Goal: Task Accomplishment & Management: Manage account settings

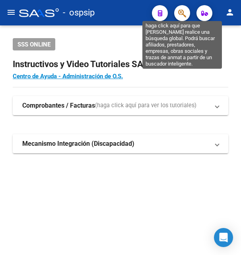
click at [184, 10] on icon "button" at bounding box center [182, 13] width 8 height 9
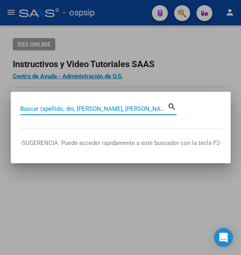
paste input "32649411"
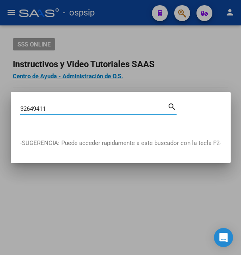
type input "32649411"
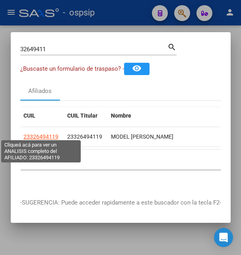
click at [37, 133] on span "23326494119" at bounding box center [40, 136] width 35 height 6
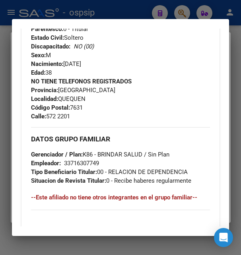
scroll to position [386, 0]
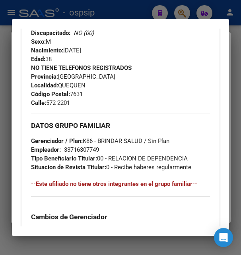
click at [131, 11] on div at bounding box center [120, 127] width 241 height 255
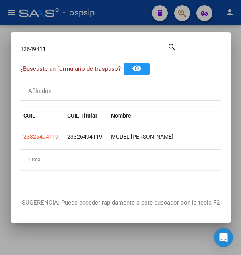
click at [126, 25] on div at bounding box center [120, 127] width 241 height 255
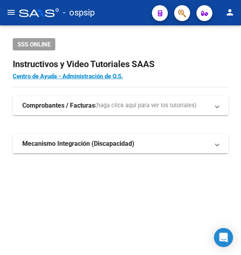
click at [126, 24] on mat-toolbar "menu - ospsip person" at bounding box center [120, 12] width 241 height 25
click at [129, 22] on mat-toolbar "menu - ospsip person" at bounding box center [120, 12] width 241 height 25
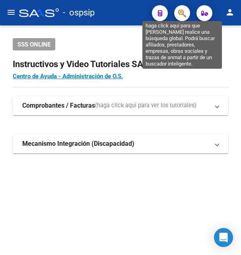
click at [182, 12] on icon "button" at bounding box center [182, 13] width 8 height 9
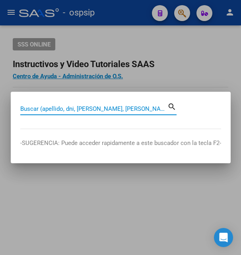
click at [79, 108] on input "Buscar (apellido, dni, [PERSON_NAME], [PERSON_NAME], cuit, obra social)" at bounding box center [93, 108] width 147 height 7
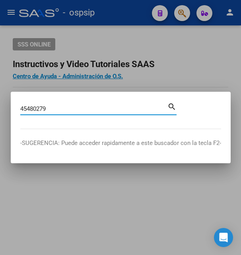
type input "45480279"
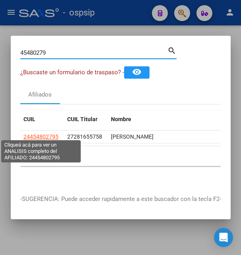
click at [45, 133] on span "24454802795" at bounding box center [40, 136] width 35 height 6
type textarea "24454802795"
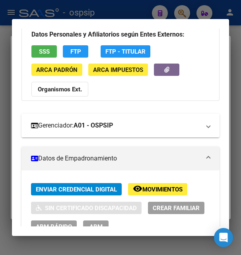
scroll to position [0, 0]
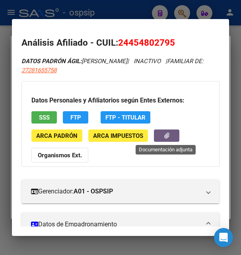
click at [159, 132] on button "button" at bounding box center [166, 136] width 25 height 12
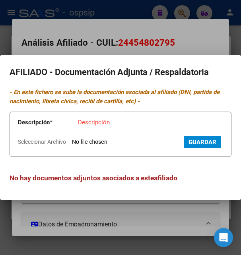
click at [85, 139] on input "Seleccionar Archivo" at bounding box center [124, 143] width 105 height 8
type input "C:\fakepath\doc (2).pdf"
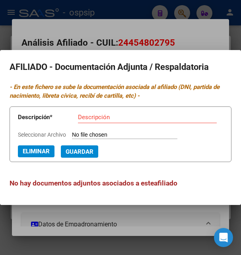
click at [109, 116] on input "Descripción" at bounding box center [147, 117] width 139 height 7
type input "certificado de estudio"
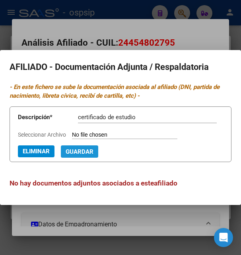
click at [61, 153] on button "Guardar" at bounding box center [79, 151] width 37 height 12
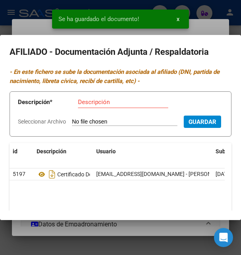
click at [80, 122] on input "Seleccionar Archivo" at bounding box center [124, 122] width 105 height 8
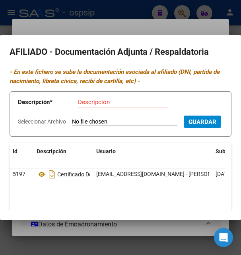
type input "C:\fakepath\doc_copia.pdf"
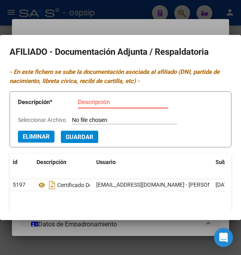
click at [113, 102] on input "Descripción" at bounding box center [123, 102] width 90 height 7
type input "certificado de estudio"
click at [79, 137] on span "Guardar" at bounding box center [80, 136] width 28 height 7
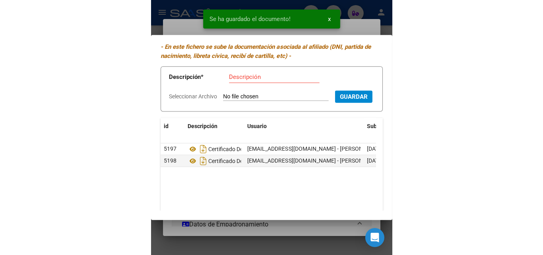
scroll to position [43, 0]
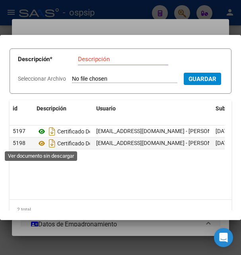
click at [43, 136] on icon at bounding box center [42, 132] width 10 height 10
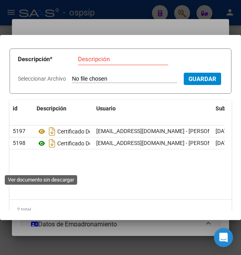
click at [41, 148] on icon at bounding box center [42, 144] width 10 height 10
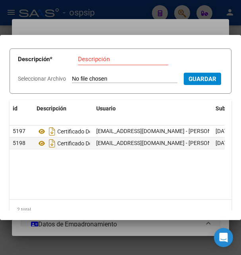
click at [130, 31] on div at bounding box center [120, 127] width 241 height 255
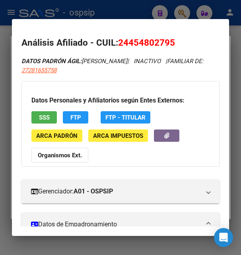
click at [109, 6] on div at bounding box center [120, 127] width 241 height 255
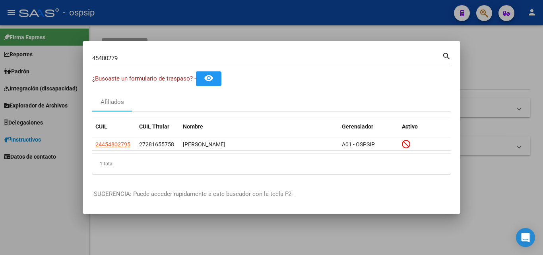
click at [240, 29] on div at bounding box center [271, 127] width 543 height 255
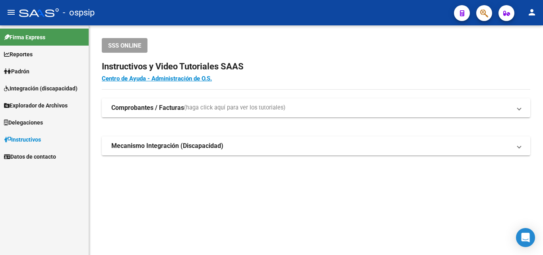
click at [240, 29] on div "SSS ONLINE Instructivos y Video Tutoriales SAAS Centro de Ayuda - Administració…" at bounding box center [316, 109] width 454 height 168
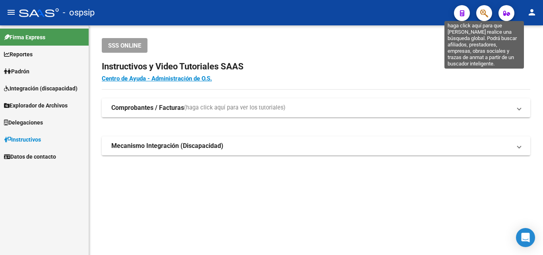
click at [240, 13] on icon "button" at bounding box center [484, 13] width 8 height 9
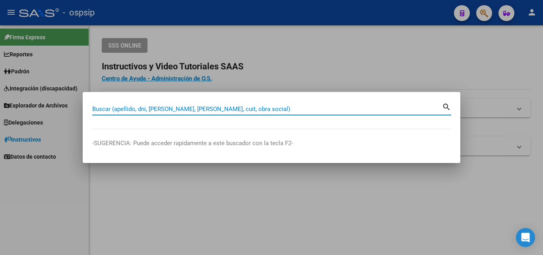
paste input "24454802795"
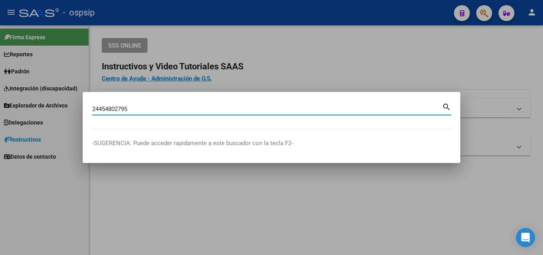
type input "24454802795"
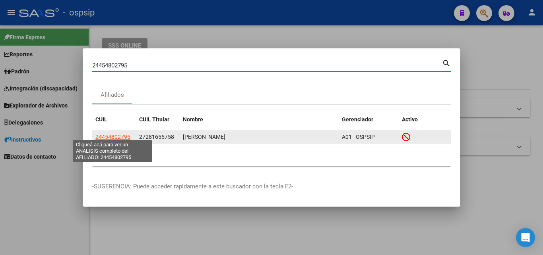
click at [119, 134] on span "24454802795" at bounding box center [112, 137] width 35 height 6
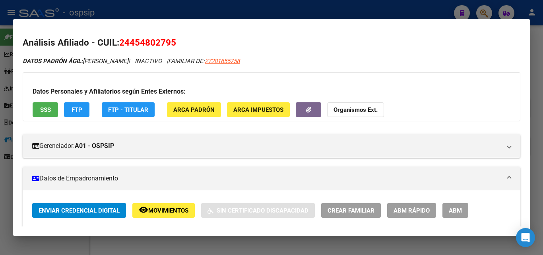
click at [240, 207] on span "ABM" at bounding box center [454, 210] width 13 height 7
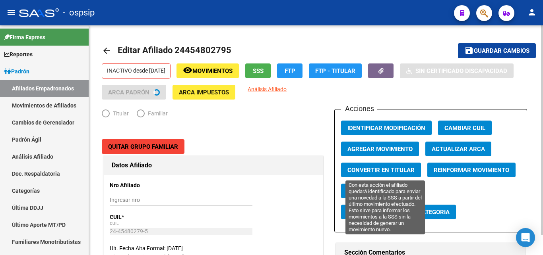
radio input "true"
type input "30-63985216-0"
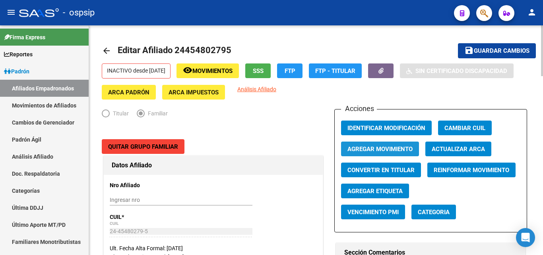
click at [240, 147] on span "Agregar Movimiento" at bounding box center [379, 149] width 65 height 7
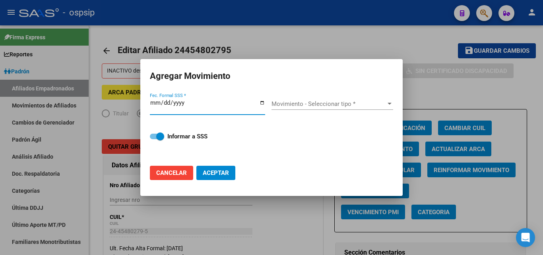
type input "[DATE]"
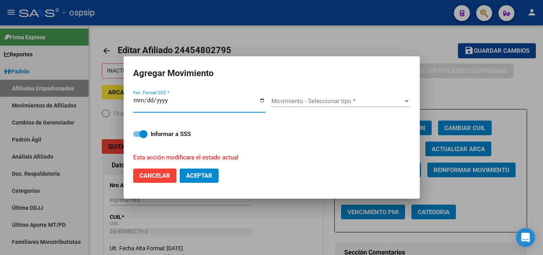
click at [240, 104] on span "Movimiento - Seleccionar tipo *" at bounding box center [336, 101] width 131 height 7
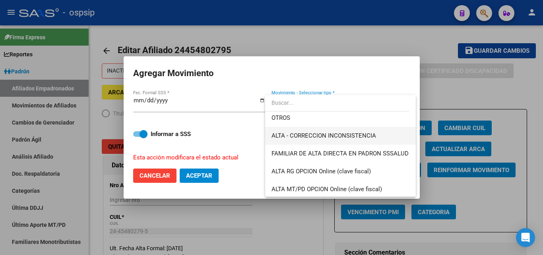
scroll to position [102, 0]
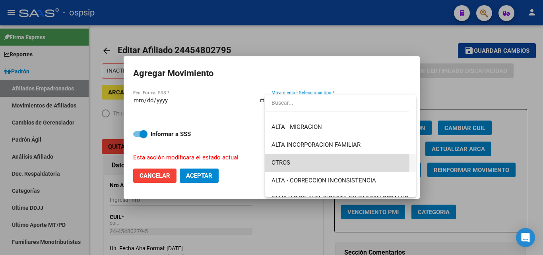
click at [240, 164] on span "OTROS" at bounding box center [340, 163] width 138 height 18
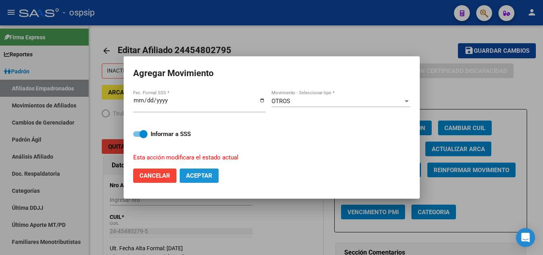
click at [203, 175] on span "Aceptar" at bounding box center [199, 175] width 26 height 7
checkbox input "false"
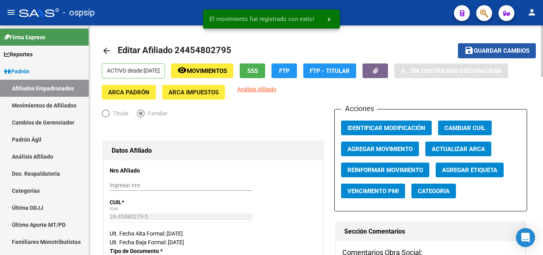
click at [240, 51] on span "Guardar cambios" at bounding box center [502, 51] width 56 height 7
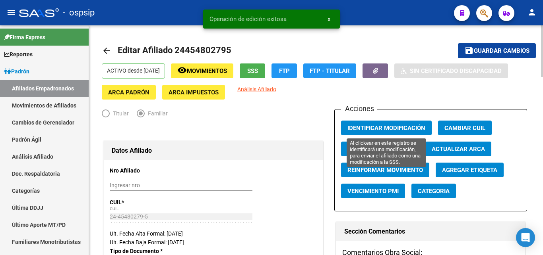
click at [240, 127] on span "Identificar Modificación" at bounding box center [386, 128] width 78 height 7
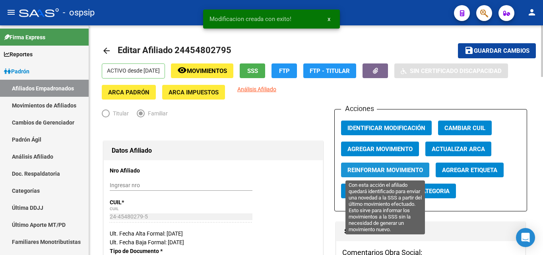
click at [240, 174] on span "Reinformar Movimiento" at bounding box center [384, 170] width 75 height 7
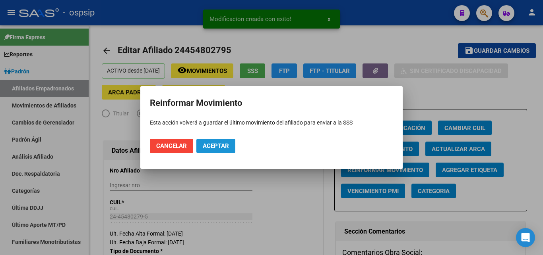
click at [221, 148] on span "Aceptar" at bounding box center [216, 146] width 26 height 7
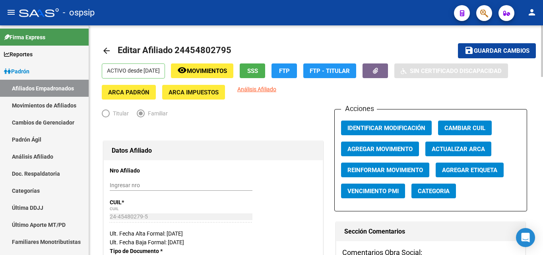
drag, startPoint x: 186, startPoint y: 49, endPoint x: 224, endPoint y: 47, distance: 38.2
click at [224, 47] on span "Editar Afiliado 24454802795" at bounding box center [175, 50] width 114 height 10
copy span "45480279"
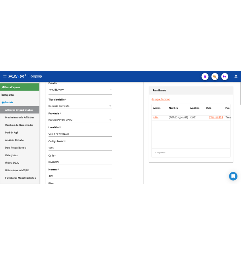
scroll to position [608, 0]
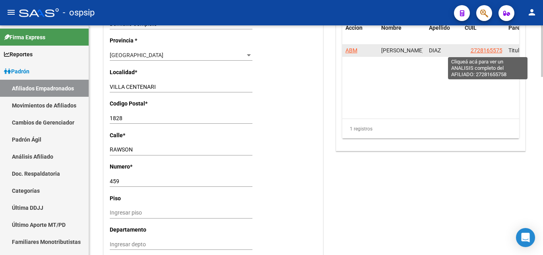
click at [240, 49] on span "27281655758" at bounding box center [487, 50] width 35 height 6
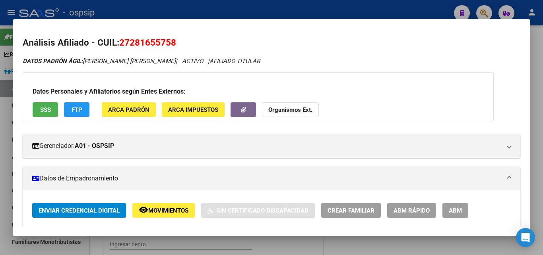
drag, startPoint x: 132, startPoint y: 43, endPoint x: 171, endPoint y: 43, distance: 38.9
click at [171, 43] on span "27281655758" at bounding box center [147, 42] width 57 height 10
copy span "28165575"
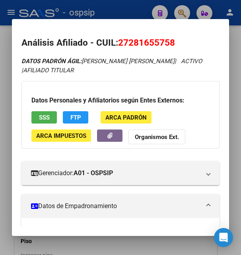
click at [173, 75] on div "DATOS [PERSON_NAME]: [PERSON_NAME] [PERSON_NAME] | ACTIVO | AFILIADO TITULAR" at bounding box center [119, 66] width 197 height 18
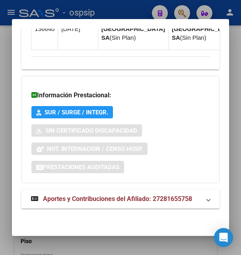
scroll to position [950, 0]
click at [131, 200] on span "Aportes y Contribuciones del Afiliado: 27281655758" at bounding box center [117, 199] width 149 height 8
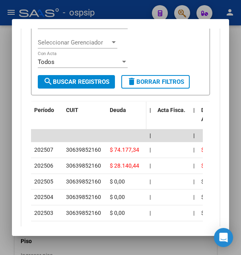
scroll to position [1125, 0]
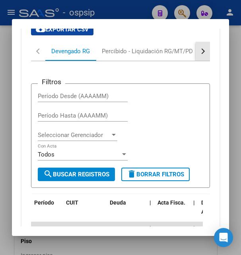
click at [199, 61] on button "button" at bounding box center [202, 51] width 14 height 19
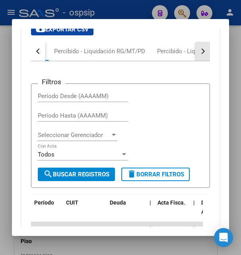
click at [199, 61] on button "button" at bounding box center [202, 51] width 14 height 19
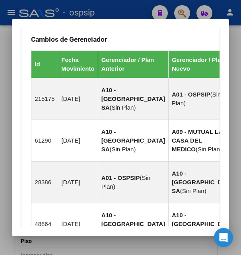
scroll to position [568, 0]
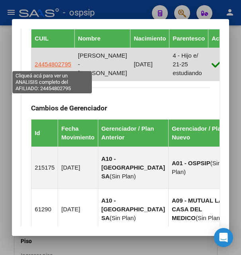
click at [50, 67] on span "24454802795" at bounding box center [53, 64] width 37 height 7
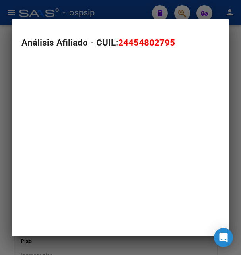
type textarea "24454802795"
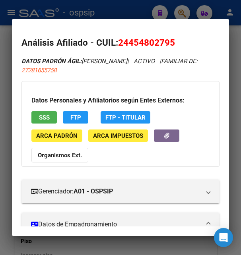
drag, startPoint x: 130, startPoint y: 40, endPoint x: 170, endPoint y: 34, distance: 40.9
click at [170, 34] on mat-dialog-content "Análisis Afiliado - CUIL: 24454802795 DATOS PADRÓN ÁGIL: [PERSON_NAME] | ACTIVO…" at bounding box center [120, 128] width 217 height 198
copy span "45480279"
click at [138, 12] on div at bounding box center [120, 127] width 241 height 255
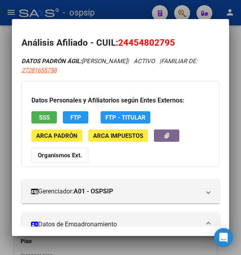
click at [138, 12] on div at bounding box center [120, 127] width 241 height 255
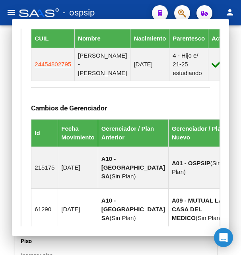
click at [138, 11] on div "- ospsip" at bounding box center [82, 12] width 126 height 17
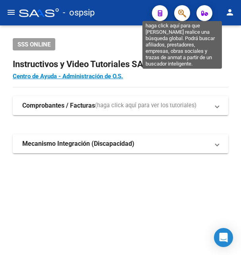
click at [178, 12] on icon "button" at bounding box center [182, 13] width 8 height 9
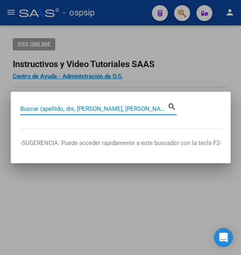
click at [59, 108] on input "Buscar (apellido, dni, [PERSON_NAME], [PERSON_NAME], cuit, obra social)" at bounding box center [93, 108] width 147 height 7
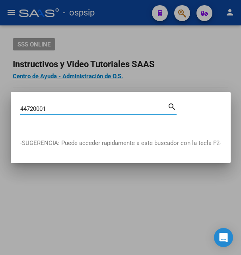
type input "44720001"
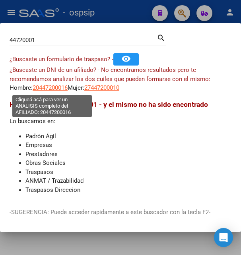
click at [54, 91] on span "20447200016" at bounding box center [50, 87] width 35 height 7
type textarea "20447200016"
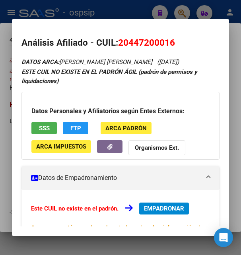
click at [49, 129] on span "SSS" at bounding box center [44, 128] width 11 height 7
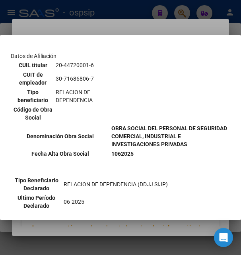
scroll to position [172, 0]
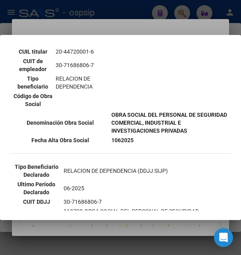
click at [149, 26] on div at bounding box center [120, 127] width 241 height 255
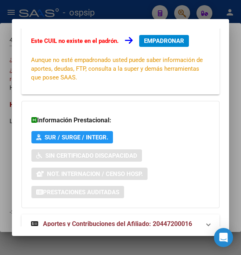
scroll to position [193, 0]
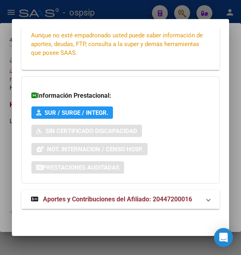
click at [97, 197] on span "Aportes y Contribuciones del Afiliado: 20447200016" at bounding box center [117, 199] width 149 height 8
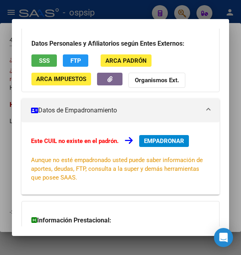
scroll to position [0, 0]
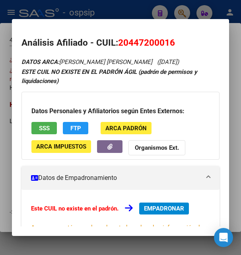
click at [167, 205] on span "EMPADRONAR" at bounding box center [164, 208] width 40 height 7
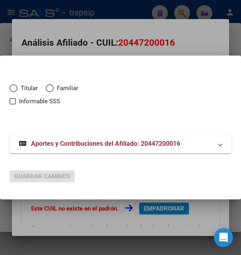
click at [110, 37] on div at bounding box center [120, 127] width 241 height 255
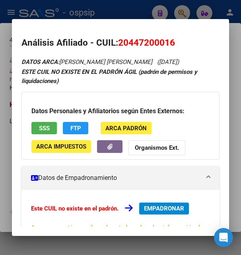
drag, startPoint x: 130, startPoint y: 42, endPoint x: 170, endPoint y: 42, distance: 40.1
click at [170, 42] on span "20447200016" at bounding box center [146, 42] width 57 height 10
copy span "44720001"
drag, startPoint x: 120, startPoint y: 42, endPoint x: 181, endPoint y: 39, distance: 60.5
click at [181, 39] on h2 "Análisis Afiliado - CUIL: 20447200016" at bounding box center [119, 43] width 197 height 14
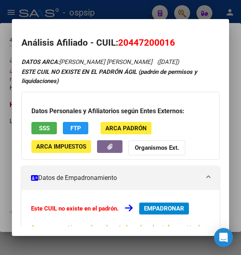
copy span "20447200016"
click at [141, 100] on div "Datos Personales y Afiliatorios según Entes Externos: SSS FTP ARCA Padrón ARCA …" at bounding box center [119, 126] width 197 height 68
drag, startPoint x: 118, startPoint y: 41, endPoint x: 180, endPoint y: 41, distance: 62.0
click at [180, 41] on h2 "Análisis Afiliado - CUIL: 20447200016" at bounding box center [119, 43] width 197 height 14
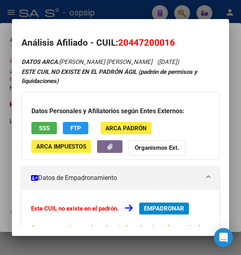
copy h2 "Análisis Afiliado - CUIL: 20447200016"
click at [39, 126] on button "SSS" at bounding box center [43, 128] width 25 height 12
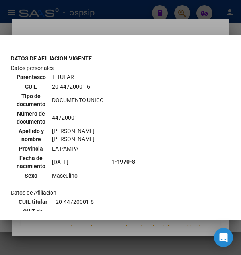
scroll to position [11, 0]
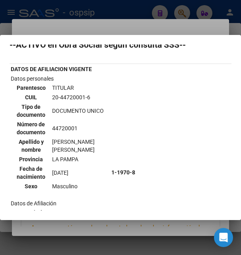
drag, startPoint x: 66, startPoint y: 96, endPoint x: 93, endPoint y: 95, distance: 27.4
click at [93, 95] on td "20-44720001-6" at bounding box center [81, 97] width 58 height 9
copy td "20-44720001-6"
click at [143, 31] on div at bounding box center [120, 127] width 241 height 255
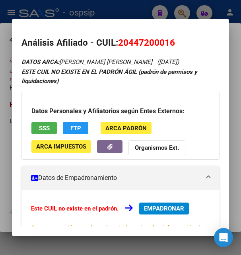
click at [130, 15] on div at bounding box center [120, 127] width 241 height 255
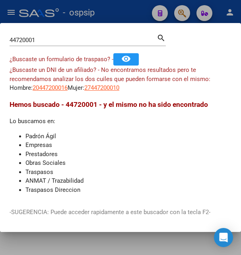
click at [111, 14] on div at bounding box center [120, 127] width 241 height 255
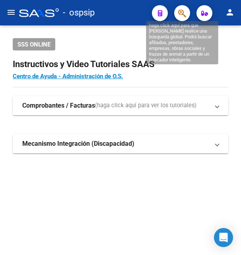
click at [181, 12] on icon "button" at bounding box center [182, 13] width 8 height 9
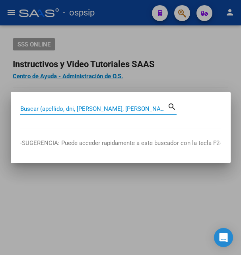
click at [105, 110] on input "Buscar (apellido, dni, [PERSON_NAME], [PERSON_NAME], cuit, obra social)" at bounding box center [93, 108] width 147 height 7
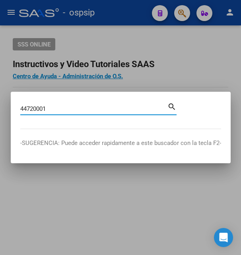
type input "44720001"
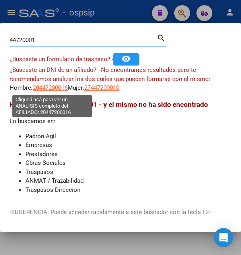
click at [54, 86] on span "20447200016" at bounding box center [50, 87] width 35 height 7
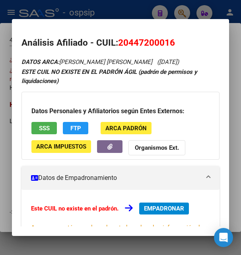
drag, startPoint x: 130, startPoint y: 41, endPoint x: 168, endPoint y: 42, distance: 37.8
click at [168, 42] on span "20447200016" at bounding box center [146, 42] width 57 height 10
copy span "44720001"
drag, startPoint x: 121, startPoint y: 43, endPoint x: 191, endPoint y: 40, distance: 70.4
click at [191, 40] on h2 "Análisis Afiliado - CUIL: 20447200016" at bounding box center [119, 43] width 197 height 14
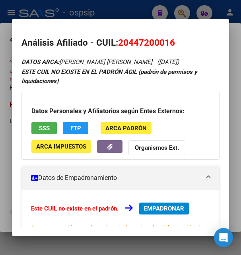
copy span "20447200016"
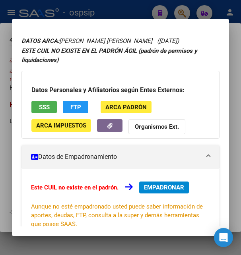
scroll to position [193, 0]
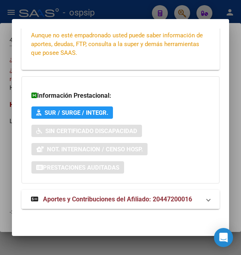
click at [124, 199] on span "Aportes y Contribuciones del Afiliado: 20447200016" at bounding box center [117, 199] width 149 height 8
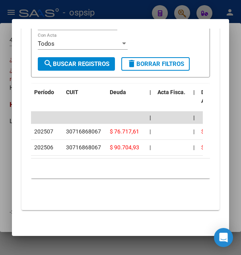
scroll to position [536, 0]
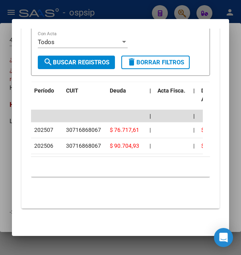
click at [141, 16] on div at bounding box center [120, 127] width 241 height 255
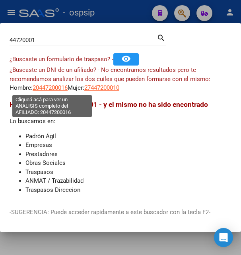
click at [46, 85] on span "20447200016" at bounding box center [50, 87] width 35 height 7
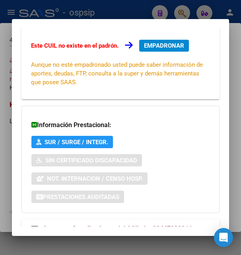
scroll to position [193, 0]
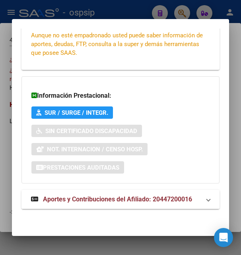
click at [135, 198] on span "Aportes y Contribuciones del Afiliado: 20447200016" at bounding box center [117, 199] width 149 height 8
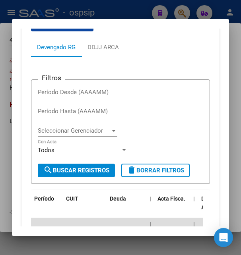
scroll to position [493, 0]
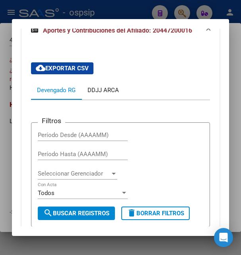
click at [104, 92] on div "DDJJ ARCA" at bounding box center [102, 90] width 31 height 9
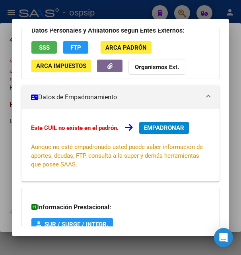
scroll to position [54, 0]
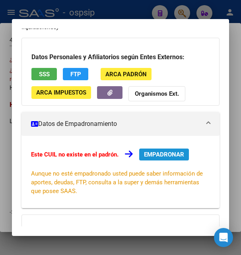
click at [166, 153] on span "EMPADRONAR" at bounding box center [164, 154] width 40 height 7
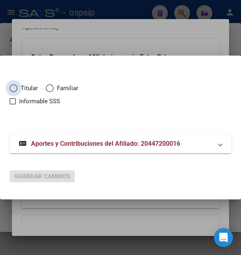
click at [17, 89] on span "Elija una opción" at bounding box center [14, 88] width 8 height 8
click at [17, 89] on input "Titular" at bounding box center [14, 88] width 8 height 8
radio input "true"
checkbox input "true"
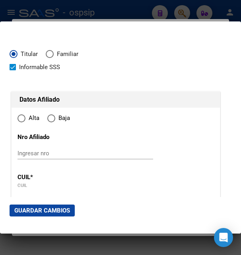
type input "20-44720001-6"
type input "44720001"
type input "SOSA"
type input "[PERSON_NAME]"
type input "[DATE]"
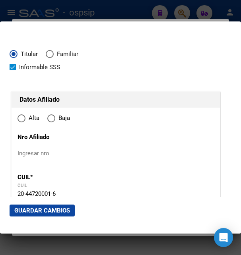
type input "GENERAL [PERSON_NAME]"
type input "6360"
type input "CALLE 48"
type input "93"
type input "0"
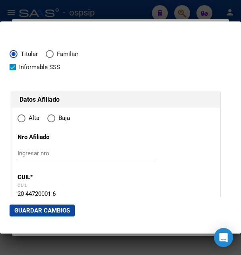
radio input "true"
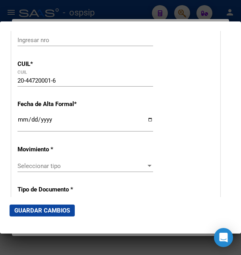
scroll to position [129, 0]
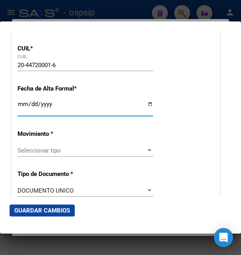
click at [20, 114] on input "Ingresar fecha" at bounding box center [84, 107] width 135 height 13
type input "[DATE]"
click at [32, 153] on span "Seleccionar tipo" at bounding box center [81, 150] width 128 height 7
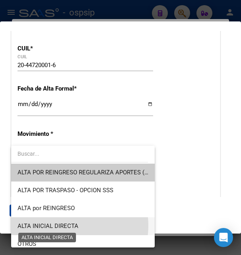
click at [60, 226] on span "ALTA INICIAL DIRECTA" at bounding box center [47, 225] width 61 height 7
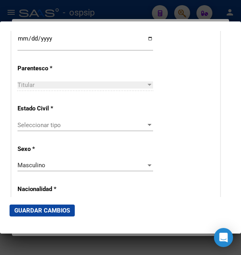
scroll to position [472, 0]
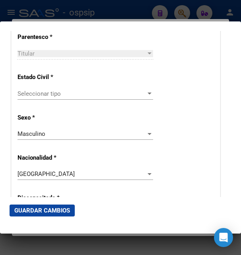
click at [50, 94] on span "Seleccionar tipo" at bounding box center [81, 93] width 128 height 7
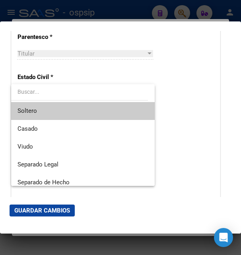
click at [43, 114] on span "Soltero" at bounding box center [82, 111] width 131 height 18
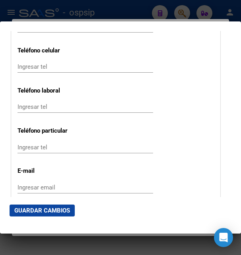
scroll to position [1073, 0]
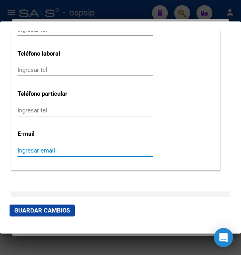
paste input "[EMAIL_ADDRESS][DOMAIN_NAME]"
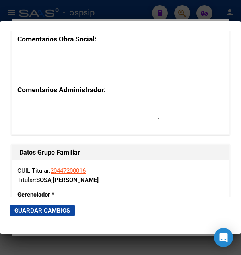
scroll to position [1287, 0]
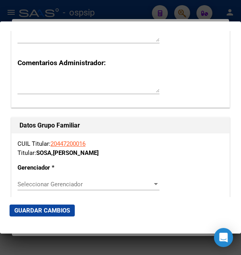
type input "[EMAIL_ADDRESS][DOMAIN_NAME]"
click at [50, 181] on span "Seleccionar Gerenciador" at bounding box center [84, 184] width 135 height 7
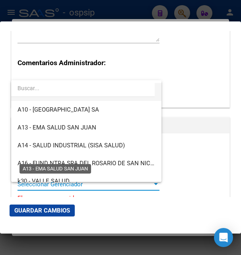
scroll to position [172, 0]
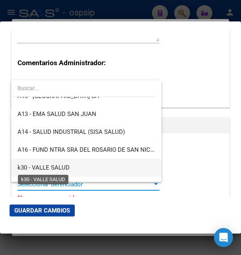
click at [49, 166] on span "k30 - VALLE SALUD" at bounding box center [43, 167] width 52 height 7
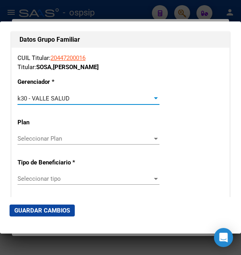
scroll to position [1416, 0]
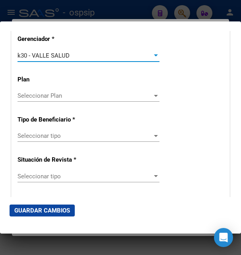
click at [46, 130] on div "Seleccionar tipo Seleccionar tipo" at bounding box center [88, 136] width 142 height 12
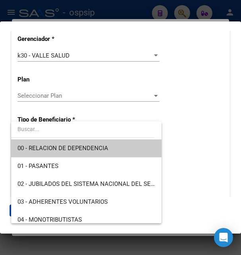
click at [46, 146] on span "00 - RELACION DE DEPENDENCIA" at bounding box center [62, 148] width 91 height 7
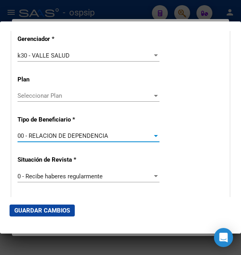
type input "30-71686806-7"
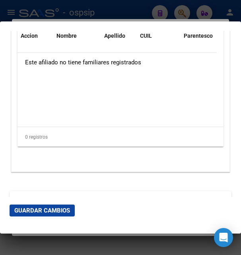
scroll to position [1709, 0]
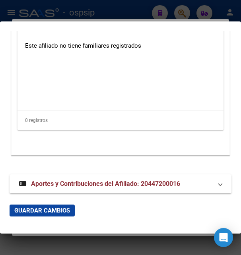
click at [43, 205] on button "Guardar Cambios" at bounding box center [42, 211] width 65 height 12
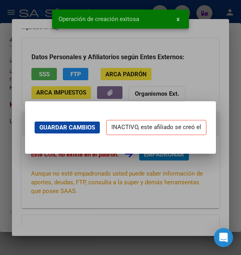
scroll to position [0, 0]
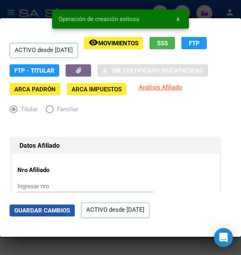
click at [50, 210] on span "Guardar Cambios" at bounding box center [42, 210] width 56 height 7
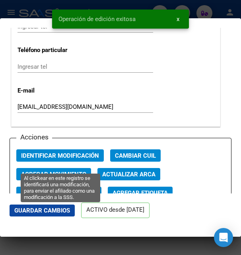
scroll to position [1115, 0]
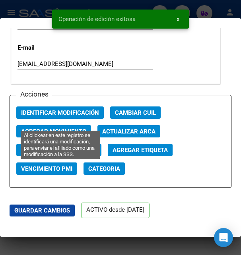
click at [62, 116] on span "Identificar Modificación" at bounding box center [60, 112] width 78 height 7
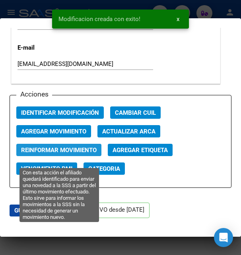
click at [60, 154] on span "Reinformar Movimiento" at bounding box center [58, 150] width 75 height 7
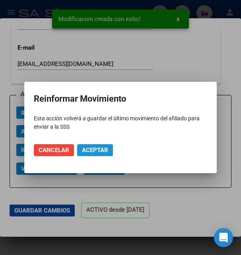
click at [104, 147] on span "Aceptar" at bounding box center [95, 150] width 26 height 7
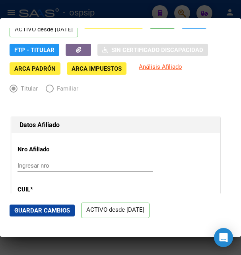
scroll to position [0, 0]
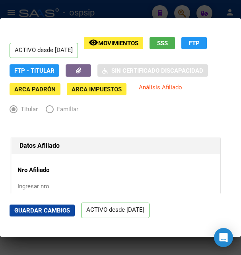
click at [148, 14] on div at bounding box center [120, 127] width 241 height 255
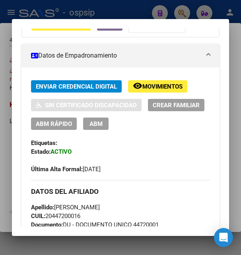
scroll to position [183, 0]
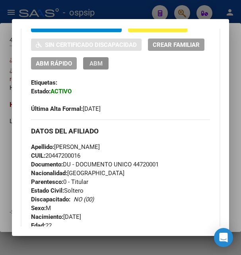
click at [102, 64] on span "ABM" at bounding box center [95, 63] width 13 height 7
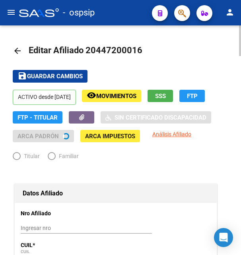
radio input "true"
type input "30-71686806-7"
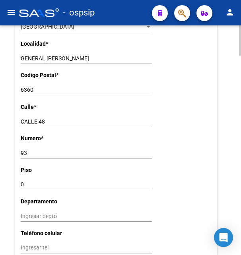
scroll to position [689, 0]
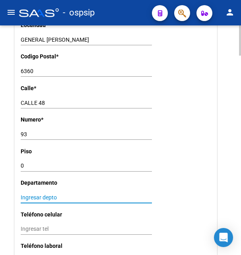
click at [30, 194] on input "Ingresar depto" at bounding box center [86, 197] width 131 height 7
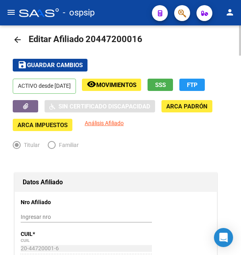
scroll to position [0, 0]
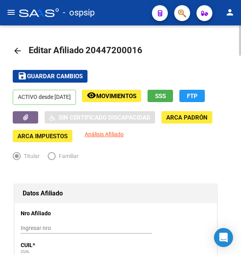
type input "B"
click at [73, 74] on span "Guardar cambios" at bounding box center [55, 76] width 56 height 7
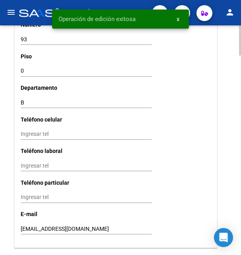
scroll to position [891, 0]
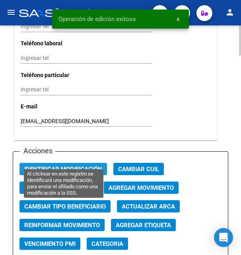
click at [73, 163] on button "Identificar Modificación" at bounding box center [62, 169] width 87 height 12
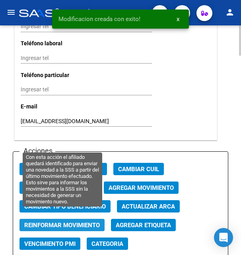
click at [69, 222] on span "Reinformar Movimiento" at bounding box center [61, 225] width 75 height 7
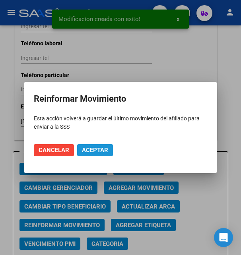
click at [91, 149] on span "Aceptar" at bounding box center [95, 150] width 26 height 7
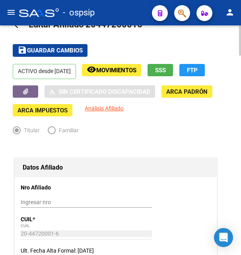
scroll to position [0, 0]
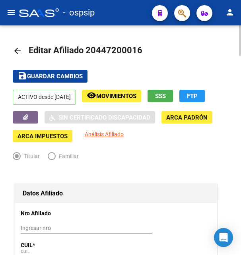
drag, startPoint x: 97, startPoint y: 51, endPoint x: 133, endPoint y: 54, distance: 36.3
click at [133, 54] on span "Editar Afiliado 20447200016" at bounding box center [86, 50] width 114 height 10
click at [126, 41] on mat-toolbar-row "arrow_back Editar Afiliado 20447200016" at bounding box center [120, 50] width 215 height 25
drag, startPoint x: 97, startPoint y: 49, endPoint x: 136, endPoint y: 48, distance: 39.8
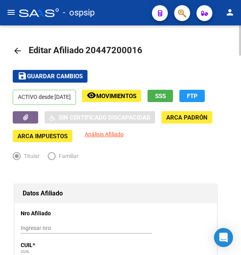
click at [136, 48] on span "Editar Afiliado 20447200016" at bounding box center [86, 50] width 114 height 10
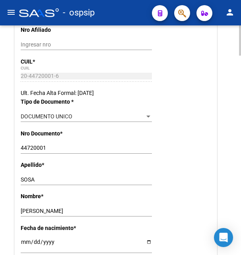
scroll to position [203, 0]
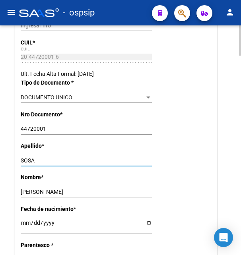
click at [27, 160] on input "SOSA" at bounding box center [86, 160] width 131 height 7
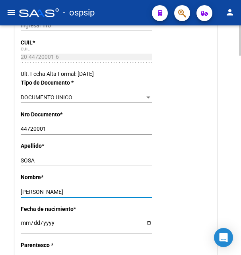
click at [34, 189] on input "[PERSON_NAME]" at bounding box center [86, 192] width 131 height 7
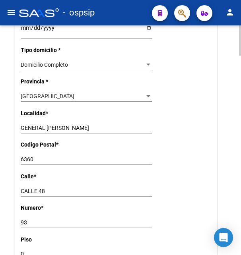
scroll to position [608, 0]
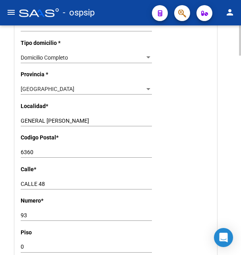
click at [35, 181] on input "CALLE 48" at bounding box center [86, 184] width 131 height 7
click at [26, 149] on input "6360" at bounding box center [86, 152] width 131 height 7
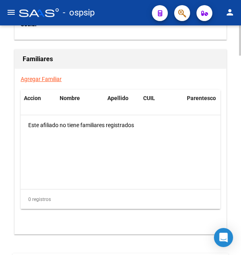
scroll to position [1517, 0]
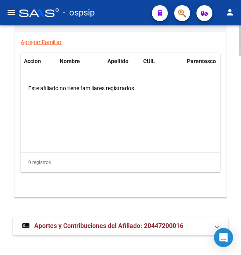
click at [122, 222] on span "Aportes y Contribuciones del Afiliado: 20447200016" at bounding box center [108, 226] width 149 height 8
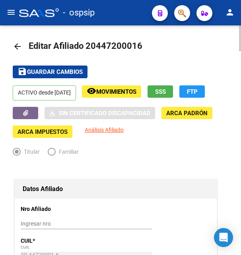
scroll to position [0, 0]
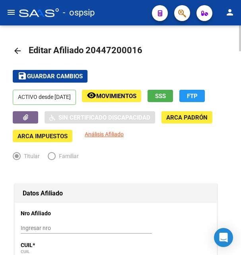
drag, startPoint x: 97, startPoint y: 48, endPoint x: 134, endPoint y: 43, distance: 37.8
click at [134, 43] on h1 "Editar Afiliado 20447200016" at bounding box center [87, 51] width 116 height 16
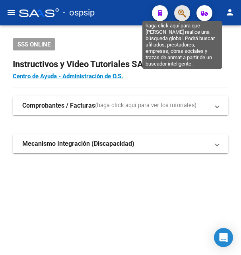
click at [180, 15] on icon "button" at bounding box center [182, 13] width 8 height 9
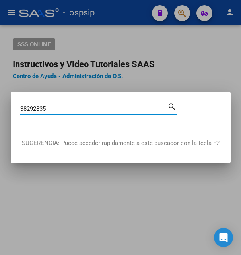
type input "38292835"
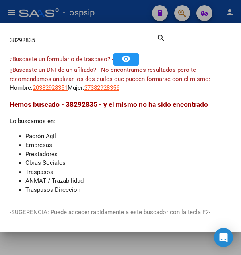
click at [59, 44] on input "38292835" at bounding box center [83, 40] width 147 height 7
click at [59, 88] on span "20382928351" at bounding box center [50, 87] width 35 height 7
type textarea "20382928351"
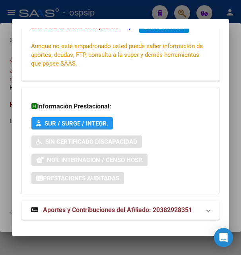
scroll to position [193, 0]
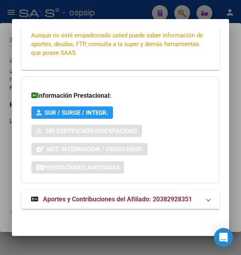
click at [103, 198] on span "Aportes y Contribuciones del Afiliado: 20382928351" at bounding box center [117, 199] width 149 height 8
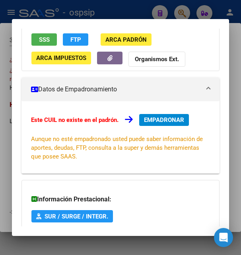
scroll to position [68, 0]
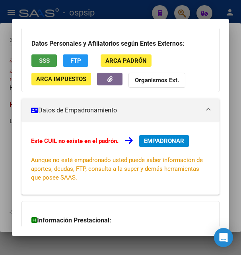
click at [52, 58] on button "SSS" at bounding box center [43, 60] width 25 height 12
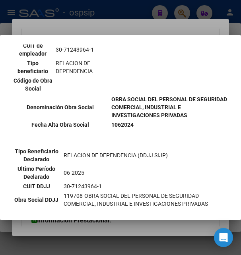
scroll to position [215, 0]
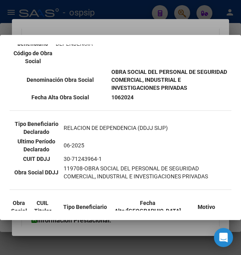
click at [129, 27] on div at bounding box center [120, 127] width 241 height 255
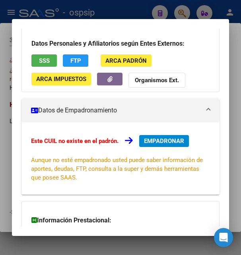
click at [130, 12] on div at bounding box center [120, 127] width 241 height 255
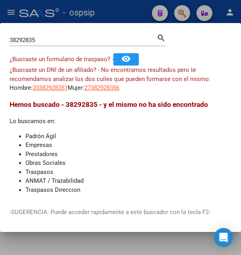
click at [130, 12] on div at bounding box center [120, 127] width 241 height 255
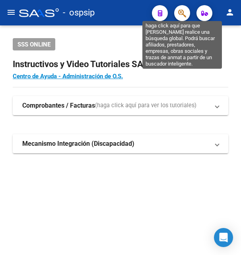
click at [180, 12] on icon "button" at bounding box center [182, 13] width 8 height 9
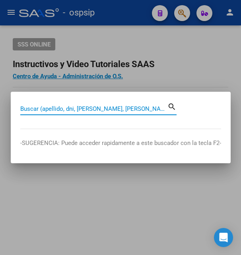
click at [92, 107] on input "Buscar (apellido, dni, [PERSON_NAME], [PERSON_NAME], cuit, obra social)" at bounding box center [93, 108] width 147 height 7
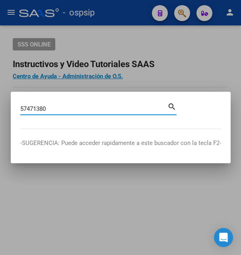
type input "57471380"
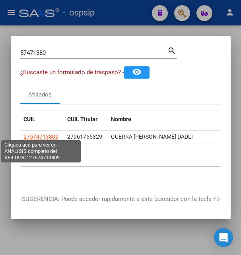
click at [45, 135] on span "27574713809" at bounding box center [40, 136] width 35 height 6
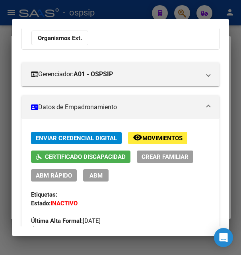
scroll to position [129, 0]
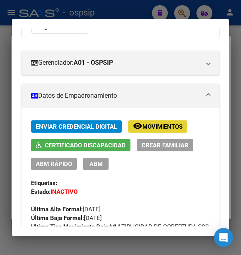
click at [155, 123] on span "remove_red_eye Movimientos" at bounding box center [158, 126] width 50 height 7
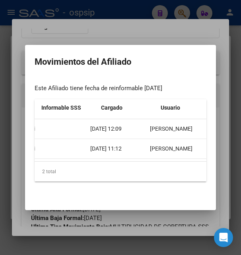
scroll to position [0, 135]
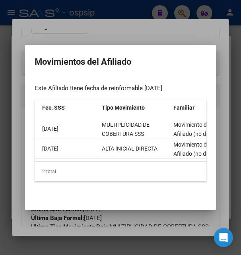
click at [125, 21] on div at bounding box center [120, 127] width 241 height 255
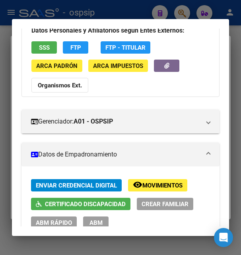
scroll to position [0, 0]
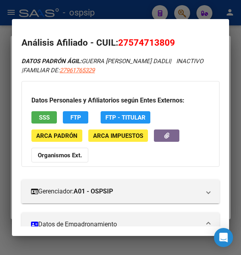
drag, startPoint x: 129, startPoint y: 42, endPoint x: 170, endPoint y: 39, distance: 41.4
click at [170, 39] on span "27574713809" at bounding box center [146, 42] width 57 height 10
drag, startPoint x: 119, startPoint y: 42, endPoint x: 176, endPoint y: 40, distance: 57.2
click at [176, 40] on h2 "Análisis Afiliado - CUIL: 27574713809" at bounding box center [119, 43] width 197 height 14
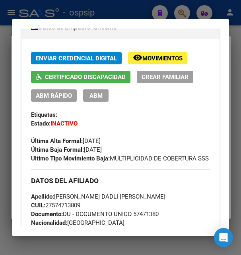
scroll to position [172, 0]
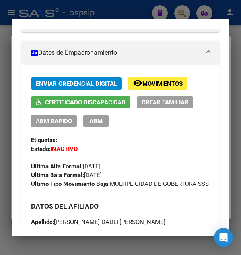
click at [167, 89] on button "remove_red_eye Movimientos" at bounding box center [157, 83] width 59 height 12
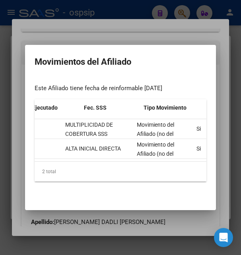
scroll to position [0, 93]
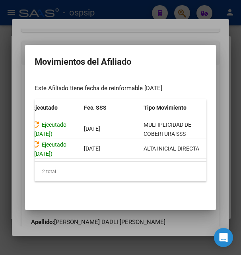
click at [149, 36] on div at bounding box center [120, 127] width 241 height 255
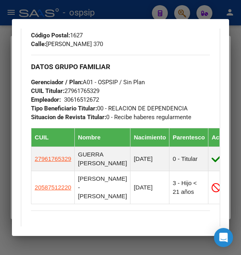
scroll to position [515, 0]
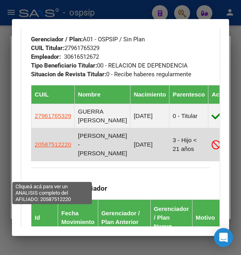
click at [43, 148] on span "20587512220" at bounding box center [53, 144] width 37 height 7
type textarea "20587512220"
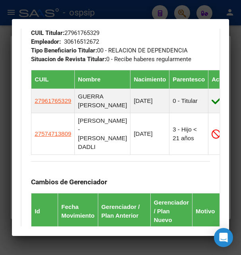
scroll to position [402, 0]
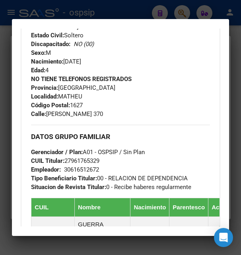
click at [66, 16] on div at bounding box center [120, 127] width 241 height 255
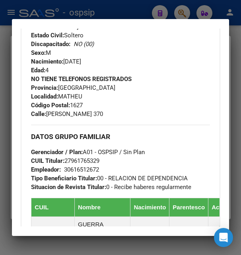
click at [66, 16] on div at bounding box center [120, 127] width 241 height 255
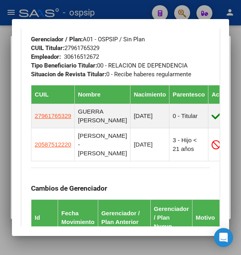
click at [68, 15] on div at bounding box center [120, 127] width 241 height 255
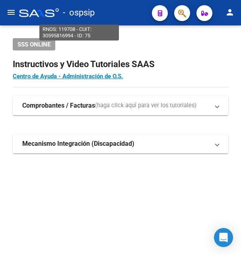
click at [76, 14] on span "- ospsip" at bounding box center [79, 12] width 32 height 17
type textarea "30595816994"
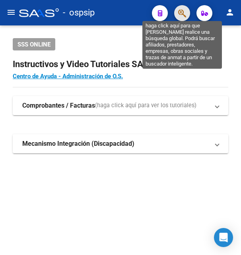
click at [183, 14] on icon "button" at bounding box center [182, 13] width 8 height 9
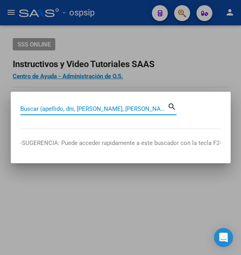
click at [74, 108] on input "Buscar (apellido, dni, [PERSON_NAME], [PERSON_NAME], cuit, obra social)" at bounding box center [93, 108] width 147 height 7
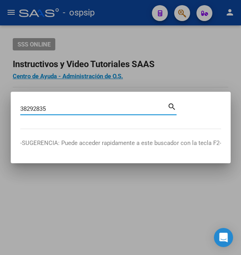
type input "38292835"
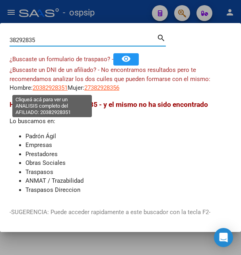
click at [58, 87] on span "20382928351" at bounding box center [50, 87] width 35 height 7
type textarea "20382928351"
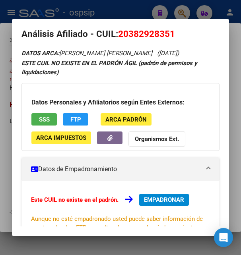
scroll to position [0, 0]
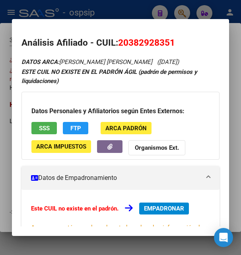
drag, startPoint x: 119, startPoint y: 43, endPoint x: 176, endPoint y: 40, distance: 56.9
click at [176, 40] on h2 "Análisis Afiliado - CUIL: 20382928351" at bounding box center [119, 43] width 197 height 14
click at [147, 47] on span "20382928351" at bounding box center [146, 42] width 57 height 10
drag, startPoint x: 130, startPoint y: 41, endPoint x: 169, endPoint y: 39, distance: 39.4
click at [169, 39] on span "20382928351" at bounding box center [146, 42] width 57 height 10
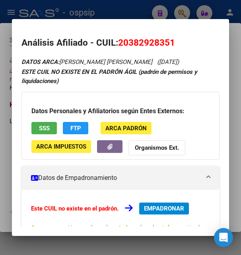
drag, startPoint x: 121, startPoint y: 43, endPoint x: 178, endPoint y: 38, distance: 57.0
click at [178, 38] on h2 "Análisis Afiliado - CUIL: 20382928351" at bounding box center [119, 43] width 197 height 14
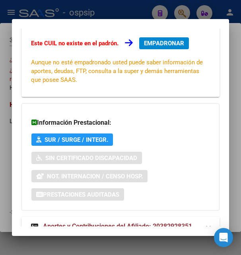
scroll to position [193, 0]
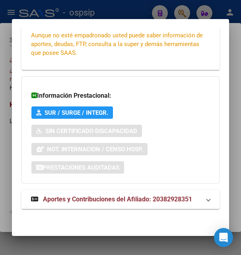
click at [120, 197] on span "Aportes y Contribuciones del Afiliado: 20382928351" at bounding box center [117, 199] width 149 height 8
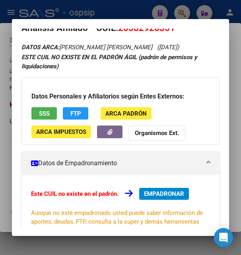
scroll to position [0, 0]
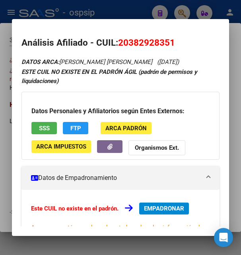
click at [114, 14] on div at bounding box center [120, 127] width 241 height 255
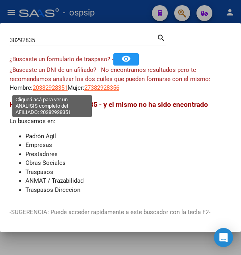
click at [68, 87] on span "20382928351" at bounding box center [50, 87] width 35 height 7
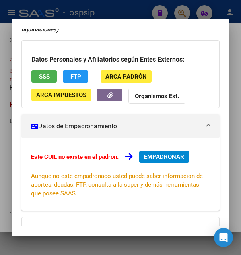
scroll to position [21, 0]
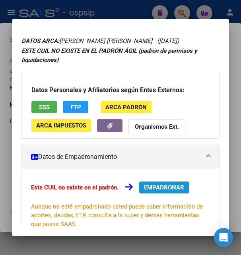
click at [174, 186] on span "EMPADRONAR" at bounding box center [164, 187] width 40 height 7
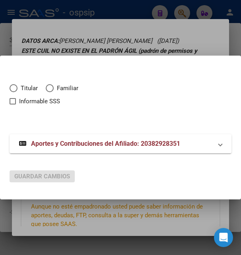
click at [15, 89] on span "Elija una opción" at bounding box center [14, 88] width 8 height 8
click at [15, 89] on input "Titular" at bounding box center [14, 88] width 8 height 8
radio input "true"
checkbox input "true"
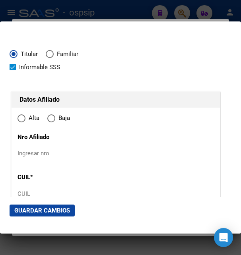
type input "20-38292835-1"
type input "38292835"
type input "[PERSON_NAME]"
type input "[DATE]"
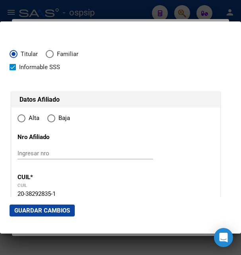
type input "CABA"
type input "1440"
type input "BRAGADO"
type input "7151"
radio input "true"
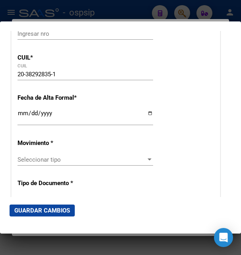
scroll to position [129, 0]
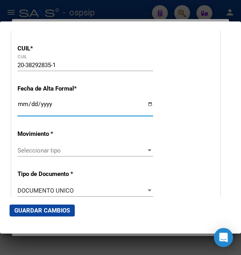
click at [24, 114] on input "Ingresar fecha" at bounding box center [84, 107] width 135 height 13
type input "[DATE]"
click at [45, 152] on span "Seleccionar tipo" at bounding box center [81, 150] width 128 height 7
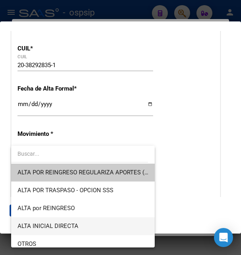
click at [58, 222] on span "ALTA INICIAL DIRECTA" at bounding box center [82, 226] width 131 height 18
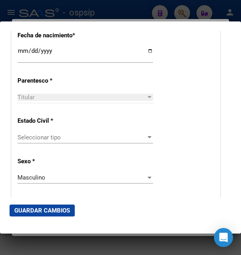
scroll to position [429, 0]
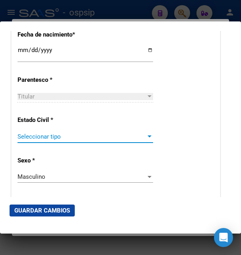
click at [32, 133] on span "Seleccionar tipo" at bounding box center [81, 136] width 128 height 7
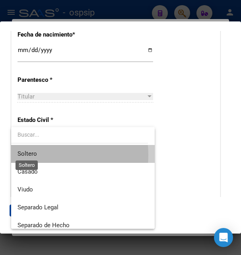
click at [33, 155] on span "Soltero" at bounding box center [26, 153] width 19 height 7
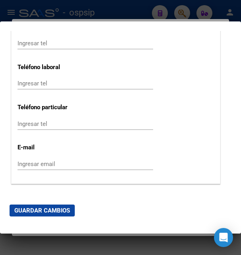
scroll to position [1073, 0]
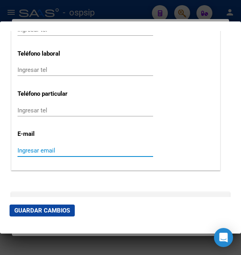
paste input "[EMAIL_ADDRESS][DOMAIN_NAME]"
type input "[EMAIL_ADDRESS][DOMAIN_NAME]"
click at [52, 210] on span "Guardar Cambios" at bounding box center [42, 210] width 56 height 7
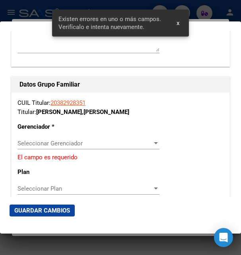
scroll to position [1330, 0]
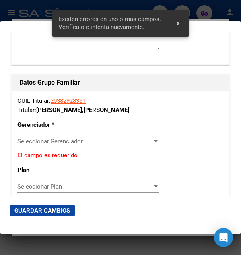
click at [46, 138] on span "Seleccionar Gerenciador" at bounding box center [84, 141] width 135 height 7
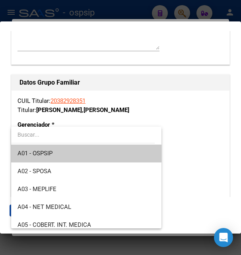
click at [50, 155] on span "A01 - OSPSIP" at bounding box center [34, 153] width 35 height 7
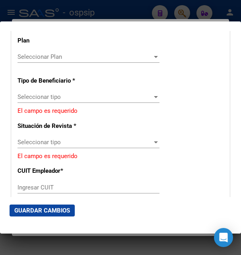
scroll to position [1459, 0]
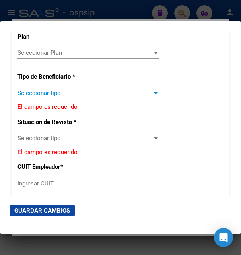
click at [60, 89] on span "Seleccionar tipo" at bounding box center [84, 92] width 135 height 7
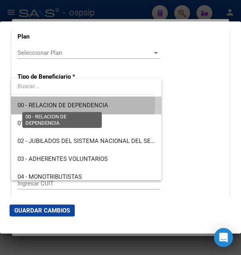
click at [57, 103] on span "00 - RELACION DE DEPENDENCIA" at bounding box center [62, 105] width 91 height 7
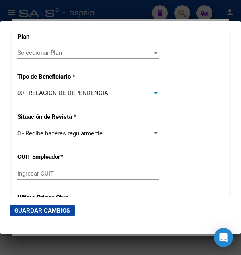
type input "30-71243964-1"
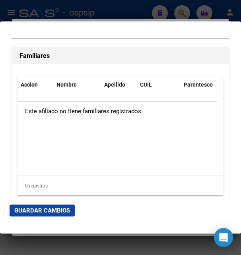
scroll to position [1673, 0]
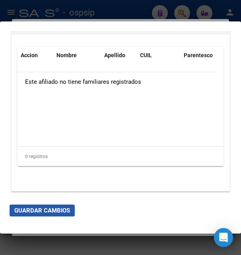
click at [37, 208] on span "Guardar Cambios" at bounding box center [42, 210] width 56 height 7
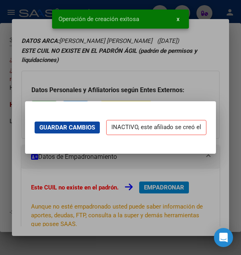
scroll to position [0, 0]
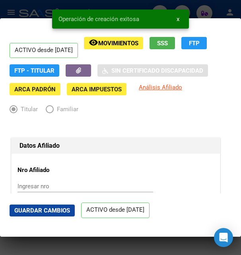
click at [39, 209] on span "Guardar Cambios" at bounding box center [42, 210] width 56 height 7
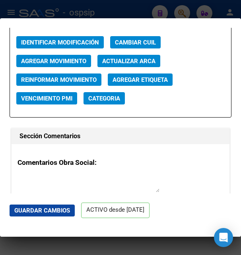
scroll to position [1201, 0]
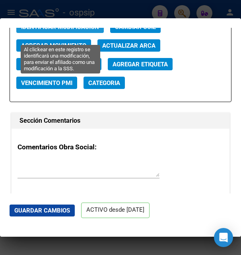
click at [79, 30] on span "Identificar Modificación" at bounding box center [60, 26] width 78 height 7
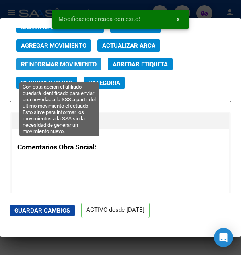
click at [59, 68] on span "Reinformar Movimiento" at bounding box center [58, 64] width 75 height 7
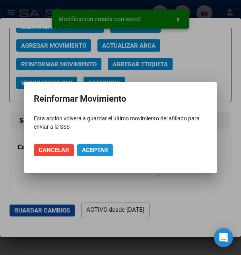
click at [93, 151] on span "Aceptar" at bounding box center [95, 150] width 26 height 7
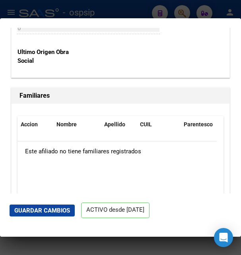
scroll to position [1562, 0]
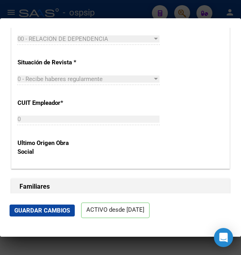
click at [162, 12] on div at bounding box center [120, 127] width 241 height 255
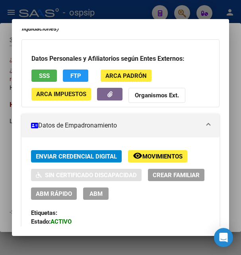
scroll to position [86, 0]
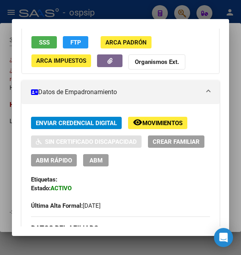
click at [108, 162] on button "ABM" at bounding box center [95, 160] width 25 height 12
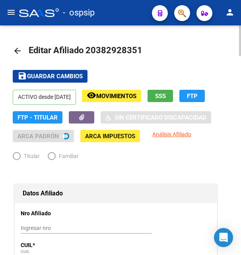
radio input "true"
type input "30-71243964-1"
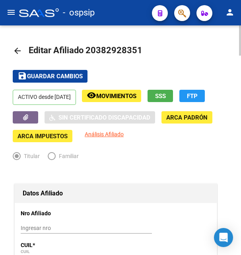
drag, startPoint x: 96, startPoint y: 50, endPoint x: 136, endPoint y: 50, distance: 40.5
click at [136, 50] on span "Editar Afiliado 20382928351" at bounding box center [86, 50] width 114 height 10
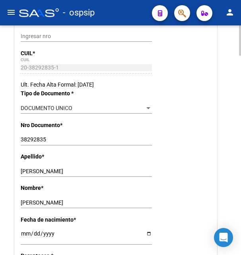
scroll to position [203, 0]
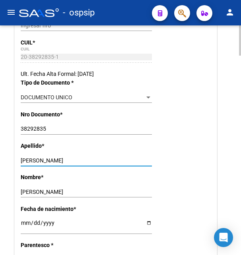
click at [33, 159] on input "[PERSON_NAME]" at bounding box center [86, 160] width 131 height 7
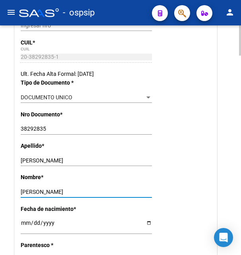
click at [34, 191] on input "[PERSON_NAME]" at bounding box center [86, 192] width 131 height 7
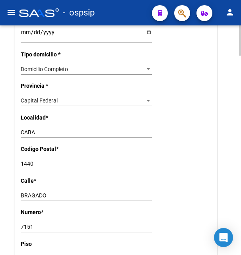
scroll to position [648, 0]
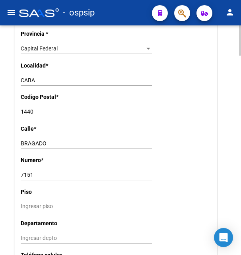
click at [36, 140] on input "BRAGADO" at bounding box center [86, 143] width 131 height 7
click at [27, 172] on input "7151" at bounding box center [86, 175] width 131 height 7
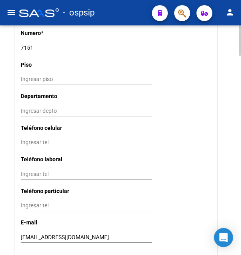
scroll to position [689, 0]
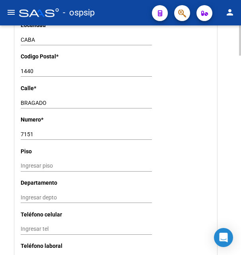
click at [30, 68] on input "1440" at bounding box center [86, 71] width 131 height 7
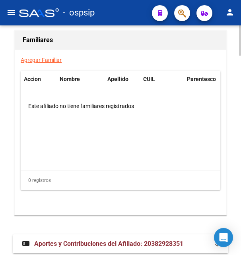
scroll to position [1517, 0]
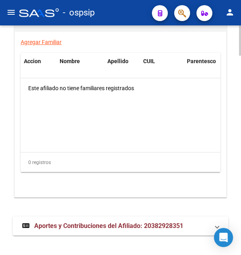
click at [77, 222] on span "Aportes y Contribuciones del Afiliado: 20382928351" at bounding box center [108, 226] width 149 height 8
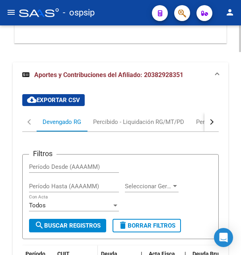
scroll to position [1760, 0]
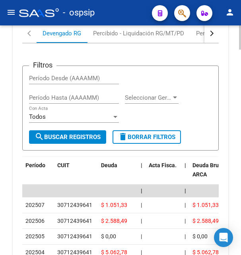
drag, startPoint x: 58, startPoint y: 194, endPoint x: 93, endPoint y: 195, distance: 34.6
click at [93, 201] on div "30712439641" at bounding box center [75, 205] width 37 height 9
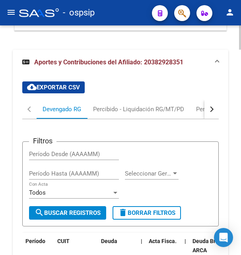
scroll to position [1653, 0]
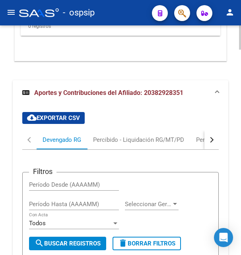
click at [213, 130] on button "button" at bounding box center [211, 139] width 14 height 19
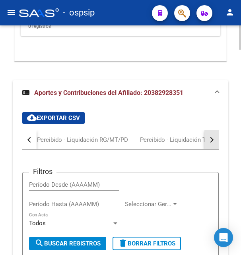
click at [213, 130] on button "button" at bounding box center [211, 139] width 14 height 19
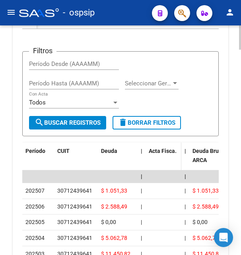
scroll to position [1734, 0]
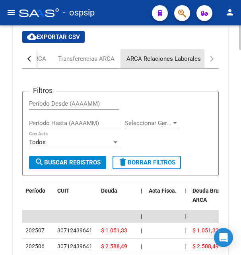
click at [176, 54] on div "ARCA Relaciones Laborales" at bounding box center [163, 58] width 74 height 9
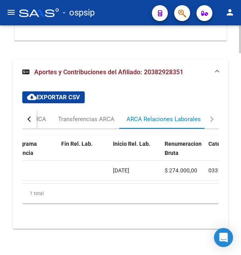
scroll to position [0, 297]
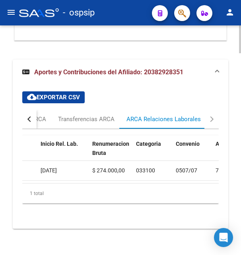
click at [50, 167] on span "[DATE]" at bounding box center [49, 170] width 16 height 6
click at [157, 68] on span "Aportes y Contribuciones del Afiliado: 20382928351" at bounding box center [108, 72] width 149 height 8
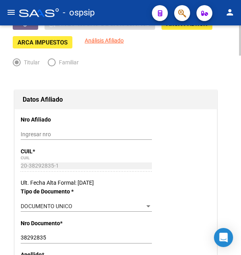
scroll to position [18, 0]
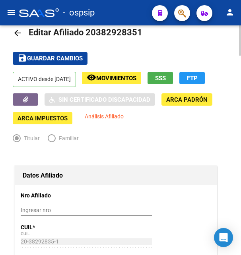
drag, startPoint x: 97, startPoint y: 32, endPoint x: 134, endPoint y: 31, distance: 37.4
click at [134, 31] on span "Editar Afiliado 20382928351" at bounding box center [86, 32] width 114 height 10
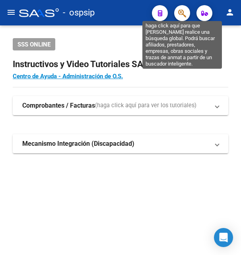
click at [182, 13] on icon "button" at bounding box center [182, 13] width 8 height 9
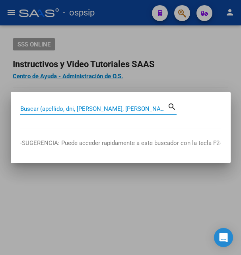
click at [64, 110] on input "Buscar (apellido, dni, [PERSON_NAME], [PERSON_NAME], cuit, obra social)" at bounding box center [93, 108] width 147 height 7
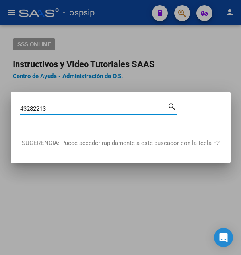
type input "43282213"
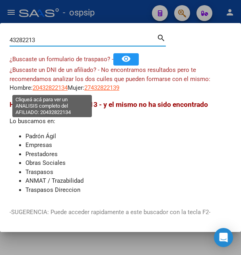
click at [48, 88] on span "20432822134" at bounding box center [50, 87] width 35 height 7
type textarea "20432822134"
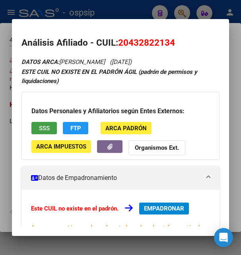
click at [50, 127] on button "SSS" at bounding box center [43, 128] width 25 height 12
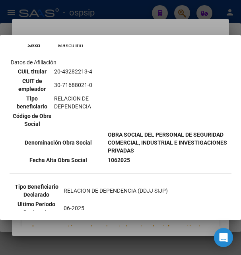
scroll to position [47, 0]
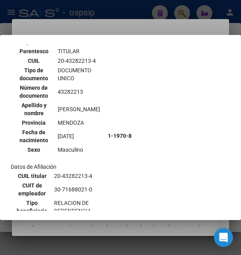
click at [122, 23] on div at bounding box center [120, 127] width 241 height 255
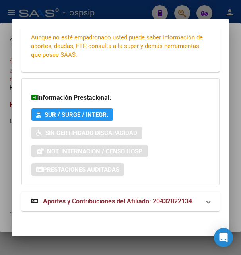
scroll to position [193, 0]
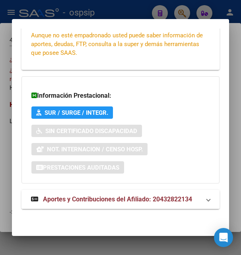
click at [80, 198] on span "Aportes y Contribuciones del Afiliado: 20432822134" at bounding box center [117, 199] width 149 height 8
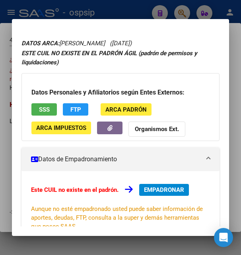
scroll to position [0, 0]
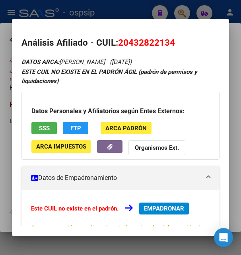
drag, startPoint x: 130, startPoint y: 42, endPoint x: 172, endPoint y: 40, distance: 42.2
click at [172, 40] on span "20432822134" at bounding box center [146, 42] width 57 height 10
click at [46, 122] on div "Datos Personales y Afiliatorios según Entes Externos: SSS FTP ARCA Padrón ARCA …" at bounding box center [119, 126] width 197 height 68
click at [47, 126] on span "SSS" at bounding box center [44, 127] width 11 height 7
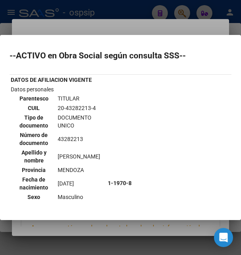
click at [89, 29] on div at bounding box center [120, 127] width 241 height 255
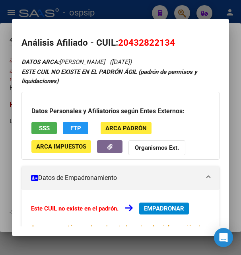
drag, startPoint x: 119, startPoint y: 41, endPoint x: 182, endPoint y: 39, distance: 62.8
click at [182, 39] on h2 "Análisis Afiliado - CUIL: 20432822134" at bounding box center [119, 43] width 197 height 14
click at [131, 37] on h2 "Análisis Afiliado - CUIL: 20432822134" at bounding box center [119, 43] width 197 height 14
drag, startPoint x: 130, startPoint y: 44, endPoint x: 169, endPoint y: 38, distance: 39.4
click at [169, 38] on span "20432822134" at bounding box center [146, 42] width 57 height 10
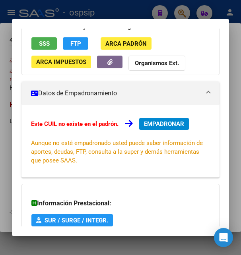
scroll to position [86, 0]
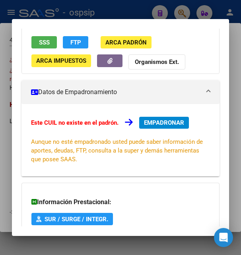
click at [172, 124] on span "EMPADRONAR" at bounding box center [164, 122] width 40 height 7
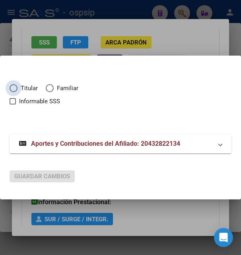
click at [14, 87] on span "Elija una opción" at bounding box center [14, 88] width 8 height 8
click at [14, 87] on input "Titular" at bounding box center [14, 88] width 8 height 8
radio input "true"
checkbox input "true"
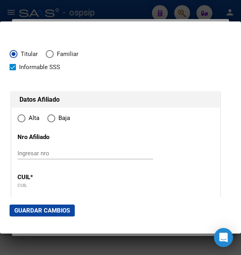
type input "20-43282213-4"
radio input "true"
type input "43282213"
type input "[PERSON_NAME]"
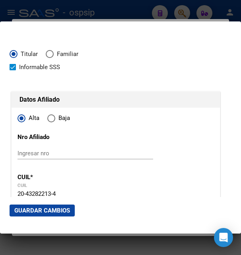
type input "[DATE]"
type input "LAS HERAS"
type input "5539"
type input "[PERSON_NAME]"
type input "23"
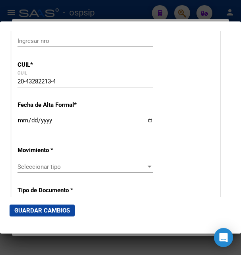
scroll to position [129, 0]
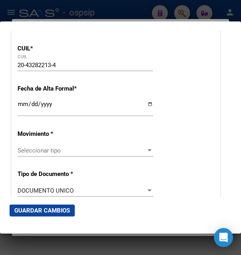
click at [23, 114] on input "Ingresar fecha" at bounding box center [84, 107] width 135 height 13
type input "[DATE]"
click at [31, 153] on span "Seleccionar tipo" at bounding box center [81, 150] width 128 height 7
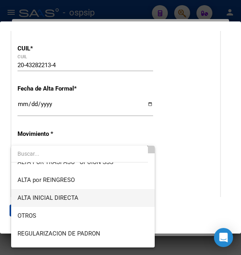
scroll to position [43, 0]
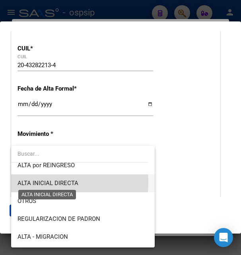
click at [37, 182] on span "ALTA INICIAL DIRECTA" at bounding box center [47, 183] width 61 height 7
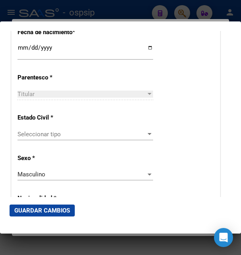
scroll to position [472, 0]
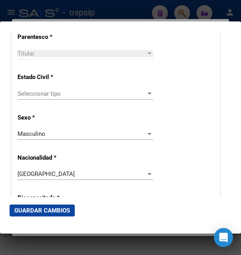
click at [48, 94] on span "Seleccionar tipo" at bounding box center [81, 93] width 128 height 7
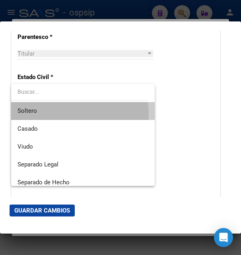
click at [47, 112] on span "Soltero" at bounding box center [82, 111] width 131 height 18
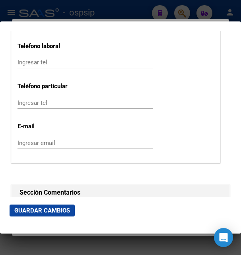
scroll to position [1115, 0]
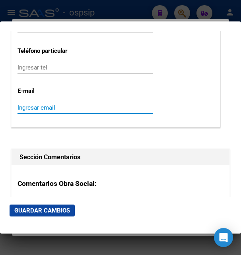
paste input "[EMAIL_ADDRESS][DOMAIN_NAME]"
type input "[EMAIL_ADDRESS][DOMAIN_NAME]"
click at [54, 211] on span "Guardar Cambios" at bounding box center [42, 210] width 56 height 7
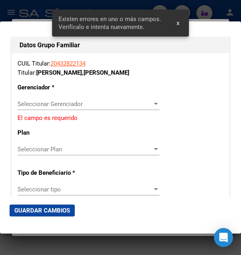
scroll to position [1373, 0]
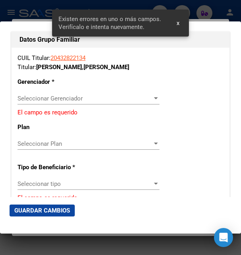
click at [29, 95] on span "Seleccionar Gerenciador" at bounding box center [84, 98] width 135 height 7
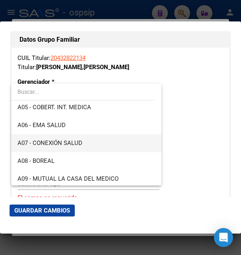
scroll to position [86, 0]
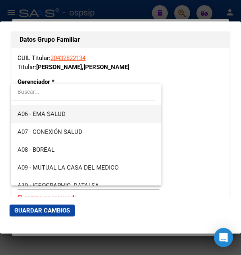
click at [66, 116] on span "A06 - EMA SALUD" at bounding box center [85, 114] width 137 height 18
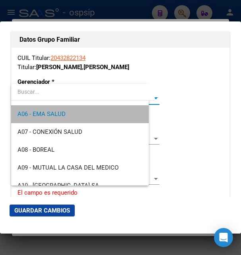
scroll to position [89, 0]
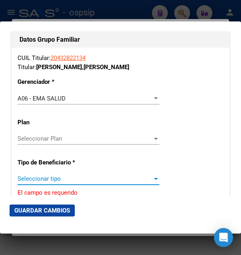
click at [39, 175] on span "Seleccionar tipo" at bounding box center [84, 178] width 135 height 7
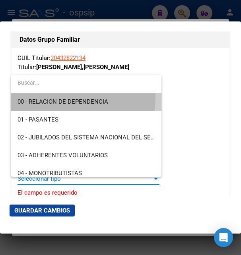
click at [60, 97] on span "00 - RELACION DE DEPENDENCIA" at bounding box center [85, 102] width 137 height 18
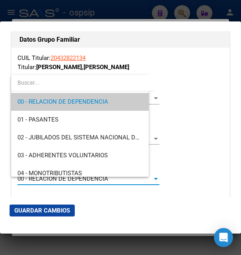
type input "30-71688021-0"
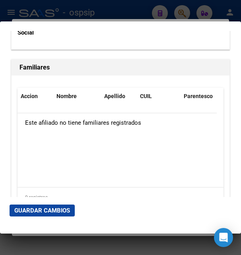
scroll to position [1709, 0]
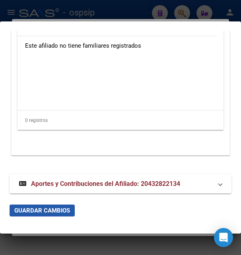
click at [46, 210] on span "Guardar Cambios" at bounding box center [42, 210] width 56 height 7
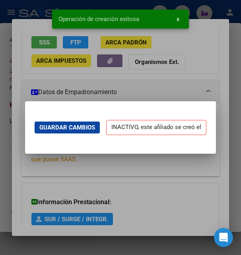
scroll to position [0, 0]
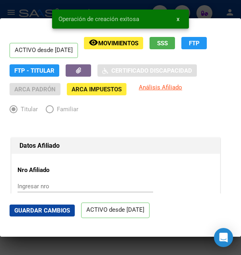
click at [67, 114] on span "Familiar" at bounding box center [66, 109] width 25 height 9
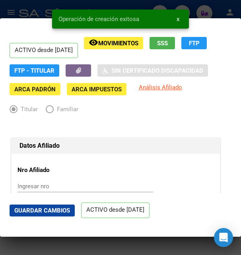
click at [48, 209] on span "Guardar Cambios" at bounding box center [42, 210] width 56 height 7
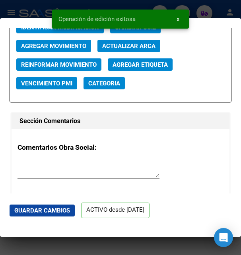
scroll to position [1201, 0]
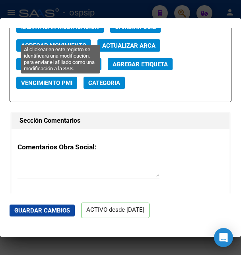
click at [83, 31] on span "Identificar Modificación" at bounding box center [60, 26] width 78 height 7
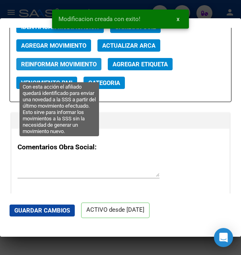
click at [75, 68] on span "Reinformar Movimiento" at bounding box center [58, 64] width 75 height 7
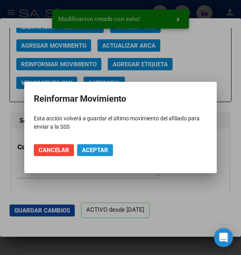
click at [93, 149] on span "Aceptar" at bounding box center [95, 150] width 26 height 7
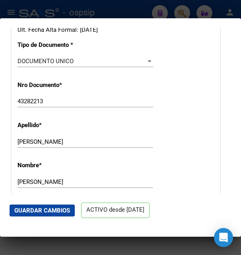
scroll to position [0, 0]
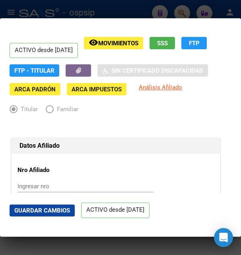
click at [109, 11] on div at bounding box center [120, 127] width 241 height 255
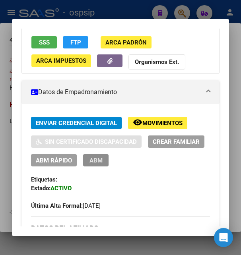
click at [102, 160] on span "ABM" at bounding box center [95, 160] width 13 height 7
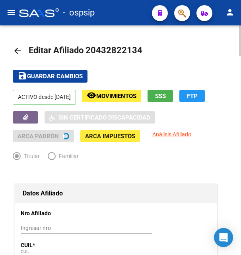
radio input "true"
type input "30-71688021-0"
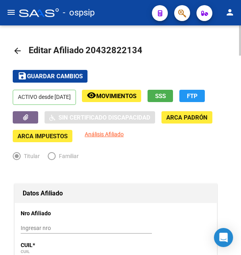
drag, startPoint x: 97, startPoint y: 52, endPoint x: 136, endPoint y: 51, distance: 38.9
click at [136, 51] on span "Editar Afiliado 20432822134" at bounding box center [86, 50] width 114 height 10
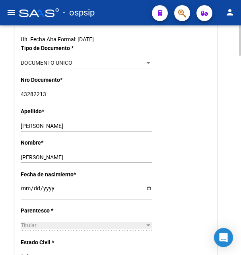
scroll to position [243, 0]
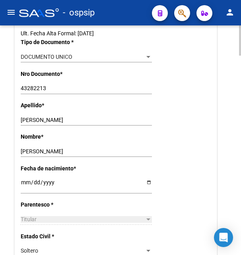
click at [40, 119] on input "[PERSON_NAME]" at bounding box center [86, 120] width 131 height 7
click at [35, 150] on input "[PERSON_NAME]" at bounding box center [86, 151] width 131 height 7
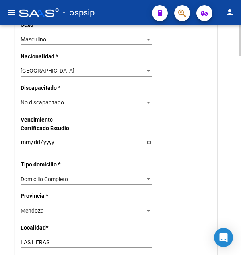
scroll to position [567, 0]
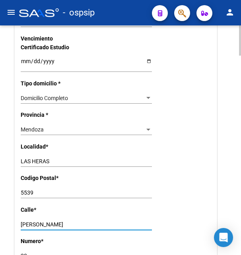
click at [32, 221] on input "[PERSON_NAME]" at bounding box center [86, 224] width 131 height 7
click at [35, 221] on input "[PERSON_NAME]" at bounding box center [86, 224] width 131 height 7
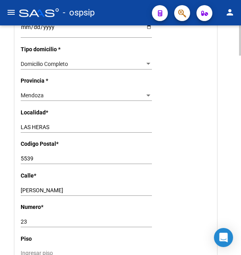
scroll to position [648, 0]
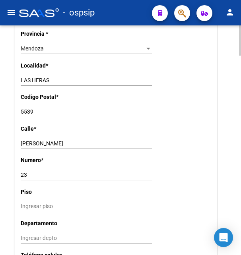
click at [23, 169] on div "23 Ingresar nro" at bounding box center [86, 174] width 131 height 11
click at [22, 172] on input "23" at bounding box center [86, 175] width 131 height 7
click at [29, 108] on input "5539" at bounding box center [86, 111] width 131 height 7
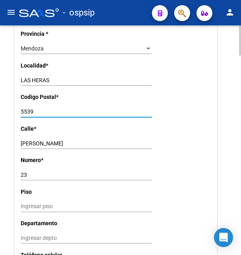
click at [29, 108] on input "5539" at bounding box center [86, 111] width 131 height 7
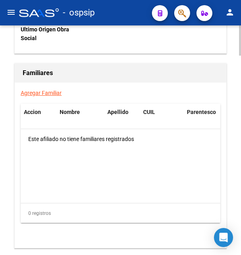
scroll to position [1517, 0]
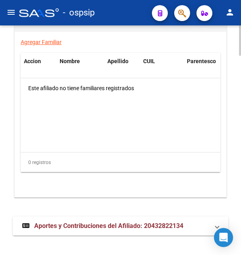
click at [99, 222] on span "Aportes y Contribuciones del Afiliado: 20432822134" at bounding box center [108, 226] width 149 height 8
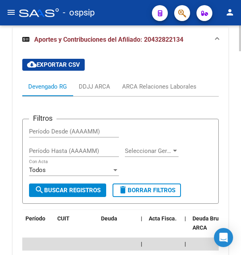
scroll to position [1809, 0]
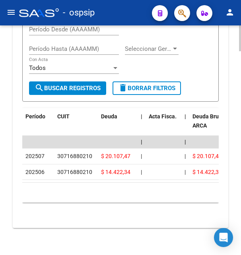
drag, startPoint x: 58, startPoint y: 147, endPoint x: 99, endPoint y: 147, distance: 41.7
click at [95, 152] on div "30716880210" at bounding box center [75, 156] width 37 height 9
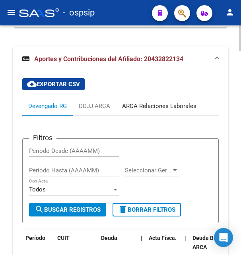
click at [175, 102] on div "ARCA Relaciones Laborales" at bounding box center [159, 106] width 74 height 9
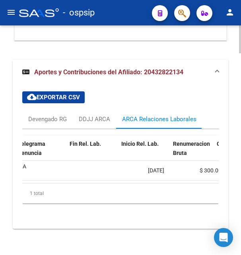
scroll to position [0, 239]
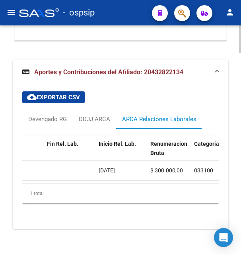
click at [108, 167] on span "[DATE]" at bounding box center [107, 170] width 16 height 6
click at [109, 167] on span "[DATE]" at bounding box center [107, 170] width 16 height 6
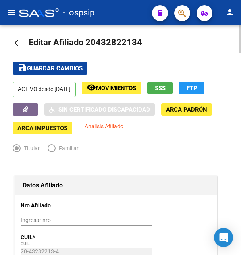
scroll to position [0, 0]
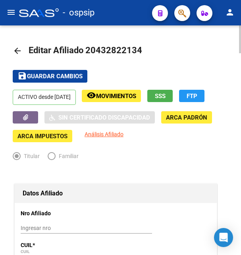
drag, startPoint x: 96, startPoint y: 49, endPoint x: 137, endPoint y: 48, distance: 40.5
click at [137, 48] on span "Editar Afiliado 20432822134" at bounding box center [86, 50] width 114 height 10
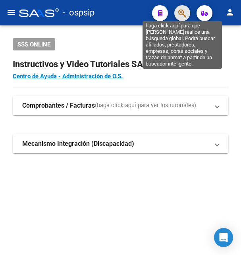
click at [183, 15] on icon "button" at bounding box center [182, 13] width 8 height 9
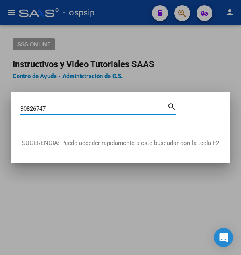
type input "30826747"
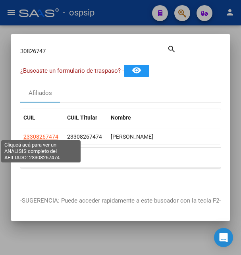
click at [42, 135] on span "23308267474" at bounding box center [40, 136] width 35 height 6
type textarea "23308267474"
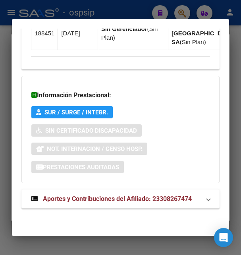
scroll to position [702, 0]
click at [73, 196] on span "Aportes y Contribuciones del Afiliado: 23308267474" at bounding box center [117, 199] width 149 height 8
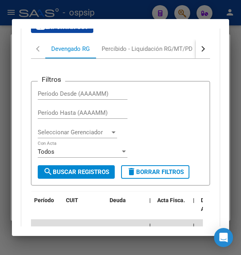
scroll to position [877, 0]
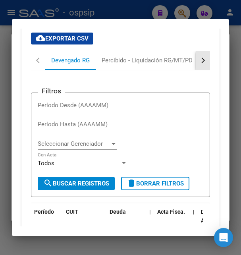
click at [196, 70] on button "button" at bounding box center [203, 60] width 14 height 19
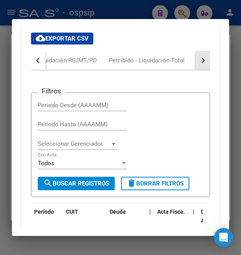
click at [196, 70] on button "button" at bounding box center [203, 60] width 14 height 19
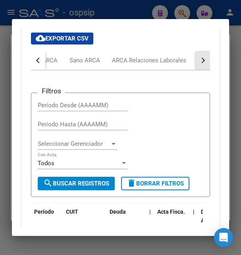
click at [201, 70] on button "button" at bounding box center [203, 60] width 14 height 19
click at [174, 70] on div "ARCA Relaciones Laborales" at bounding box center [148, 60] width 86 height 19
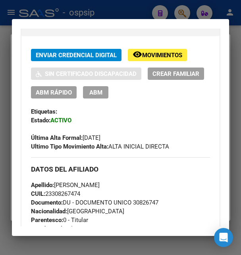
scroll to position [134, 0]
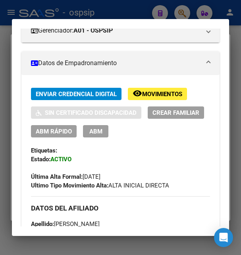
click at [161, 213] on h3 "DATOS DEL AFILIADO" at bounding box center [120, 208] width 179 height 9
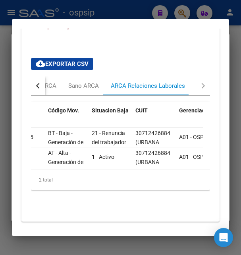
scroll to position [897, 0]
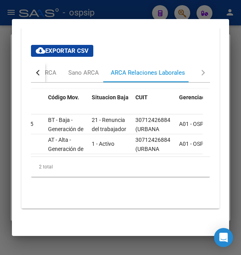
click at [37, 68] on button "button" at bounding box center [38, 72] width 14 height 19
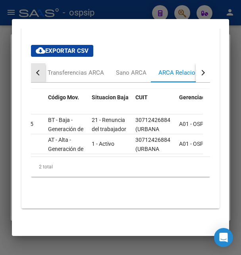
click at [37, 68] on button "button" at bounding box center [38, 72] width 14 height 19
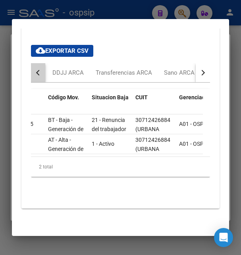
click at [37, 68] on button "button" at bounding box center [38, 72] width 14 height 19
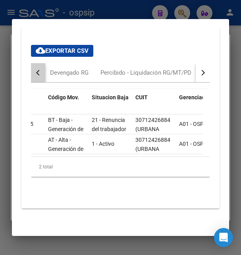
click at [38, 69] on button "button" at bounding box center [38, 72] width 14 height 19
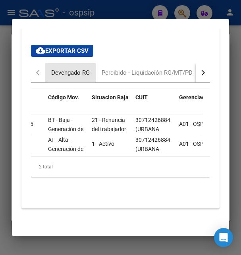
click at [62, 68] on div "Devengado RG" at bounding box center [70, 72] width 39 height 9
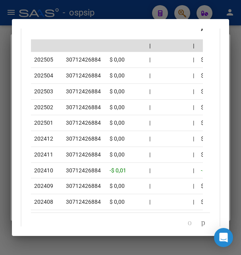
scroll to position [1078, 0]
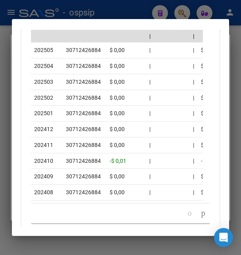
click at [141, 13] on div at bounding box center [120, 127] width 241 height 255
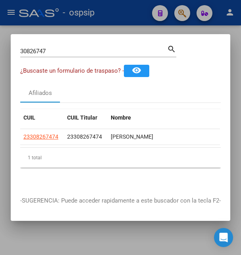
click at [141, 12] on div at bounding box center [120, 127] width 241 height 255
click at [141, 11] on div "- ospsip" at bounding box center [82, 12] width 127 height 17
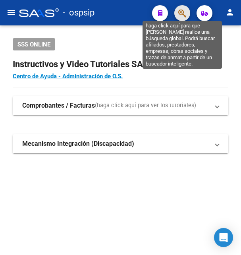
click at [181, 11] on icon "button" at bounding box center [182, 13] width 8 height 9
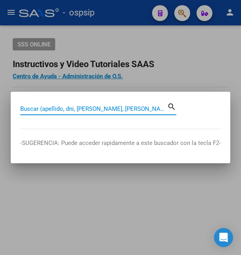
click at [89, 108] on input "Buscar (apellido, dni, [PERSON_NAME], [PERSON_NAME], cuit, obra social)" at bounding box center [93, 108] width 147 height 7
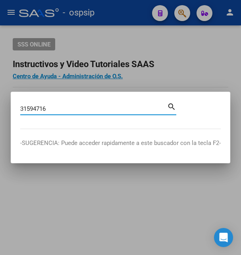
type input "31594716"
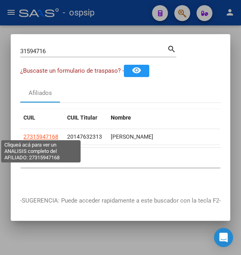
click at [40, 133] on span "27315947168" at bounding box center [40, 136] width 35 height 6
type textarea "27315947168"
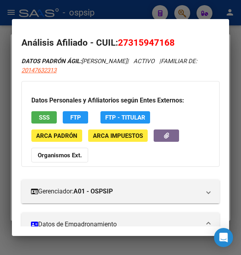
click at [51, 120] on button "SSS" at bounding box center [43, 117] width 25 height 12
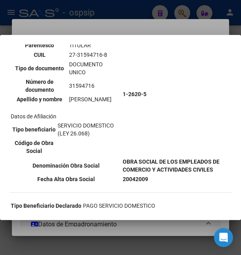
scroll to position [86, 0]
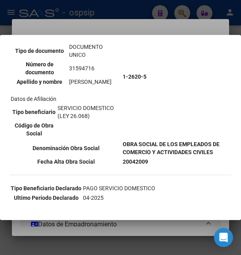
click at [122, 30] on div at bounding box center [120, 127] width 241 height 255
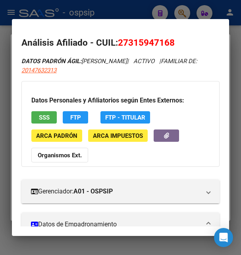
click at [129, 14] on div at bounding box center [120, 127] width 241 height 255
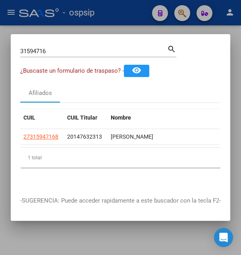
click at [129, 14] on div at bounding box center [120, 127] width 241 height 255
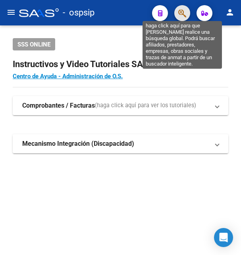
click at [181, 12] on icon "button" at bounding box center [182, 13] width 8 height 9
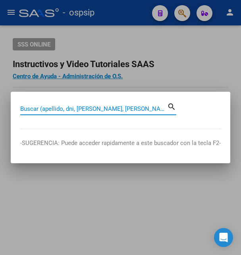
click at [64, 110] on input "Buscar (apellido, dni, [PERSON_NAME], [PERSON_NAME], cuit, obra social)" at bounding box center [93, 108] width 147 height 7
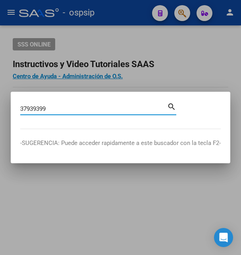
type input "37939399"
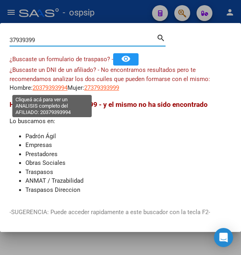
click at [55, 87] on span "20379393994" at bounding box center [50, 87] width 35 height 7
type textarea "20379393994"
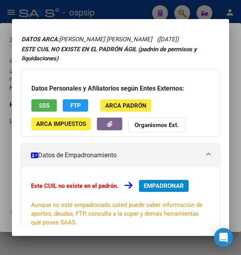
scroll to position [0, 0]
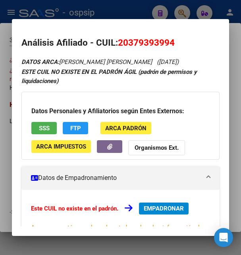
drag, startPoint x: 130, startPoint y: 43, endPoint x: 169, endPoint y: 40, distance: 39.5
click at [169, 40] on span "20379393994" at bounding box center [146, 42] width 57 height 10
click at [38, 130] on button "SSS" at bounding box center [43, 128] width 25 height 12
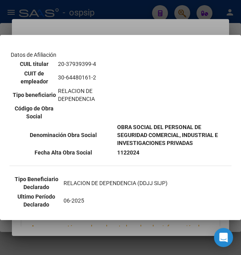
scroll to position [172, 0]
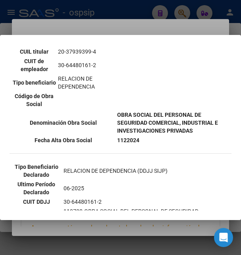
click at [125, 29] on div at bounding box center [120, 127] width 241 height 255
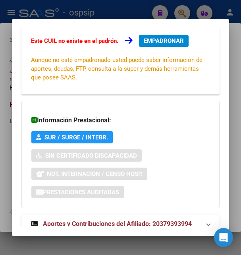
scroll to position [193, 0]
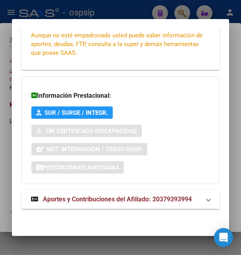
click at [104, 198] on span "Aportes y Contribuciones del Afiliado: 20379393994" at bounding box center [117, 199] width 149 height 8
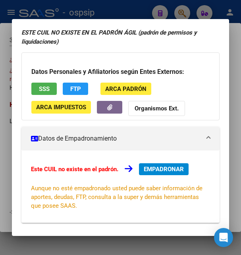
scroll to position [0, 0]
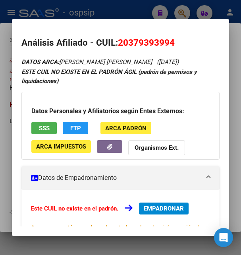
click at [45, 127] on span "SSS" at bounding box center [44, 128] width 11 height 7
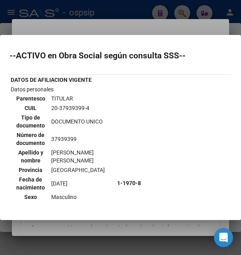
click at [65, 23] on div at bounding box center [120, 127] width 241 height 255
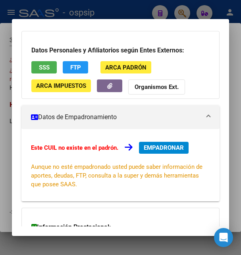
scroll to position [129, 0]
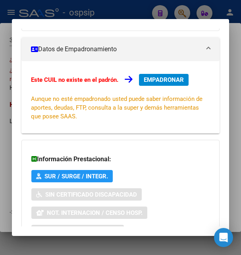
click at [172, 80] on span "EMPADRONAR" at bounding box center [164, 79] width 40 height 7
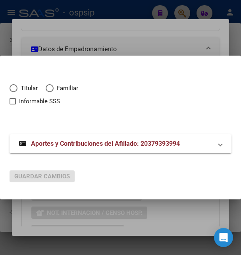
click at [15, 89] on span "Elija una opción" at bounding box center [14, 88] width 8 height 8
click at [15, 89] on input "Titular" at bounding box center [14, 88] width 8 height 8
radio input "true"
checkbox input "true"
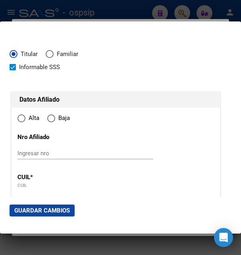
type input "20-37939399-4"
radio input "true"
type input "37939399"
type input "[PERSON_NAME] [PERSON_NAME]"
type input "[PERSON_NAME]"
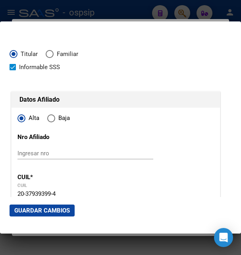
type input "[DATE]"
type input "CAMPANA"
type input "2804"
type input "SARMIENTO"
type input "786"
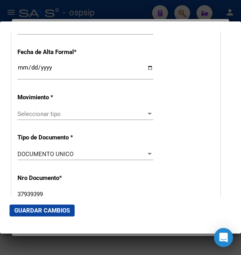
scroll to position [172, 0]
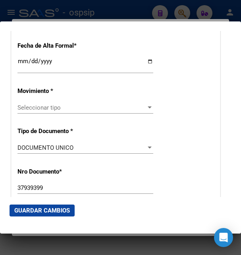
click at [25, 71] on input "Ingresar fecha" at bounding box center [85, 64] width 136 height 13
type input "[DATE]"
click at [42, 111] on span "Seleccionar tipo" at bounding box center [81, 107] width 129 height 7
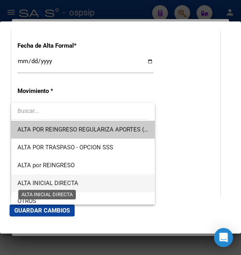
click at [64, 180] on span "ALTA INICIAL DIRECTA" at bounding box center [47, 183] width 61 height 7
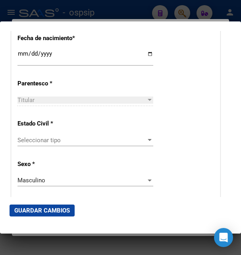
scroll to position [429, 0]
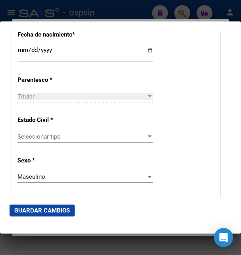
click at [50, 138] on span "Seleccionar tipo" at bounding box center [81, 136] width 129 height 7
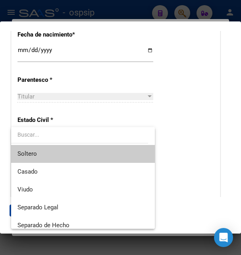
click at [39, 157] on span "Soltero" at bounding box center [82, 154] width 131 height 18
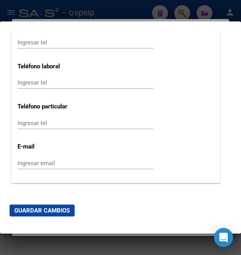
scroll to position [1073, 0]
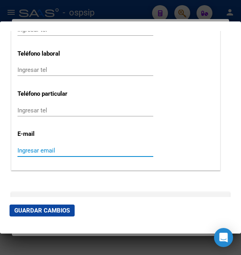
paste input "[EMAIL_ADDRESS][DOMAIN_NAME]"
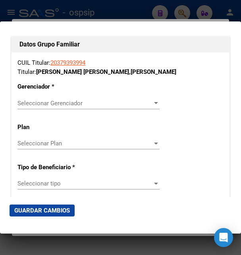
scroll to position [1373, 0]
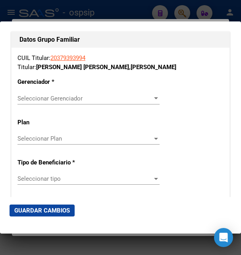
type input "[EMAIL_ADDRESS][DOMAIN_NAME]"
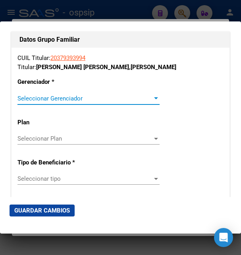
click at [50, 95] on span "Seleccionar Gerenciador" at bounding box center [84, 98] width 135 height 7
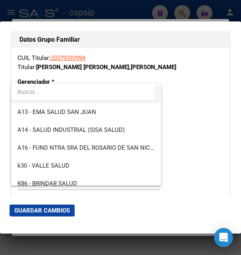
scroll to position [215, 0]
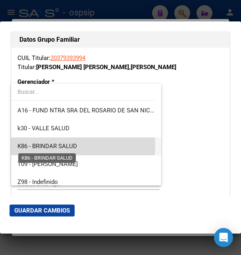
click at [63, 144] on span "K86 - BRINDAR SALUD" at bounding box center [47, 146] width 60 height 7
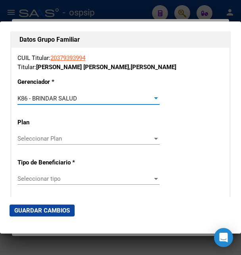
click at [54, 175] on span "Seleccionar tipo" at bounding box center [84, 178] width 135 height 7
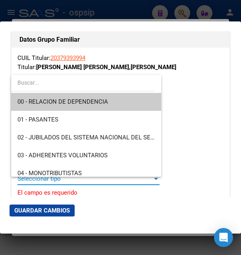
click at [60, 105] on span "00 - RELACION DE DEPENDENCIA" at bounding box center [62, 101] width 91 height 7
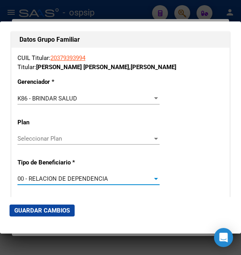
type input "30-64480161-2"
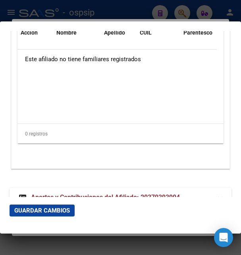
scroll to position [1709, 0]
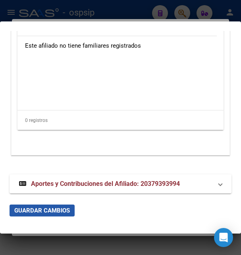
click at [44, 207] on span "Guardar Cambios" at bounding box center [42, 210] width 56 height 7
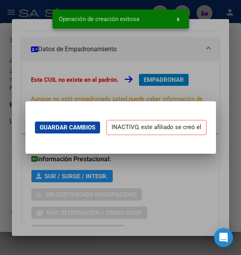
scroll to position [0, 0]
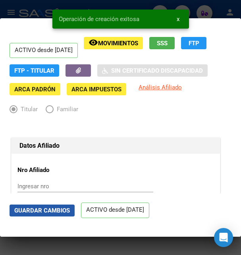
click at [46, 209] on span "Guardar Cambios" at bounding box center [42, 210] width 56 height 7
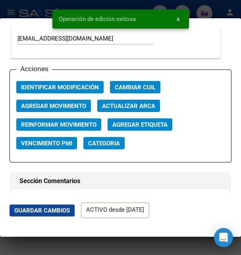
scroll to position [1158, 0]
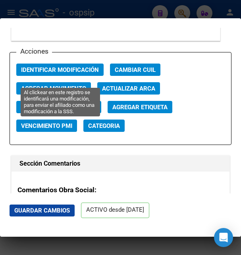
click at [70, 73] on span "Identificar Modificación" at bounding box center [60, 69] width 78 height 7
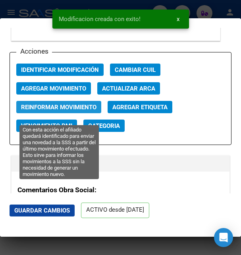
click at [73, 111] on span "Reinformar Movimiento" at bounding box center [58, 107] width 75 height 7
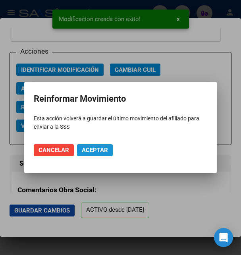
click at [100, 149] on span "Aceptar" at bounding box center [95, 150] width 26 height 7
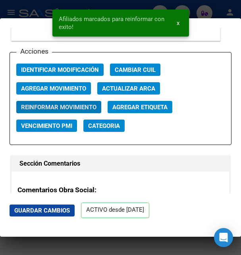
click at [32, 14] on div at bounding box center [120, 127] width 241 height 255
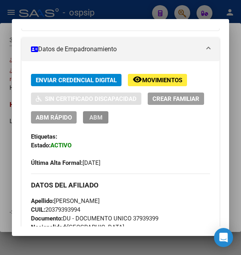
click at [102, 114] on span "ABM" at bounding box center [95, 117] width 13 height 7
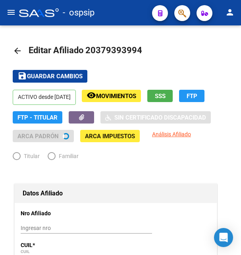
radio input "true"
type input "30-64480161-2"
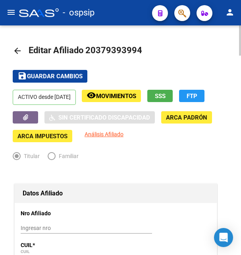
drag, startPoint x: 97, startPoint y: 49, endPoint x: 137, endPoint y: 44, distance: 41.2
click at [137, 44] on h1 "Editar Afiliado 20379393994" at bounding box center [87, 51] width 116 height 16
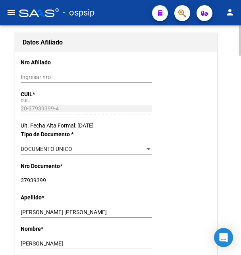
scroll to position [162, 0]
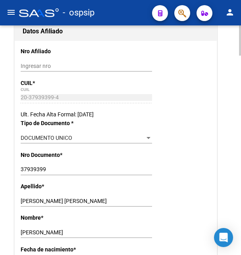
click at [43, 200] on input "[PERSON_NAME] [PERSON_NAME]" at bounding box center [86, 201] width 131 height 7
click at [30, 230] on input "[PERSON_NAME]" at bounding box center [86, 232] width 131 height 7
click at [31, 230] on input "[PERSON_NAME]" at bounding box center [86, 232] width 131 height 7
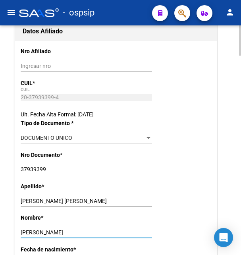
click at [31, 231] on input "[PERSON_NAME]" at bounding box center [86, 232] width 131 height 7
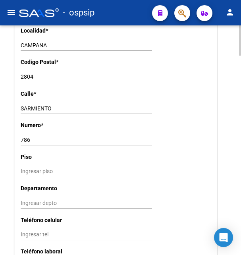
scroll to position [689, 0]
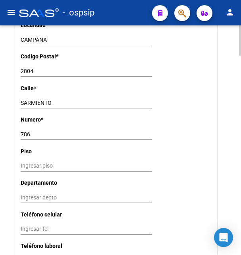
click at [38, 100] on input "SARMIENTO" at bounding box center [86, 103] width 131 height 7
click at [28, 68] on input "2804" at bounding box center [86, 71] width 131 height 7
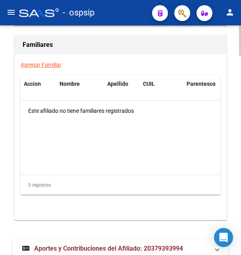
scroll to position [1517, 0]
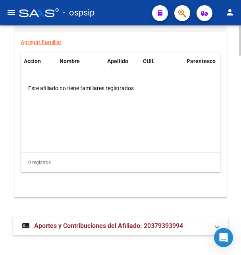
click at [76, 222] on span "Aportes y Contribuciones del Afiliado: 20379393994" at bounding box center [108, 226] width 149 height 8
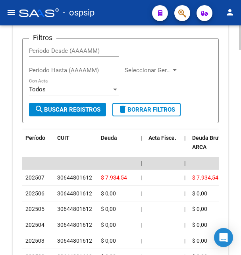
scroll to position [1788, 0]
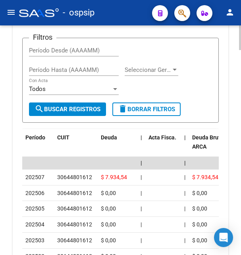
drag, startPoint x: 57, startPoint y: 167, endPoint x: 95, endPoint y: 164, distance: 37.5
click at [95, 173] on div "30644801612" at bounding box center [75, 177] width 37 height 9
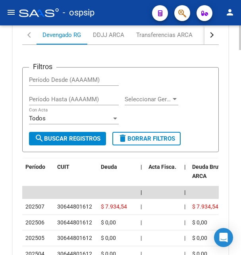
scroll to position [1747, 0]
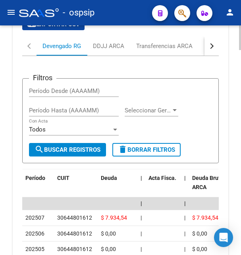
click at [210, 40] on button "button" at bounding box center [212, 46] width 14 height 19
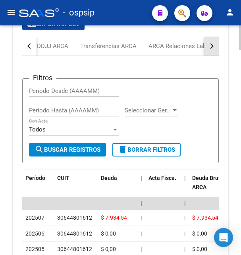
click at [211, 40] on button "button" at bounding box center [212, 46] width 14 height 19
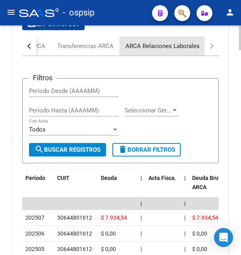
click at [182, 42] on div "ARCA Relaciones Laborales" at bounding box center [163, 46] width 74 height 9
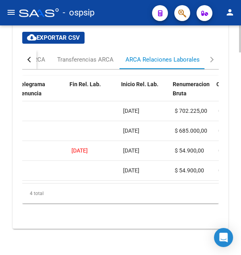
scroll to position [0, 224]
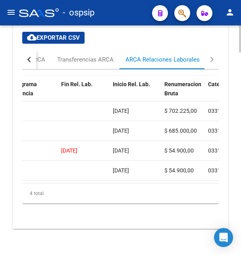
click at [124, 108] on span "[DATE]" at bounding box center [121, 111] width 16 height 6
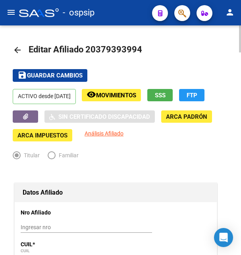
scroll to position [0, 0]
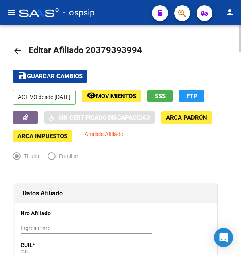
drag, startPoint x: 98, startPoint y: 49, endPoint x: 139, endPoint y: 46, distance: 40.7
click at [139, 46] on span "Editar Afiliado 20379393994" at bounding box center [86, 50] width 114 height 10
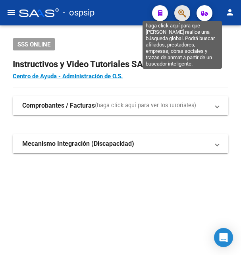
click at [182, 13] on icon "button" at bounding box center [182, 13] width 8 height 9
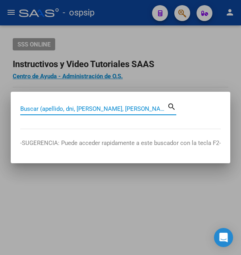
click at [66, 108] on input "Buscar (apellido, dni, [PERSON_NAME], [PERSON_NAME], cuit, obra social)" at bounding box center [93, 108] width 147 height 7
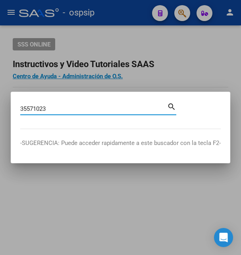
type input "35571023"
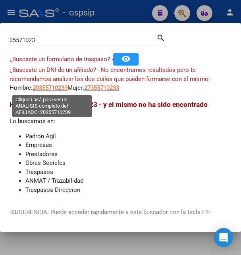
click at [54, 88] on span "20355710239" at bounding box center [50, 87] width 35 height 7
type textarea "20355710239"
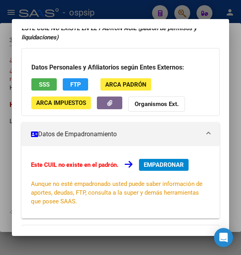
scroll to position [43, 0]
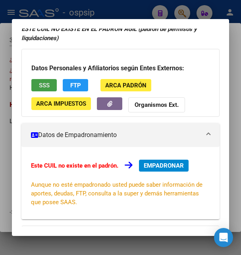
click at [41, 82] on span "SSS" at bounding box center [44, 85] width 11 height 7
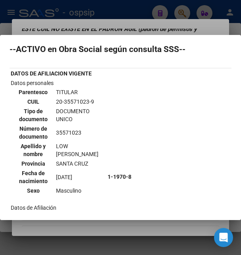
scroll to position [0, 0]
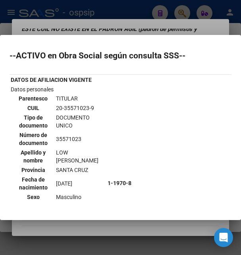
drag, startPoint x: 52, startPoint y: 107, endPoint x: 95, endPoint y: 108, distance: 42.9
click at [95, 108] on td "20-35571023-9" at bounding box center [81, 108] width 50 height 9
click at [78, 112] on td "20-35571023-9" at bounding box center [81, 108] width 50 height 9
drag, startPoint x: 58, startPoint y: 108, endPoint x: 83, endPoint y: 104, distance: 24.6
click at [83, 104] on td "20-35571023-9" at bounding box center [81, 108] width 50 height 9
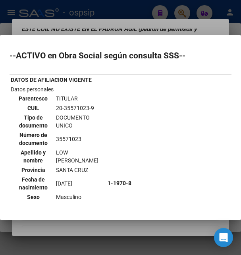
drag, startPoint x: 51, startPoint y: 108, endPoint x: 92, endPoint y: 107, distance: 40.9
click at [92, 107] on table "Parentesco TITULAR CUIL 20-35571023-9 Tipo de documento DOCUMENTO UNICO Número …" at bounding box center [58, 147] width 95 height 109
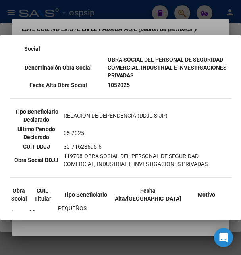
scroll to position [257, 0]
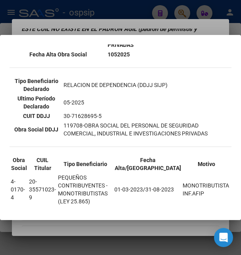
click at [153, 17] on div at bounding box center [120, 127] width 241 height 255
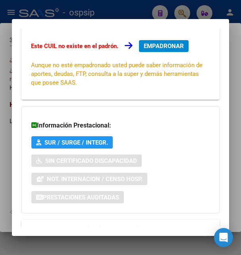
scroll to position [193, 0]
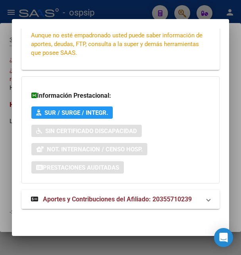
click at [95, 200] on span "Aportes y Contribuciones del Afiliado: 20355710239" at bounding box center [117, 199] width 149 height 8
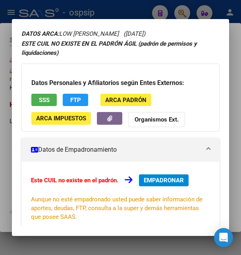
scroll to position [43, 0]
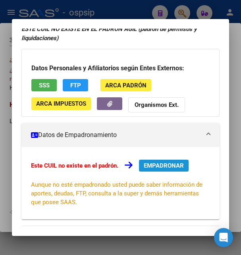
click at [163, 164] on span "EMPADRONAR" at bounding box center [164, 165] width 40 height 7
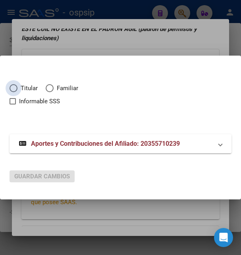
click at [15, 88] on span "Elija una opción" at bounding box center [14, 88] width 8 height 8
click at [15, 88] on input "Titular" at bounding box center [14, 88] width 8 height 8
radio input "true"
checkbox input "true"
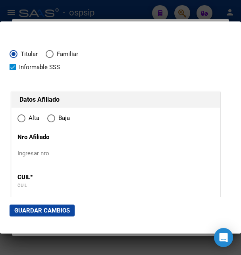
type input "20-35571023-9"
type input "35571023"
type input "LOW"
type input "[PERSON_NAME]"
type input "[DATE]"
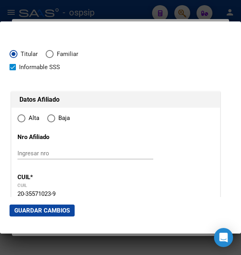
type input "RIO GALLEGOS"
type input "9400"
type input "PJE LAGUNA AZUL"
type input "281"
radio input "true"
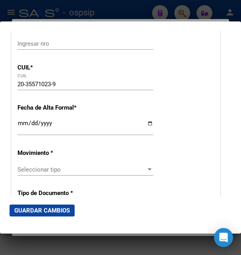
scroll to position [129, 0]
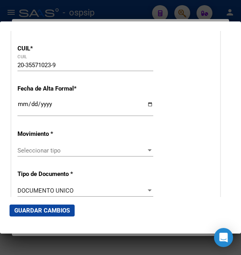
click at [24, 114] on input "Ingresar fecha" at bounding box center [85, 107] width 136 height 13
type input "[DATE]"
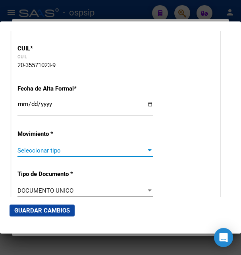
click at [67, 154] on span "Seleccionar tipo" at bounding box center [81, 150] width 129 height 7
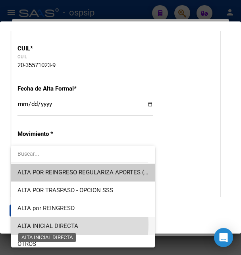
click at [44, 224] on span "ALTA INICIAL DIRECTA" at bounding box center [47, 225] width 61 height 7
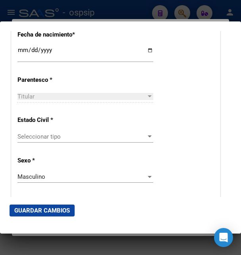
scroll to position [472, 0]
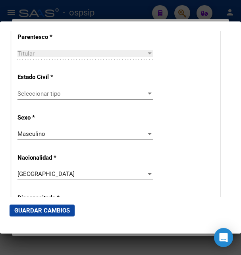
click at [52, 93] on span "Seleccionar tipo" at bounding box center [81, 93] width 129 height 7
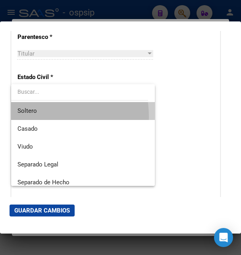
click at [31, 117] on span "Soltero" at bounding box center [82, 111] width 131 height 18
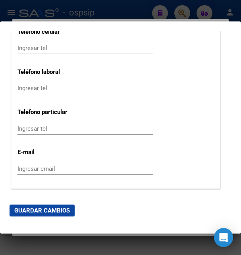
scroll to position [1073, 0]
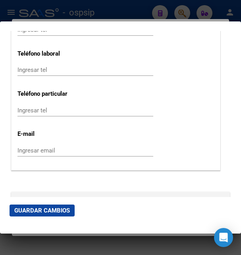
click at [22, 147] on input "Ingresar email" at bounding box center [85, 150] width 136 height 7
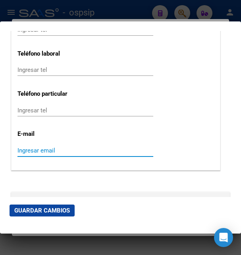
paste input "[EMAIL_ADDRESS][DOMAIN_NAME]"
type input "[EMAIL_ADDRESS][DOMAIN_NAME]"
click at [39, 206] on button "Guardar Cambios" at bounding box center [42, 211] width 65 height 12
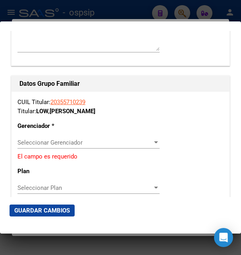
scroll to position [1330, 0]
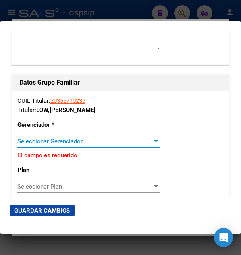
click at [54, 138] on span "Seleccionar Gerenciador" at bounding box center [84, 141] width 135 height 7
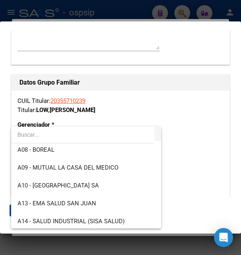
scroll to position [172, 0]
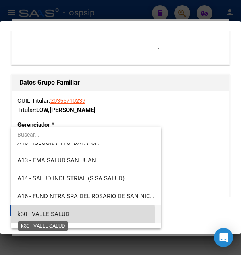
click at [41, 216] on span "k30 - VALLE SALUD" at bounding box center [43, 214] width 52 height 7
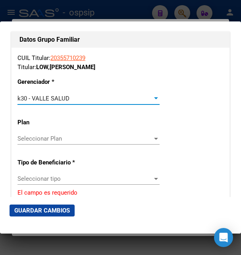
scroll to position [1416, 0]
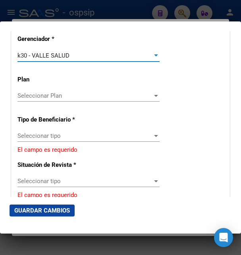
click at [47, 132] on span "Seleccionar tipo" at bounding box center [84, 135] width 135 height 7
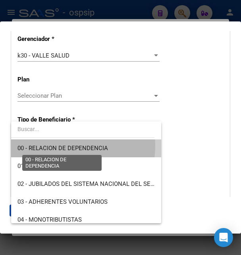
click at [48, 146] on span "00 - RELACION DE DEPENDENCIA" at bounding box center [62, 148] width 91 height 7
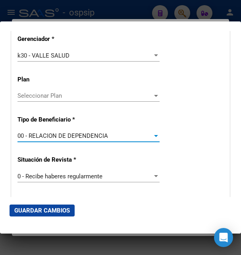
type input "30-71628695-5"
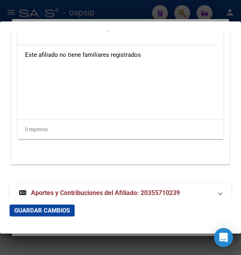
scroll to position [1709, 0]
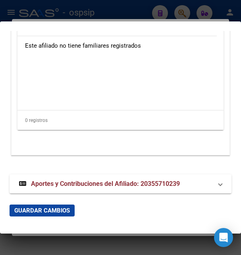
click at [48, 209] on span "Guardar Cambios" at bounding box center [42, 210] width 56 height 7
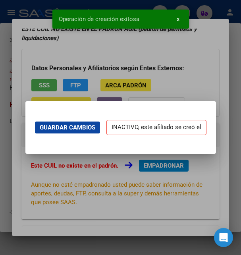
scroll to position [0, 0]
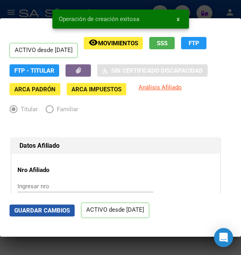
click at [34, 206] on button "Guardar Cambios" at bounding box center [42, 211] width 65 height 12
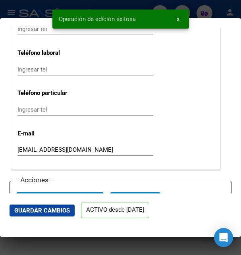
scroll to position [1158, 0]
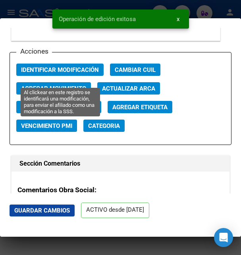
click at [65, 73] on span "Identificar Modificación" at bounding box center [60, 69] width 78 height 7
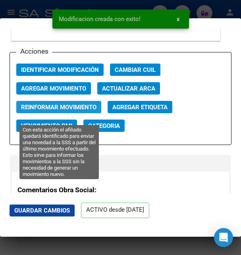
click at [70, 111] on span "Reinformar Movimiento" at bounding box center [58, 107] width 75 height 7
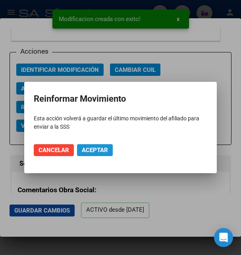
click at [93, 148] on span "Aceptar" at bounding box center [95, 150] width 26 height 7
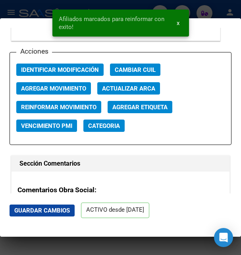
click at [209, 10] on div at bounding box center [120, 127] width 241 height 255
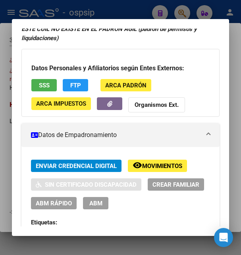
click at [102, 206] on span "ABM" at bounding box center [95, 203] width 13 height 7
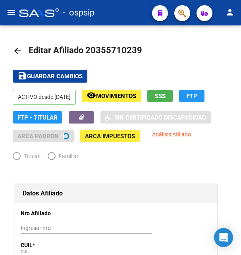
radio input "true"
type input "30-71628695-5"
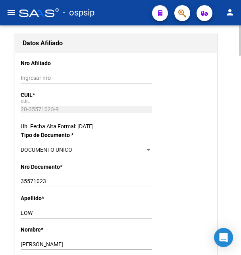
scroll to position [162, 0]
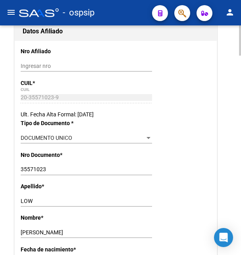
click at [27, 203] on input "LOW" at bounding box center [86, 201] width 131 height 7
click at [36, 231] on input "[PERSON_NAME]" at bounding box center [86, 232] width 131 height 7
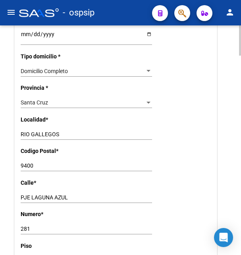
scroll to position [608, 0]
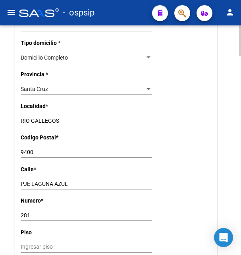
click at [49, 181] on input "PJE LAGUNA AZUL" at bounding box center [86, 184] width 131 height 7
click at [27, 212] on input "281" at bounding box center [86, 215] width 131 height 7
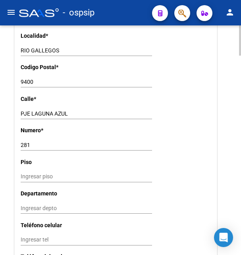
scroll to position [689, 0]
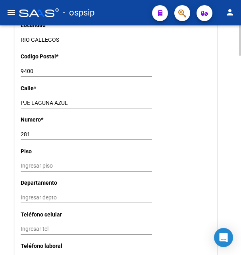
click at [28, 68] on input "9400" at bounding box center [86, 71] width 131 height 7
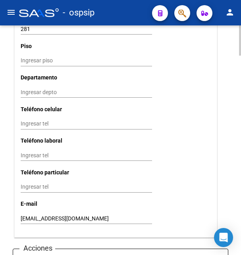
scroll to position [851, 0]
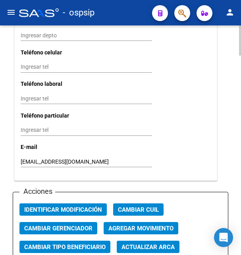
click at [35, 159] on input "[EMAIL_ADDRESS][DOMAIN_NAME]" at bounding box center [86, 162] width 131 height 7
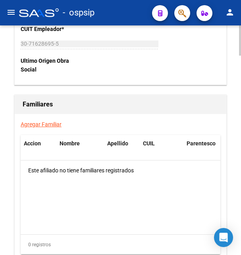
scroll to position [1517, 0]
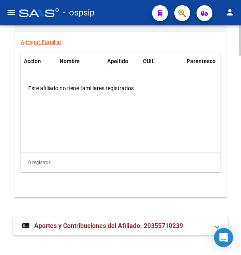
click at [90, 222] on span "Aportes y Contribuciones del Afiliado: 20355710239" at bounding box center [108, 226] width 149 height 8
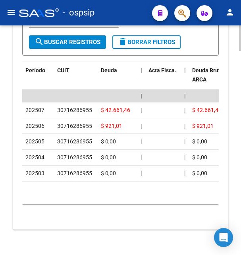
scroll to position [1857, 0]
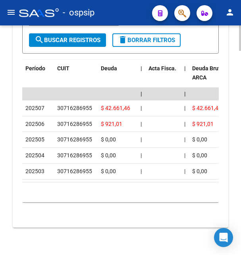
drag, startPoint x: 58, startPoint y: 99, endPoint x: 95, endPoint y: 98, distance: 37.4
click at [95, 104] on div "30716286955" at bounding box center [75, 108] width 37 height 9
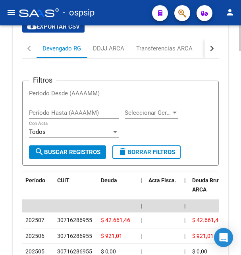
scroll to position [1654, 0]
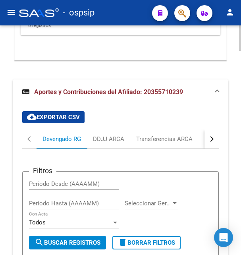
click at [206, 130] on button "button" at bounding box center [212, 139] width 14 height 19
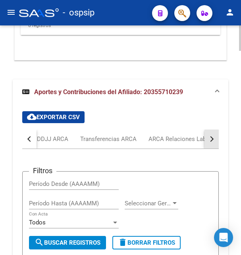
click at [206, 130] on button "button" at bounding box center [212, 139] width 14 height 19
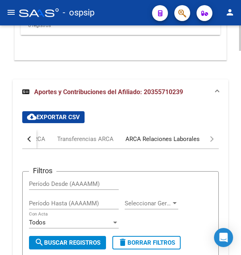
click at [174, 135] on div "ARCA Relaciones Laborales" at bounding box center [163, 139] width 74 height 9
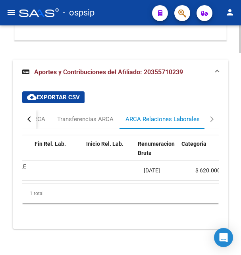
scroll to position [0, 268]
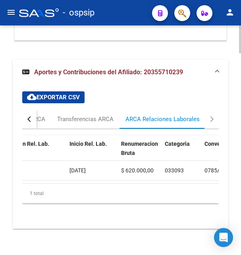
click at [86, 167] on span "[DATE]" at bounding box center [78, 170] width 16 height 6
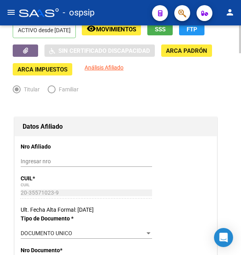
scroll to position [0, 0]
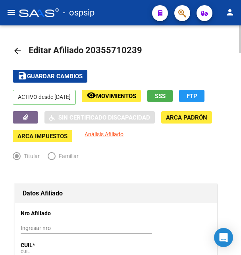
click at [240, 31] on div at bounding box center [240, 140] width 2 height 230
drag, startPoint x: 97, startPoint y: 52, endPoint x: 134, endPoint y: 48, distance: 37.2
click at [134, 48] on span "Editar Afiliado 20355710239" at bounding box center [86, 50] width 114 height 10
click at [121, 14] on div "- ospsip" at bounding box center [82, 12] width 127 height 17
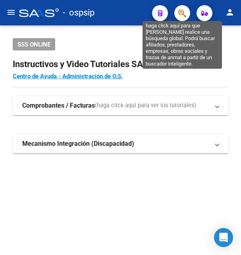
click at [186, 12] on icon "button" at bounding box center [182, 13] width 8 height 9
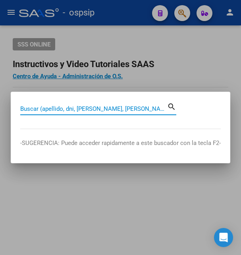
click at [64, 106] on input "Buscar (apellido, dni, [PERSON_NAME], [PERSON_NAME], cuit, obra social)" at bounding box center [93, 108] width 147 height 7
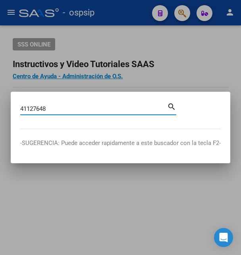
type input "41127648"
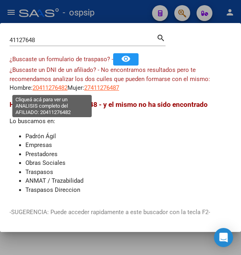
click at [61, 90] on span "20411276482" at bounding box center [50, 87] width 35 height 7
type textarea "20411276482"
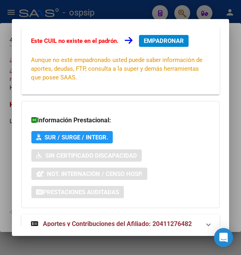
scroll to position [193, 0]
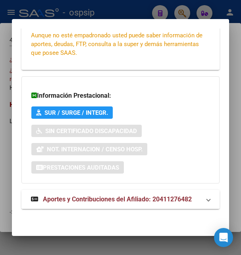
click at [106, 201] on span "Aportes y Contribuciones del Afiliado: 20411276482" at bounding box center [117, 199] width 149 height 8
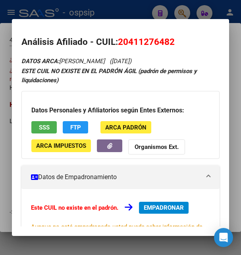
scroll to position [0, 0]
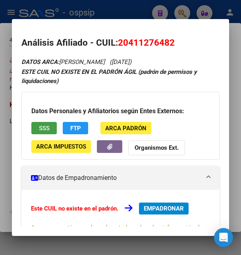
click at [43, 131] on span "SSS" at bounding box center [44, 128] width 11 height 7
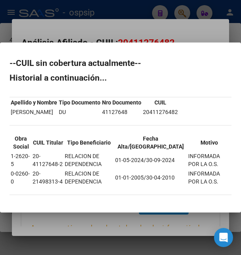
click at [168, 34] on div at bounding box center [120, 127] width 241 height 255
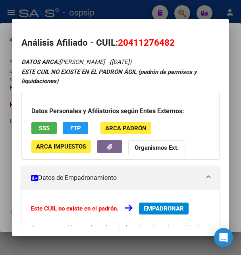
drag, startPoint x: 130, startPoint y: 42, endPoint x: 172, endPoint y: 38, distance: 42.3
click at [172, 38] on span "20411276482" at bounding box center [146, 42] width 57 height 10
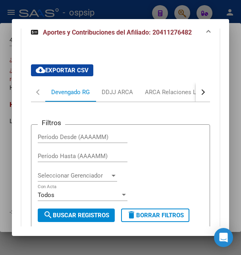
scroll to position [348, 0]
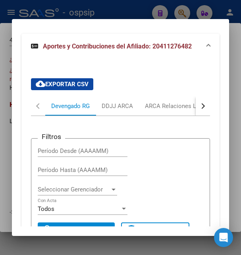
click at [199, 108] on div "button" at bounding box center [202, 106] width 6 height 6
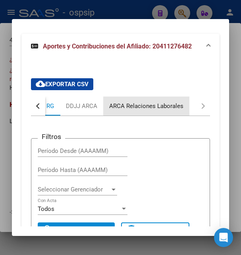
click at [151, 105] on div "ARCA Relaciones Laborales" at bounding box center [146, 106] width 74 height 9
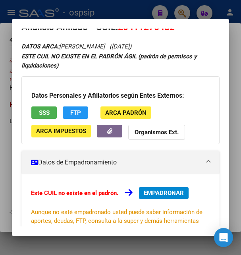
scroll to position [0, 0]
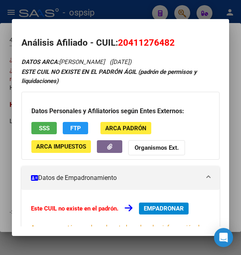
drag, startPoint x: 130, startPoint y: 43, endPoint x: 171, endPoint y: 37, distance: 42.1
click at [171, 37] on h2 "Análisis Afiliado - CUIL: 20411276482" at bounding box center [120, 43] width 198 height 14
click at [122, 25] on mat-dialog-container "Análisis Afiliado - CUIL: 20411276482 DATOS ARCA: [PERSON_NAME] ([DATE]) ESTE C…" at bounding box center [120, 127] width 217 height 217
drag, startPoint x: 128, startPoint y: 41, endPoint x: 171, endPoint y: 35, distance: 43.4
click at [171, 35] on mat-dialog-content "Análisis Afiliado - CUIL: 20411276482 DATOS ARCA: [PERSON_NAME] ([DATE]) ESTE C…" at bounding box center [120, 128] width 217 height 198
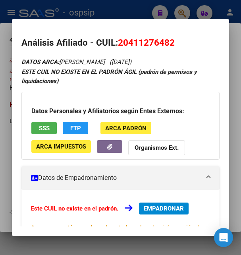
click at [48, 126] on span "SSS" at bounding box center [44, 128] width 11 height 7
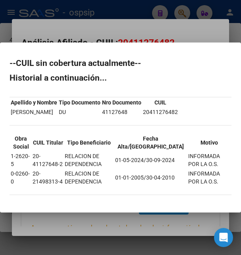
click at [153, 29] on div at bounding box center [120, 127] width 241 height 255
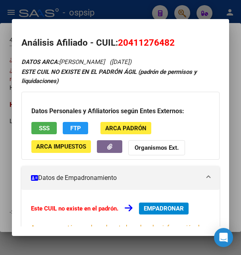
drag, startPoint x: 119, startPoint y: 42, endPoint x: 178, endPoint y: 35, distance: 59.3
click at [178, 35] on mat-dialog-content "Análisis Afiliado - CUIL: 20411276482 DATOS ARCA: [PERSON_NAME] ([DATE]) ESTE C…" at bounding box center [120, 128] width 217 height 198
click at [134, 15] on div at bounding box center [120, 127] width 241 height 255
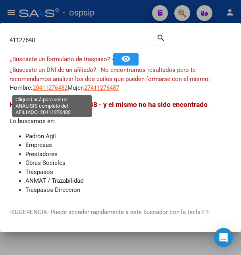
click at [58, 89] on span "20411276482" at bounding box center [50, 87] width 35 height 7
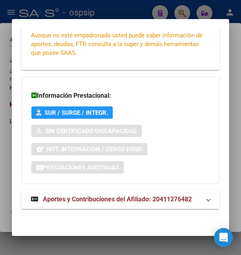
scroll to position [193, 0]
click at [82, 199] on span "Aportes y Contribuciones del Afiliado: 20411276482" at bounding box center [117, 199] width 149 height 8
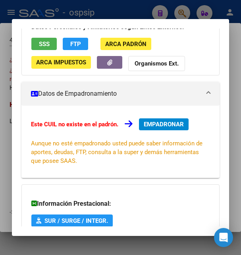
scroll to position [5, 0]
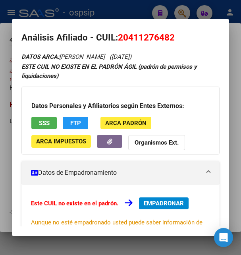
click at [165, 205] on span "EMPADRONAR" at bounding box center [164, 203] width 40 height 7
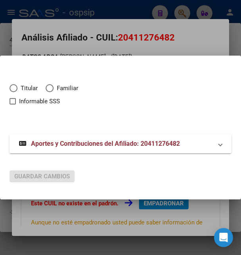
click at [17, 88] on span "Elija una opción" at bounding box center [14, 88] width 8 height 8
click at [17, 88] on input "Titular" at bounding box center [14, 88] width 8 height 8
radio input "true"
checkbox input "true"
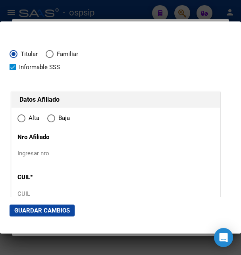
type input "20-41127648-2"
radio input "true"
type input "41127648"
type input "[PERSON_NAME]"
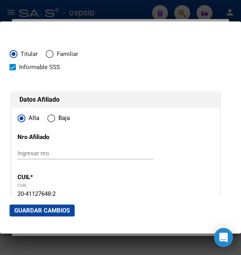
type input "[DATE]"
type input "[PERSON_NAME]"
type input "1864"
type input "[PERSON_NAME]"
type input "116"
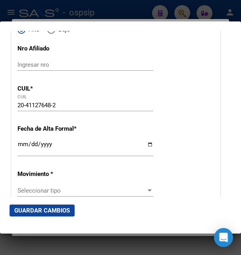
scroll to position [86, 0]
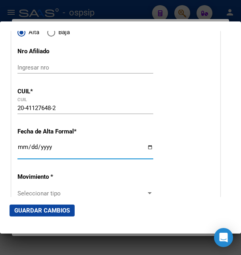
click at [25, 157] on input "Ingresar fecha" at bounding box center [85, 150] width 136 height 13
type input "[DATE]"
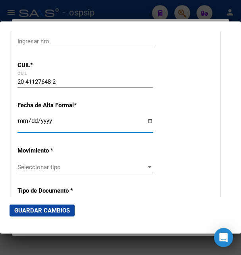
scroll to position [172, 0]
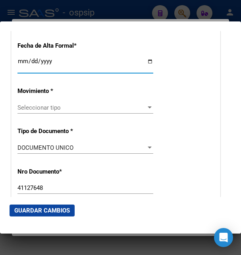
click at [39, 109] on span "Seleccionar tipo" at bounding box center [81, 107] width 129 height 7
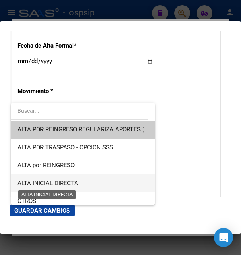
click at [60, 181] on span "ALTA INICIAL DIRECTA" at bounding box center [47, 183] width 61 height 7
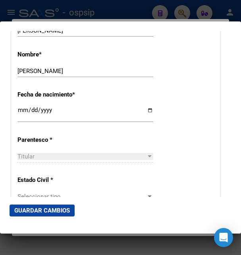
scroll to position [429, 0]
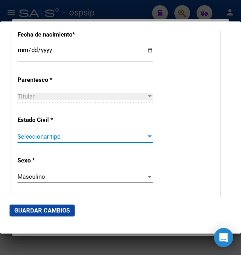
click at [32, 137] on span "Seleccionar tipo" at bounding box center [81, 136] width 129 height 7
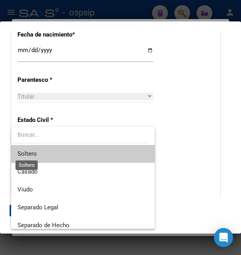
click at [32, 155] on span "Soltero" at bounding box center [26, 153] width 19 height 7
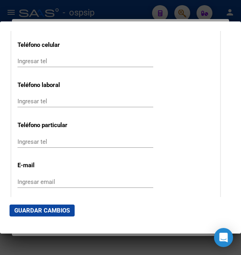
scroll to position [1073, 0]
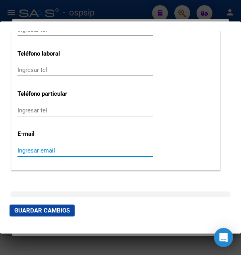
paste input "[EMAIL_ADDRESS][DOMAIN_NAME]"
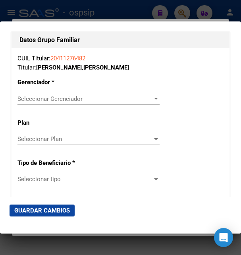
scroll to position [1373, 0]
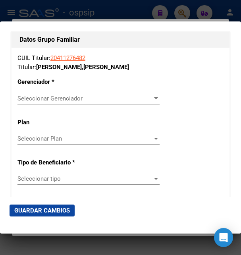
type input "[EMAIL_ADDRESS][DOMAIN_NAME]"
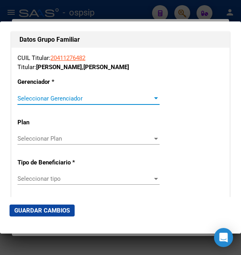
click at [43, 95] on span "Seleccionar Gerenciador" at bounding box center [84, 98] width 135 height 7
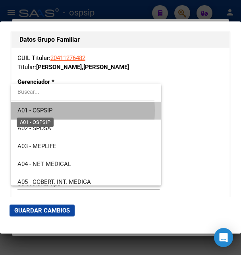
click at [45, 111] on span "A01 - OSPSIP" at bounding box center [34, 110] width 35 height 7
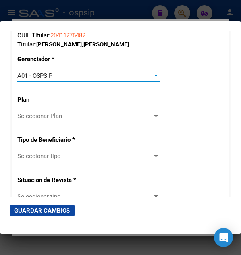
scroll to position [1459, 0]
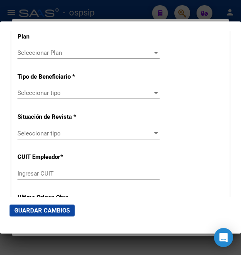
click at [56, 87] on div "Seleccionar tipo Seleccionar tipo" at bounding box center [88, 93] width 142 height 12
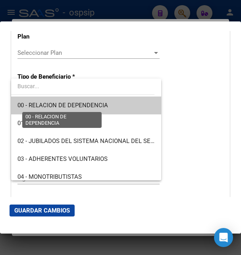
click at [57, 106] on span "00 - RELACION DE DEPENDENCIA" at bounding box center [62, 105] width 91 height 7
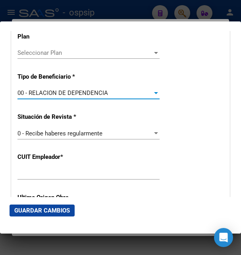
type input "33-65283080-9"
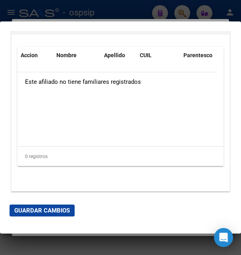
scroll to position [1709, 0]
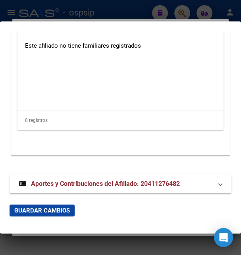
click at [40, 211] on span "Guardar Cambios" at bounding box center [42, 210] width 56 height 7
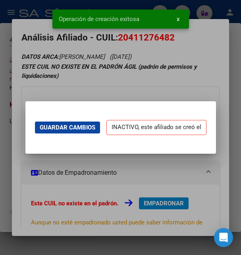
scroll to position [0, 0]
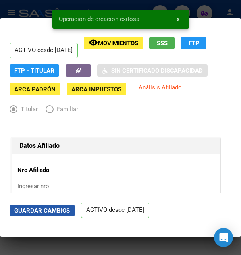
click at [30, 214] on span "Guardar Cambios" at bounding box center [42, 210] width 56 height 7
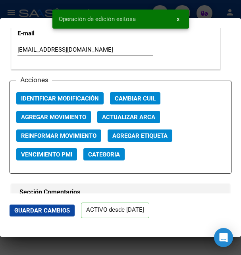
scroll to position [1158, 0]
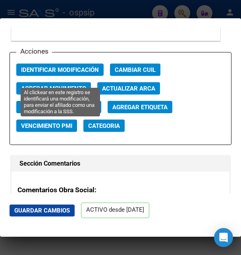
click at [77, 73] on span "Identificar Modificación" at bounding box center [60, 69] width 78 height 7
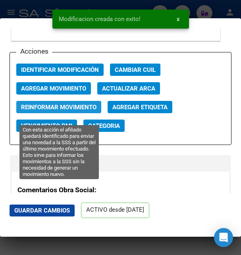
click at [74, 111] on span "Reinformar Movimiento" at bounding box center [58, 107] width 75 height 7
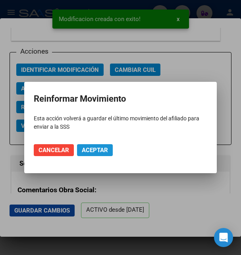
click at [93, 151] on span "Aceptar" at bounding box center [95, 150] width 26 height 7
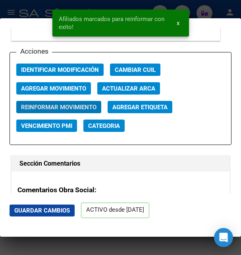
click at [39, 9] on div at bounding box center [120, 127] width 241 height 255
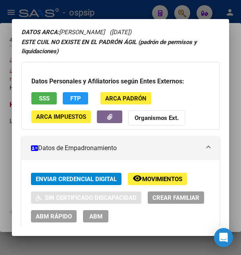
scroll to position [91, 0]
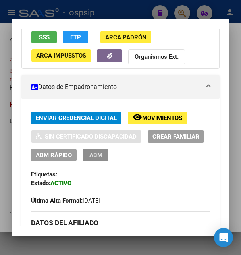
click at [102, 158] on span "ABM" at bounding box center [95, 155] width 13 height 7
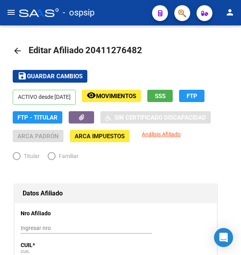
radio input "true"
type input "33-65283080-9"
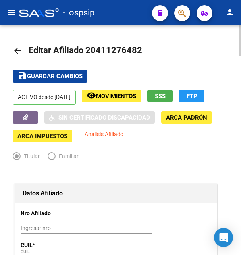
drag, startPoint x: 96, startPoint y: 50, endPoint x: 134, endPoint y: 48, distance: 38.2
click at [134, 48] on span "Editar Afiliado 20411276482" at bounding box center [86, 50] width 114 height 10
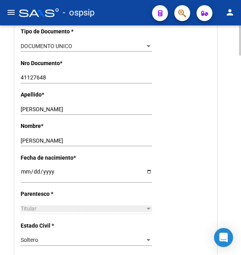
scroll to position [284, 0]
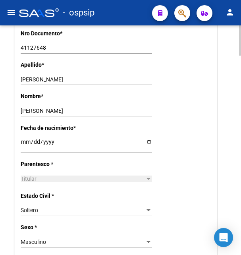
click at [41, 80] on input "[PERSON_NAME]" at bounding box center [86, 79] width 131 height 7
click at [39, 113] on input "[PERSON_NAME]" at bounding box center [86, 111] width 131 height 7
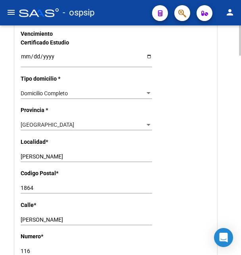
scroll to position [608, 0]
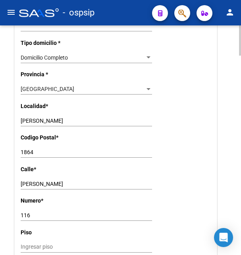
click at [40, 181] on input "[PERSON_NAME]" at bounding box center [86, 184] width 131 height 7
click at [29, 212] on input "116" at bounding box center [86, 215] width 131 height 7
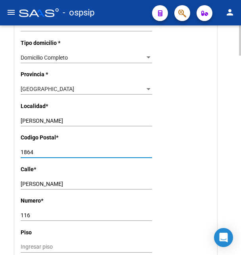
click at [26, 149] on input "1864" at bounding box center [86, 152] width 131 height 7
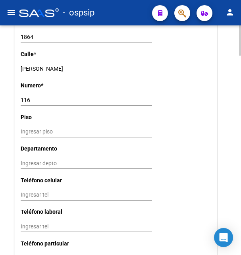
scroll to position [851, 0]
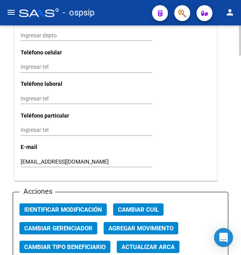
click at [54, 159] on input "[EMAIL_ADDRESS][DOMAIN_NAME]" at bounding box center [86, 162] width 131 height 7
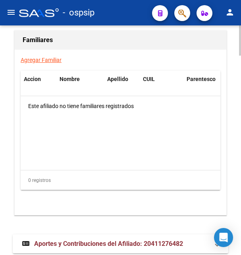
scroll to position [1517, 0]
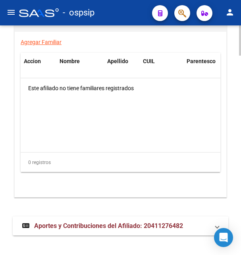
click at [61, 222] on span "Aportes y Contribuciones del Afiliado: 20411276482" at bounding box center [108, 226] width 149 height 8
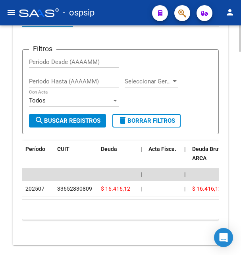
scroll to position [1788, 0]
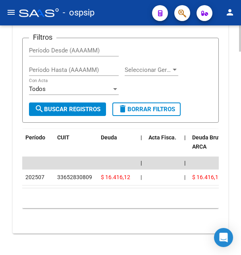
drag, startPoint x: 57, startPoint y: 166, endPoint x: 92, endPoint y: 167, distance: 35.0
click at [92, 173] on div "33652830809" at bounding box center [75, 177] width 37 height 9
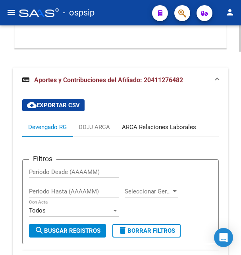
click at [197, 122] on div "ARCA Relaciones Laborales" at bounding box center [159, 127] width 86 height 19
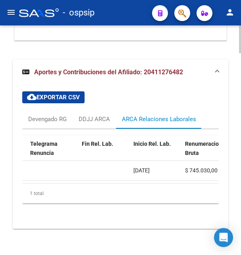
scroll to position [0, 257]
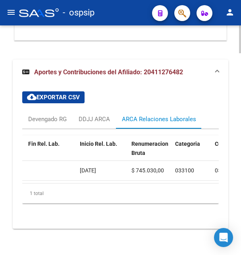
click at [96, 167] on span "[DATE]" at bounding box center [88, 170] width 16 height 6
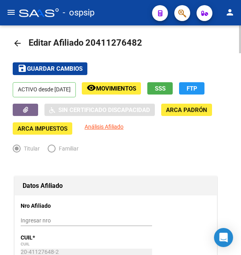
scroll to position [0, 0]
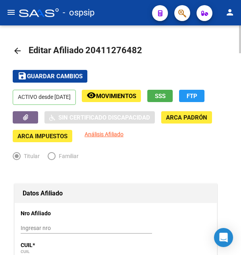
drag, startPoint x: 96, startPoint y: 50, endPoint x: 136, endPoint y: 45, distance: 40.5
click at [136, 45] on h1 "Editar Afiliado 20411276482" at bounding box center [87, 51] width 116 height 16
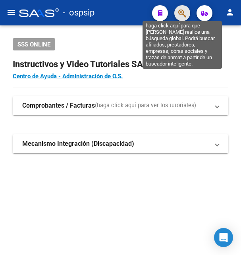
click at [182, 11] on icon "button" at bounding box center [182, 13] width 8 height 9
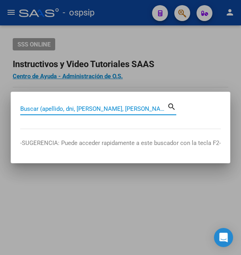
click at [50, 110] on input "Buscar (apellido, dni, [PERSON_NAME], [PERSON_NAME], cuit, obra social)" at bounding box center [93, 108] width 147 height 7
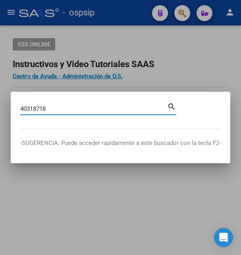
type input "40318718"
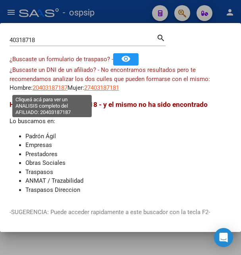
click at [61, 88] on span "20403187187" at bounding box center [50, 87] width 35 height 7
type textarea "20403187187"
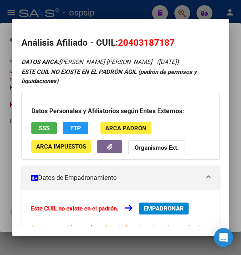
drag, startPoint x: 130, startPoint y: 43, endPoint x: 169, endPoint y: 42, distance: 38.5
click at [169, 42] on span "20403187187" at bounding box center [146, 42] width 57 height 10
click at [45, 130] on span "SSS" at bounding box center [44, 128] width 11 height 7
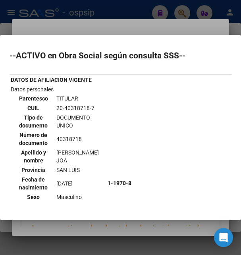
click at [130, 33] on div at bounding box center [120, 127] width 241 height 255
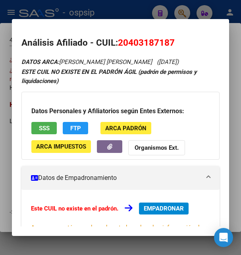
drag, startPoint x: 119, startPoint y: 42, endPoint x: 191, endPoint y: 41, distance: 71.9
click at [191, 41] on h2 "Análisis Afiliado - CUIL: 20403187187" at bounding box center [120, 43] width 198 height 14
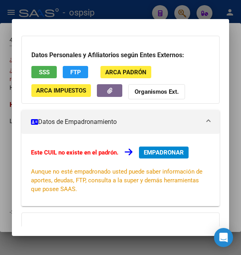
scroll to position [86, 0]
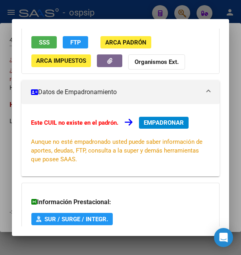
click at [167, 122] on span "EMPADRONAR" at bounding box center [164, 122] width 40 height 7
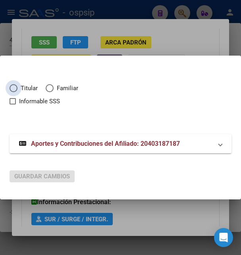
click at [13, 90] on span "Elija una opción" at bounding box center [14, 88] width 8 height 8
click at [13, 90] on input "Titular" at bounding box center [14, 88] width 8 height 8
radio input "true"
checkbox input "true"
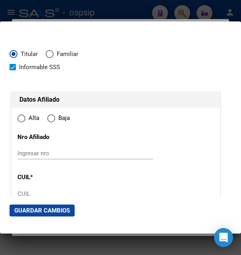
type input "20-40318718-7"
radio input "true"
type input "40318718"
type input "[PERSON_NAME]"
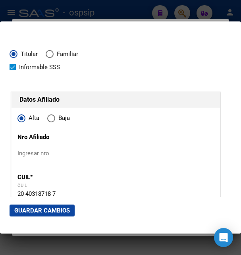
type input "[DATE]"
type input "SAN LUIS"
type input "5700"
type input "[PERSON_NAME]"
type input "439"
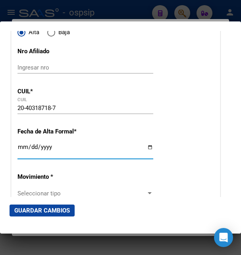
click at [24, 157] on input "Ingresar fecha" at bounding box center [85, 150] width 136 height 13
type input "[DATE]"
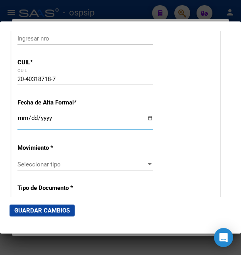
scroll to position [172, 0]
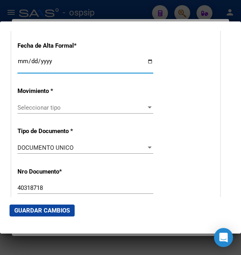
click at [48, 107] on div "Seleccionar tipo Seleccionar tipo" at bounding box center [85, 108] width 136 height 12
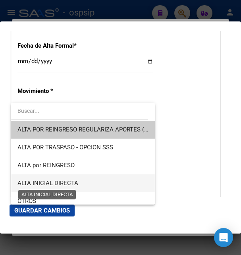
click at [67, 184] on span "ALTA INICIAL DIRECTA" at bounding box center [47, 183] width 61 height 7
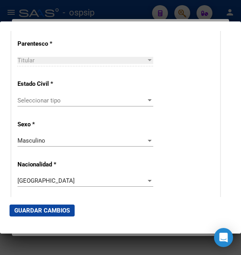
scroll to position [472, 0]
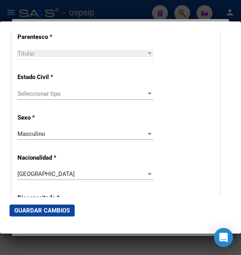
click at [49, 93] on span "Seleccionar tipo" at bounding box center [81, 93] width 129 height 7
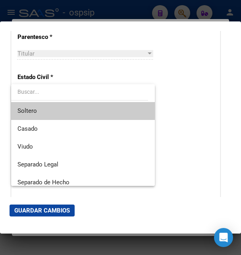
click at [46, 110] on span "Soltero" at bounding box center [82, 111] width 131 height 18
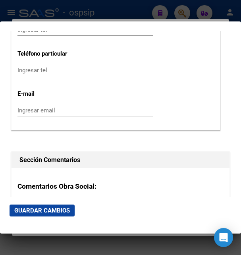
scroll to position [1115, 0]
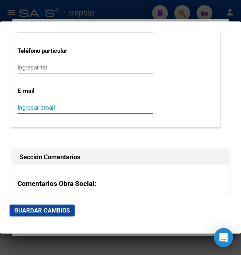
paste input "[EMAIL_ADDRESS][DOMAIN_NAME]"
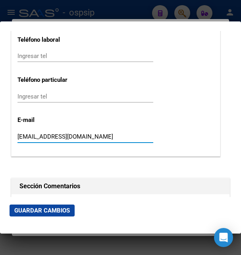
scroll to position [1073, 0]
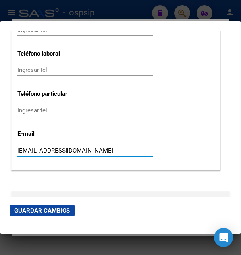
type input "[EMAIL_ADDRESS][DOMAIN_NAME]"
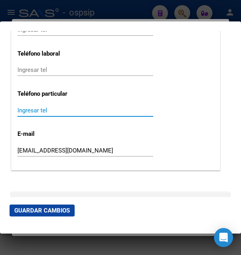
paste input "2664246810"
type input "2664246810"
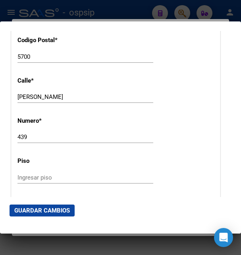
scroll to position [858, 0]
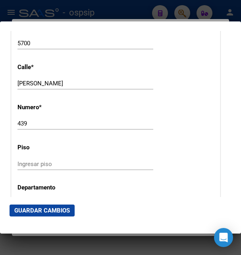
click at [38, 207] on span "Guardar Cambios" at bounding box center [42, 210] width 56 height 7
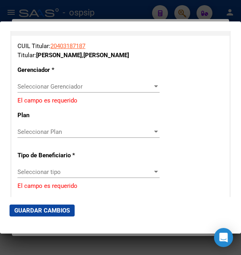
scroll to position [1373, 0]
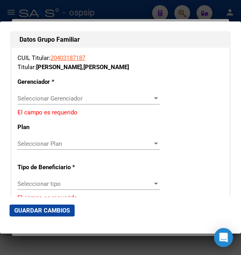
click at [71, 95] on span "Seleccionar Gerenciador" at bounding box center [84, 98] width 135 height 7
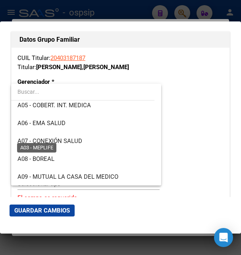
scroll to position [86, 0]
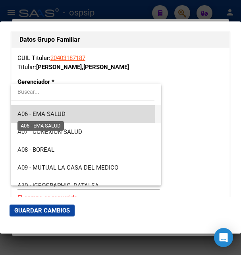
click at [64, 114] on span "A06 - EMA SALUD" at bounding box center [41, 113] width 48 height 7
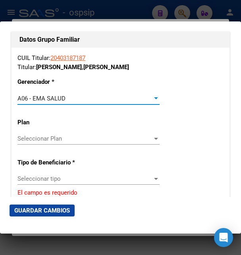
scroll to position [1416, 0]
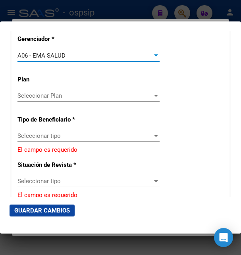
click at [61, 132] on span "Seleccionar tipo" at bounding box center [84, 135] width 135 height 7
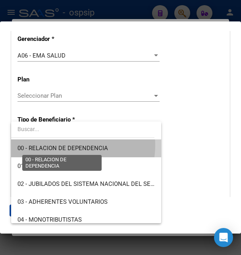
click at [64, 145] on span "00 - RELACION DE DEPENDENCIA" at bounding box center [62, 148] width 91 height 7
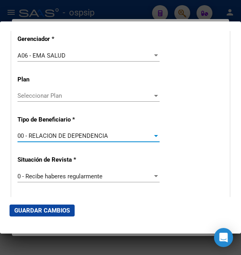
type input "27-39092112-3"
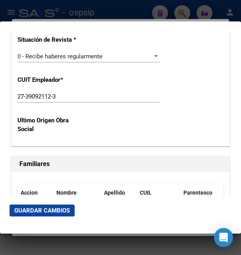
scroll to position [1587, 0]
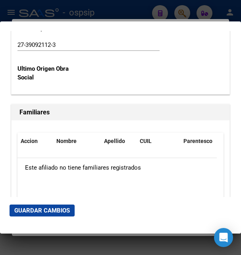
click at [46, 213] on span "Guardar Cambios" at bounding box center [42, 210] width 56 height 7
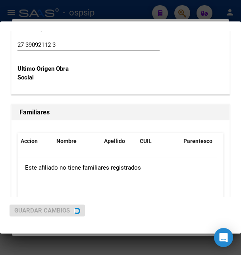
scroll to position [0, 0]
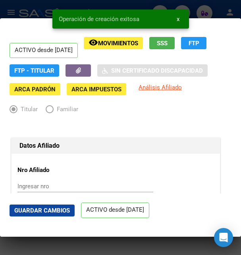
click at [51, 213] on span "Guardar Cambios" at bounding box center [42, 210] width 56 height 7
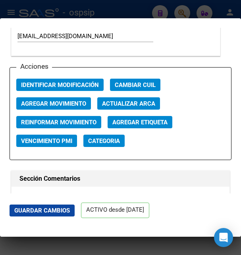
scroll to position [1115, 0]
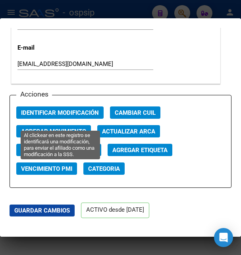
click at [56, 116] on span "Identificar Modificación" at bounding box center [60, 112] width 78 height 7
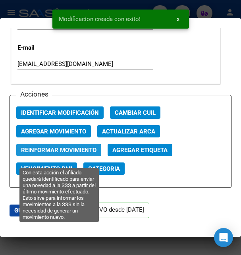
click at [72, 154] on span "Reinformar Movimiento" at bounding box center [58, 150] width 75 height 7
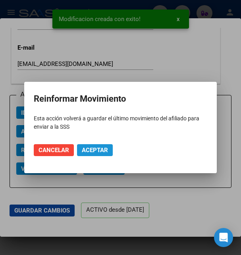
click at [99, 149] on span "Aceptar" at bounding box center [95, 150] width 26 height 7
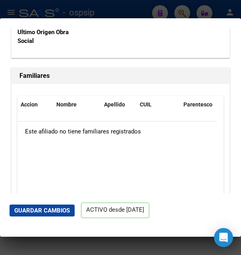
scroll to position [1777, 0]
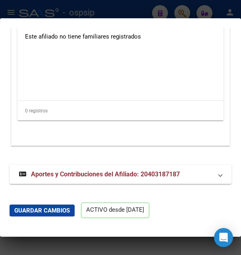
click at [126, 11] on div at bounding box center [120, 127] width 241 height 255
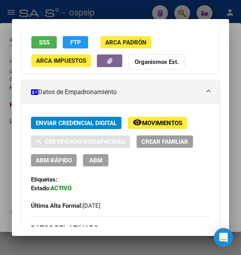
click at [134, 12] on div at bounding box center [120, 127] width 241 height 255
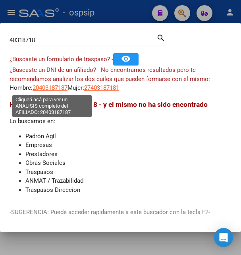
click at [53, 88] on span "20403187187" at bounding box center [50, 87] width 35 height 7
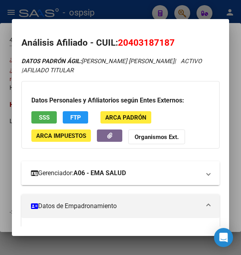
scroll to position [129, 0]
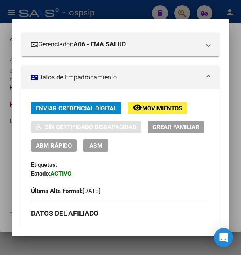
click at [102, 145] on span "ABM" at bounding box center [95, 145] width 13 height 7
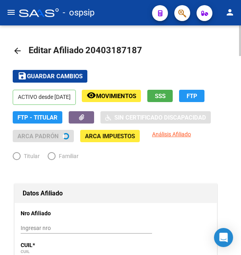
radio input "true"
type input "27-39092112-3"
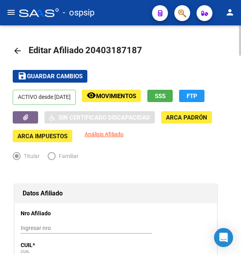
click at [99, 49] on span "Editar Afiliado 20403187187" at bounding box center [86, 50] width 114 height 10
drag, startPoint x: 99, startPoint y: 51, endPoint x: 135, endPoint y: 45, distance: 36.6
click at [135, 45] on span "Editar Afiliado 20403187187" at bounding box center [86, 50] width 114 height 10
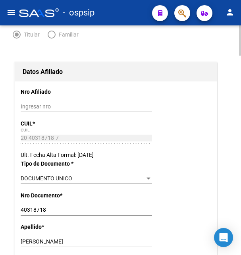
scroll to position [203, 0]
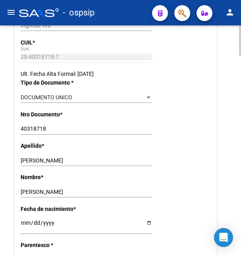
click at [48, 162] on input "[PERSON_NAME]" at bounding box center [86, 160] width 131 height 7
click at [48, 161] on input "[PERSON_NAME]" at bounding box center [86, 160] width 131 height 7
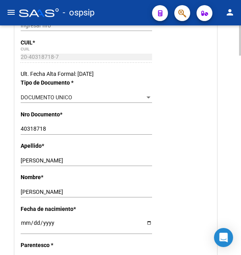
click at [36, 191] on input "[PERSON_NAME]" at bounding box center [86, 192] width 131 height 7
click at [38, 193] on input "[PERSON_NAME]" at bounding box center [86, 192] width 131 height 7
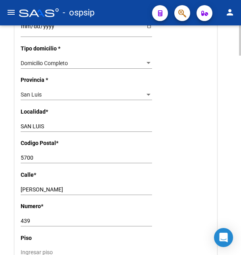
scroll to position [608, 0]
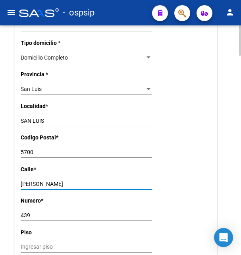
click at [38, 181] on input "[PERSON_NAME]" at bounding box center [86, 184] width 131 height 7
click at [26, 212] on input "439" at bounding box center [86, 215] width 131 height 7
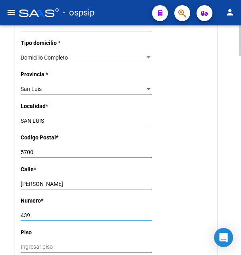
click at [26, 212] on input "439" at bounding box center [86, 215] width 131 height 7
click at [28, 149] on input "5700" at bounding box center [86, 152] width 131 height 7
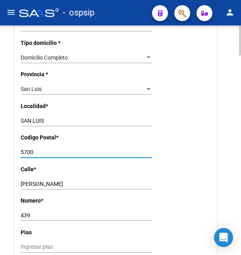
click at [28, 149] on input "5700" at bounding box center [86, 152] width 131 height 7
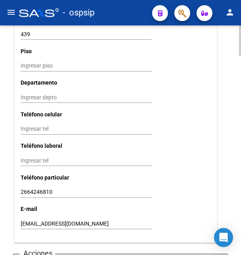
scroll to position [810, 0]
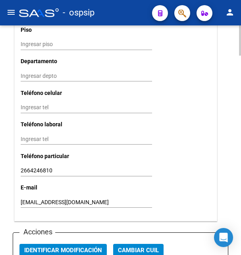
click at [33, 167] on input "2664246810" at bounding box center [86, 170] width 131 height 7
click at [47, 199] on input "[EMAIL_ADDRESS][DOMAIN_NAME]" at bounding box center [86, 202] width 131 height 7
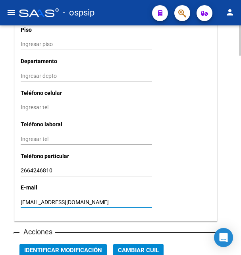
click at [47, 199] on input "[EMAIL_ADDRESS][DOMAIN_NAME]" at bounding box center [86, 202] width 131 height 7
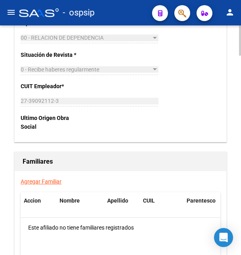
scroll to position [1517, 0]
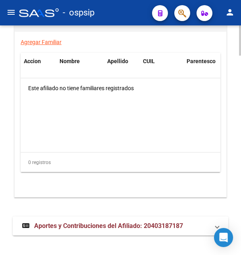
click at [73, 222] on span "Aportes y Contribuciones del Afiliado: 20403187187" at bounding box center [108, 226] width 149 height 8
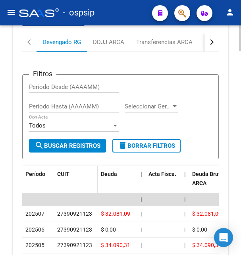
scroll to position [1788, 0]
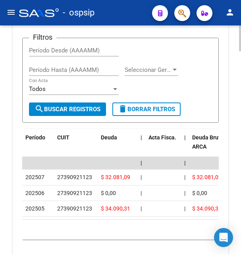
click at [71, 173] on div "27390921123" at bounding box center [74, 177] width 35 height 9
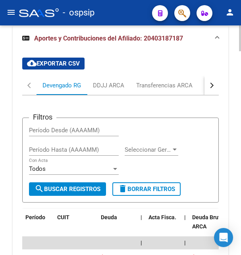
scroll to position [1666, 0]
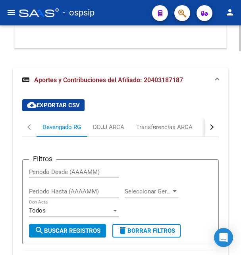
click at [213, 122] on button "button" at bounding box center [212, 127] width 14 height 19
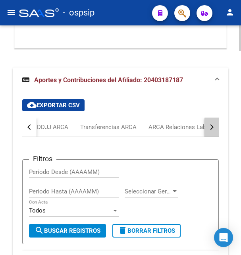
click at [213, 122] on button "button" at bounding box center [212, 127] width 14 height 19
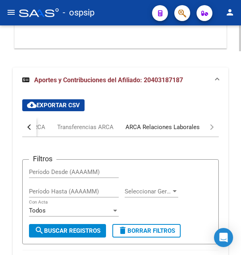
click at [196, 123] on div "ARCA Relaciones Laborales" at bounding box center [163, 127] width 74 height 9
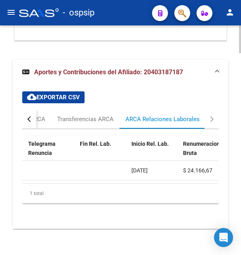
scroll to position [0, 226]
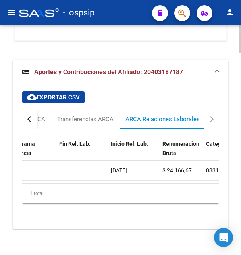
click at [127, 167] on span "[DATE]" at bounding box center [119, 170] width 16 height 6
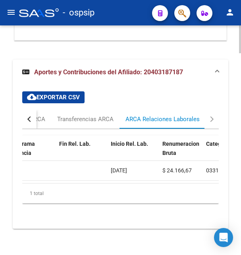
click at [127, 167] on span "[DATE]" at bounding box center [119, 170] width 16 height 6
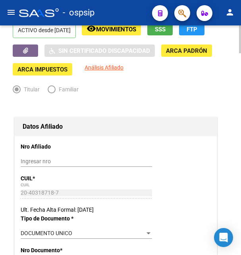
scroll to position [0, 0]
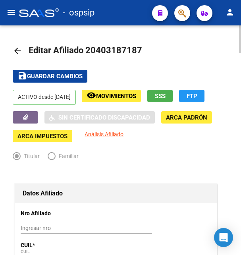
click at [240, 29] on div at bounding box center [240, 140] width 2 height 230
drag, startPoint x: 98, startPoint y: 49, endPoint x: 137, endPoint y: 45, distance: 39.9
click at [137, 45] on span "Editar Afiliado 20403187187" at bounding box center [86, 50] width 114 height 10
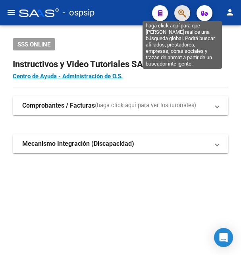
click at [181, 11] on icon "button" at bounding box center [182, 13] width 8 height 9
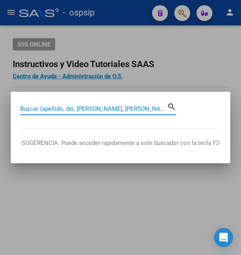
click at [82, 108] on input "Buscar (apellido, dni, [PERSON_NAME], [PERSON_NAME], cuit, obra social)" at bounding box center [93, 108] width 147 height 7
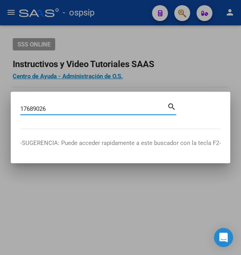
type input "17689026"
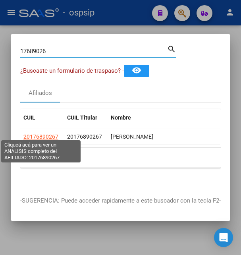
click at [47, 133] on span "20176890267" at bounding box center [40, 136] width 35 height 6
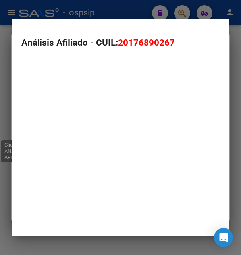
type textarea "20176890267"
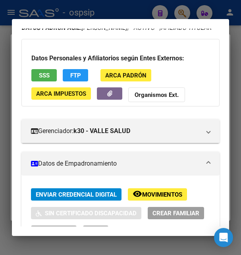
scroll to position [86, 0]
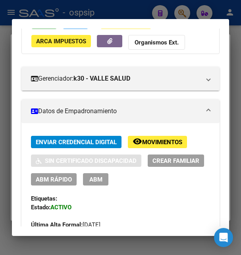
click at [140, 146] on mat-icon "remove_red_eye" at bounding box center [138, 142] width 10 height 10
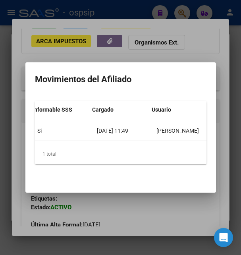
scroll to position [0, 337]
click at [197, 42] on div at bounding box center [120, 127] width 241 height 255
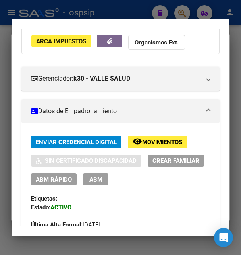
click at [126, 10] on div at bounding box center [120, 127] width 241 height 255
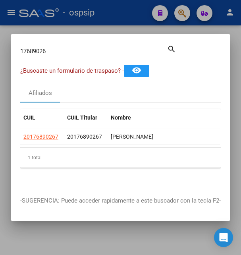
click at [117, 10] on div at bounding box center [120, 127] width 241 height 255
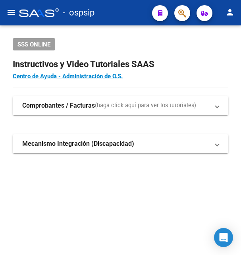
click at [117, 10] on div "- ospsip" at bounding box center [82, 12] width 127 height 17
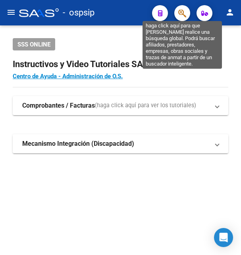
click at [186, 13] on icon "button" at bounding box center [182, 13] width 8 height 9
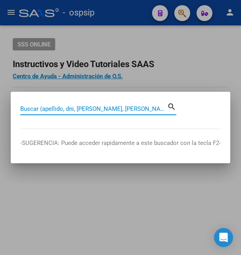
paste input "18452859"
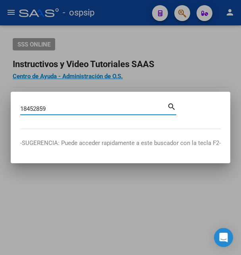
type input "18452859"
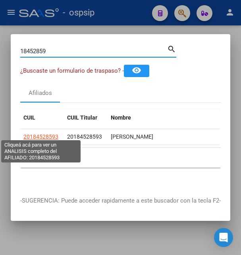
click at [38, 133] on span "20184528593" at bounding box center [40, 136] width 35 height 6
type textarea "20184528593"
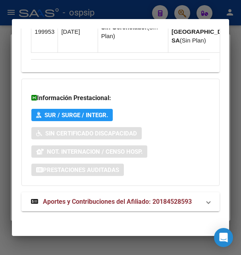
scroll to position [708, 0]
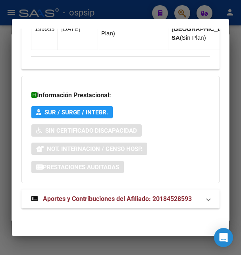
click at [102, 200] on span "Aportes y Contribuciones del Afiliado: 20184528593" at bounding box center [117, 199] width 149 height 8
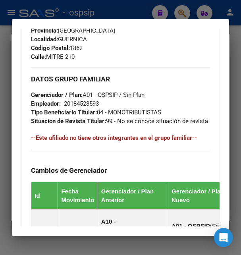
scroll to position [452, 0]
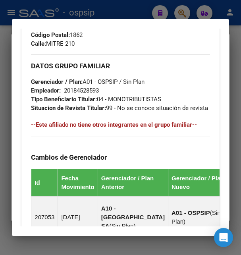
click at [129, 17] on div at bounding box center [120, 127] width 241 height 255
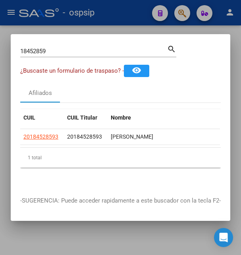
click at [129, 16] on div at bounding box center [120, 127] width 241 height 255
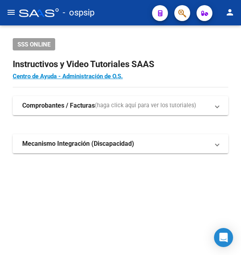
click at [129, 16] on div "- ospsip" at bounding box center [82, 12] width 127 height 17
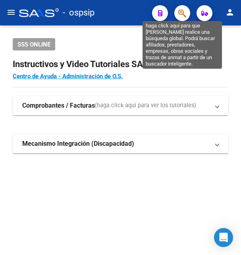
click at [183, 14] on icon "button" at bounding box center [182, 13] width 8 height 9
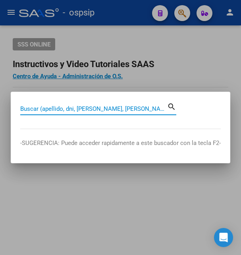
click at [93, 108] on input "Buscar (apellido, dni, [PERSON_NAME], [PERSON_NAME], cuit, obra social)" at bounding box center [93, 108] width 147 height 7
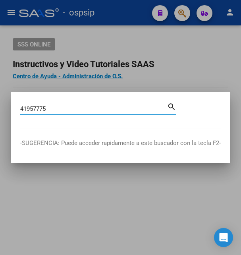
type input "41957775"
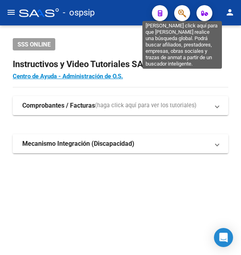
click at [182, 14] on icon "button" at bounding box center [182, 13] width 8 height 9
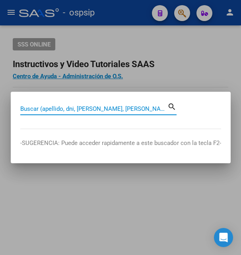
click at [83, 108] on input "Buscar (apellido, dni, [PERSON_NAME], [PERSON_NAME], cuit, obra social)" at bounding box center [93, 108] width 147 height 7
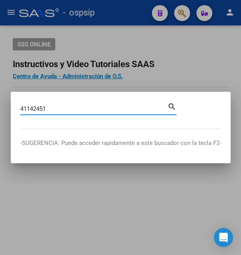
type input "41142451"
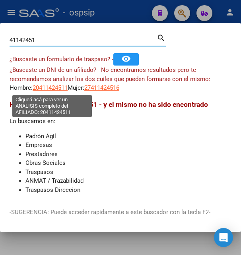
click at [61, 88] on span "20411424511" at bounding box center [50, 87] width 35 height 7
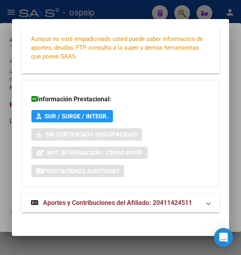
scroll to position [193, 0]
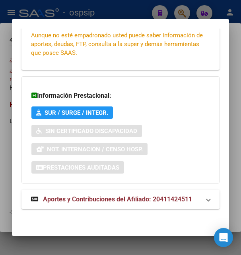
click at [93, 199] on span "Aportes y Contribuciones del Afiliado: 20411424511" at bounding box center [117, 199] width 149 height 8
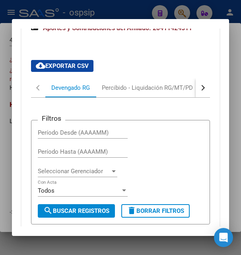
scroll to position [311, 0]
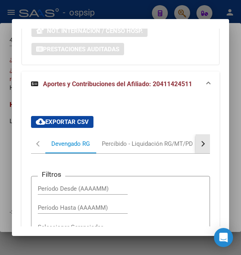
click at [199, 142] on div "button" at bounding box center [202, 144] width 6 height 6
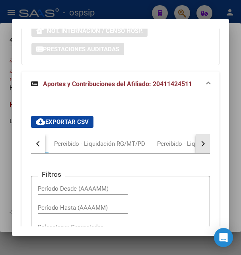
click at [199, 142] on div "button" at bounding box center [202, 144] width 6 height 6
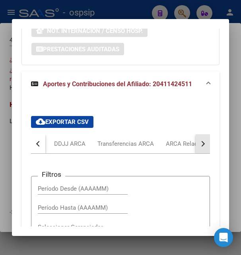
click at [199, 142] on div "button" at bounding box center [202, 144] width 6 height 6
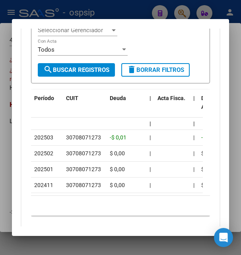
scroll to position [525, 0]
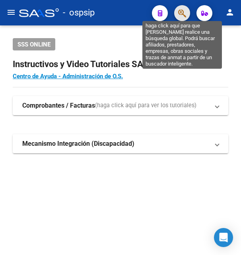
click at [185, 12] on icon "button" at bounding box center [182, 13] width 8 height 9
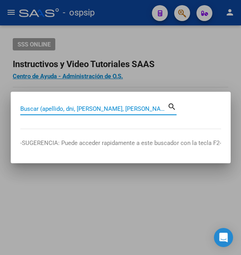
click at [60, 109] on input "Buscar (apellido, dni, [PERSON_NAME], [PERSON_NAME], cuit, obra social)" at bounding box center [93, 108] width 147 height 7
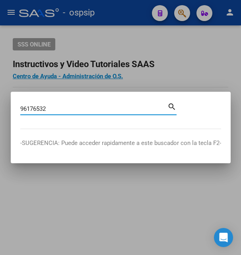
type input "96176532"
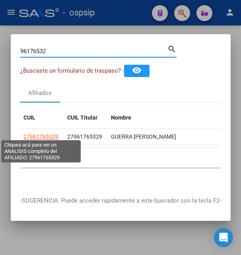
click at [42, 133] on span "27961765329" at bounding box center [40, 136] width 35 height 6
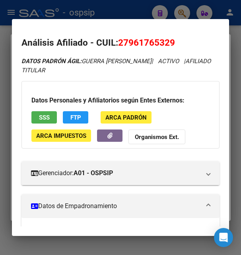
drag, startPoint x: 131, startPoint y: 43, endPoint x: 172, endPoint y: 39, distance: 41.1
click at [172, 39] on span "27961765329" at bounding box center [146, 42] width 57 height 10
copy span "96176532"
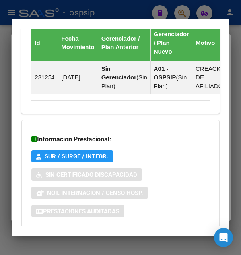
scroll to position [515, 0]
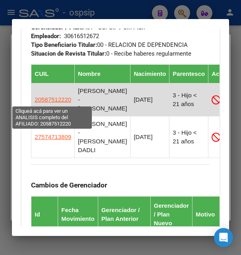
click at [56, 101] on span "20587512220" at bounding box center [53, 99] width 37 height 7
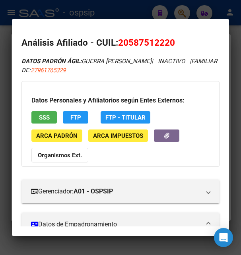
scroll to position [86, 0]
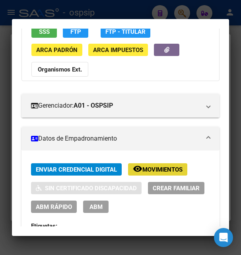
click at [149, 170] on span "Movimientos" at bounding box center [162, 169] width 40 height 7
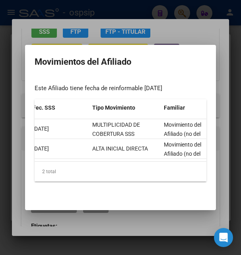
scroll to position [0, 143]
click at [182, 31] on div at bounding box center [120, 127] width 241 height 255
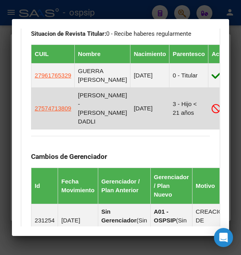
scroll to position [558, 0]
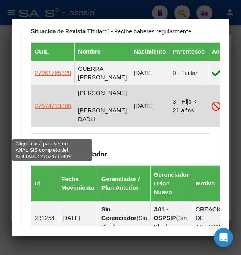
click at [46, 109] on span "27574713809" at bounding box center [53, 105] width 37 height 7
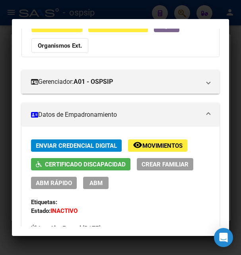
scroll to position [129, 0]
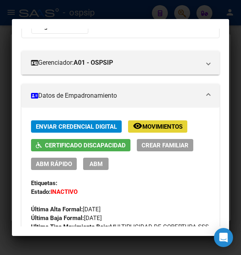
click at [152, 127] on span "Movimientos" at bounding box center [162, 126] width 40 height 7
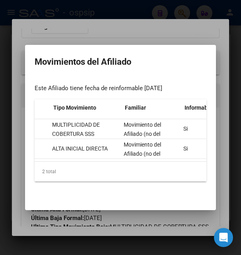
scroll to position [0, 150]
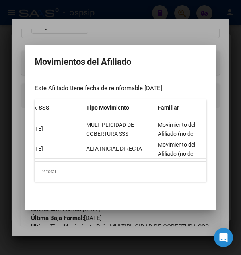
click at [176, 25] on div at bounding box center [120, 127] width 241 height 255
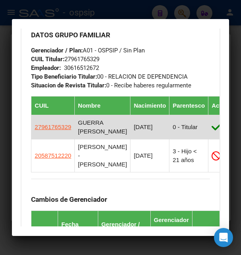
scroll to position [558, 0]
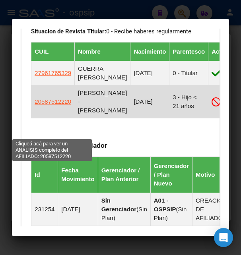
click at [51, 105] on span "20587512220" at bounding box center [53, 101] width 37 height 7
type textarea "20587512220"
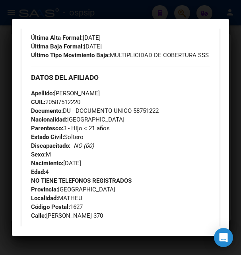
scroll to position [257, 0]
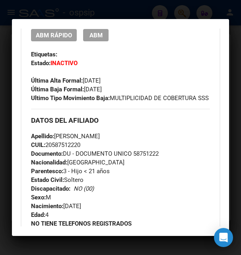
click at [132, 12] on div at bounding box center [120, 127] width 241 height 255
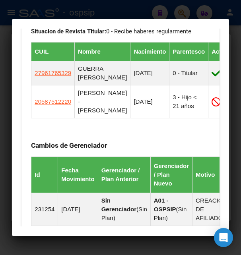
click at [147, 13] on div at bounding box center [120, 127] width 241 height 255
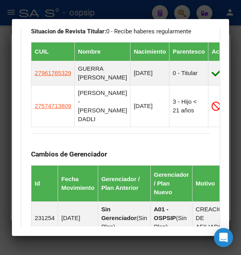
click at [149, 13] on div at bounding box center [120, 127] width 241 height 255
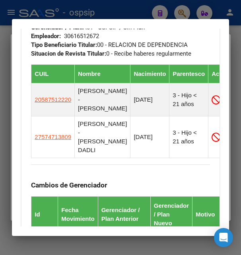
click at [149, 13] on div at bounding box center [120, 127] width 241 height 255
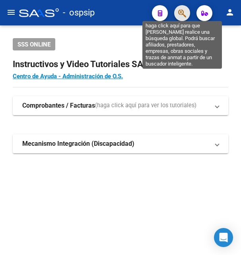
click at [180, 13] on icon "button" at bounding box center [182, 13] width 8 height 9
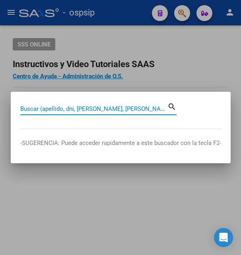
click at [81, 110] on input "Buscar (apellido, dni, [PERSON_NAME], [PERSON_NAME], cuit, obra social)" at bounding box center [93, 108] width 147 height 7
click at [83, 107] on input "Buscar (apellido, dni, [PERSON_NAME], [PERSON_NAME], cuit, obra social)" at bounding box center [93, 108] width 147 height 7
click at [72, 108] on input "Buscar (apellido, dni, [PERSON_NAME], [PERSON_NAME], cuit, obra social)" at bounding box center [93, 108] width 147 height 7
click at [76, 108] on input "Buscar (apellido, dni, [PERSON_NAME], [PERSON_NAME], cuit, obra social)" at bounding box center [93, 108] width 147 height 7
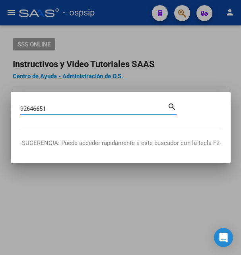
type input "92646651"
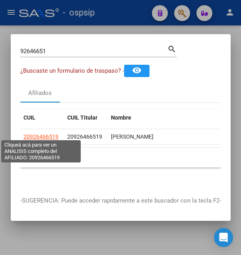
click at [46, 135] on span "20926466519" at bounding box center [40, 136] width 35 height 6
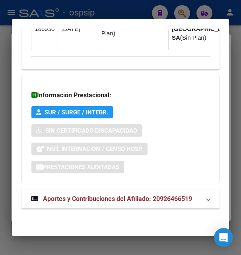
scroll to position [702, 0]
click at [106, 196] on span "Aportes y Contribuciones del Afiliado: 20926466519" at bounding box center [117, 199] width 149 height 8
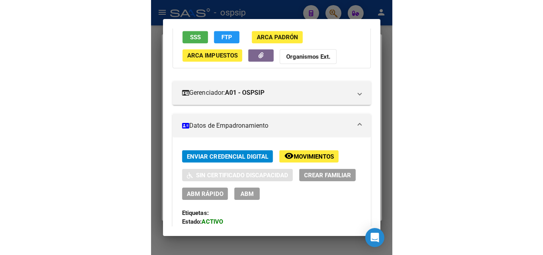
scroll to position [43, 0]
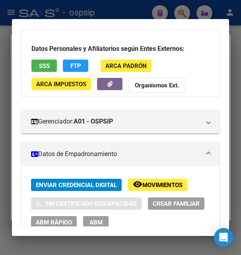
click at [116, 90] on button "button" at bounding box center [109, 84] width 25 height 12
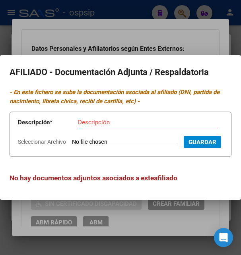
click at [147, 31] on div at bounding box center [120, 127] width 241 height 255
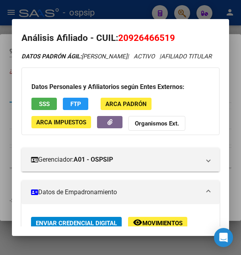
scroll to position [0, 0]
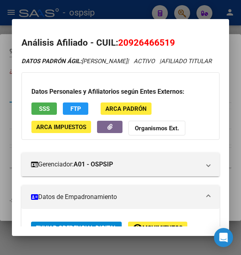
drag, startPoint x: 128, startPoint y: 44, endPoint x: 170, endPoint y: 37, distance: 41.8
click at [170, 37] on h2 "Análisis Afiliado - CUIL: 20926466519" at bounding box center [119, 43] width 197 height 14
copy span "92646651"
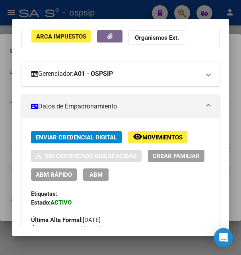
scroll to position [86, 0]
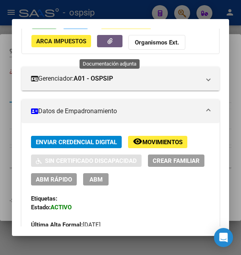
click at [114, 47] on button "button" at bounding box center [109, 41] width 25 height 12
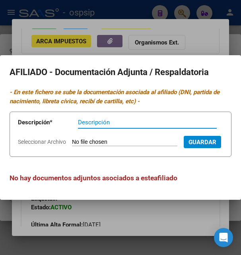
click at [144, 13] on div at bounding box center [120, 127] width 241 height 255
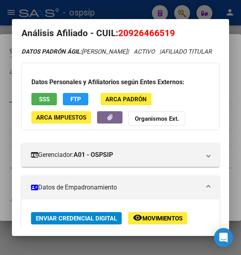
scroll to position [0, 0]
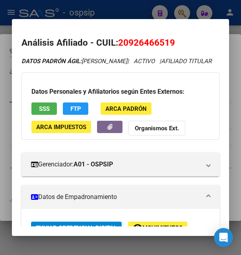
drag, startPoint x: 127, startPoint y: 42, endPoint x: 170, endPoint y: 37, distance: 43.6
click at [170, 37] on h2 "Análisis Afiliado - CUIL: 20926466519" at bounding box center [119, 43] width 197 height 14
copy span "92646651"
click at [137, 13] on div at bounding box center [120, 127] width 241 height 255
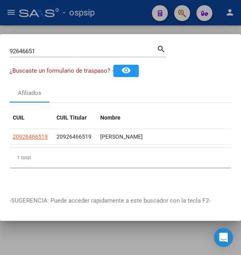
click at [137, 13] on div at bounding box center [120, 127] width 241 height 255
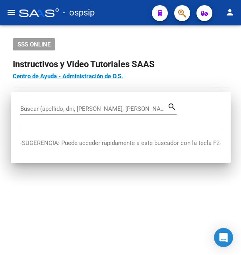
click at [137, 13] on div "- ospsip" at bounding box center [82, 12] width 126 height 17
